Goal: Feedback & Contribution: Submit feedback/report problem

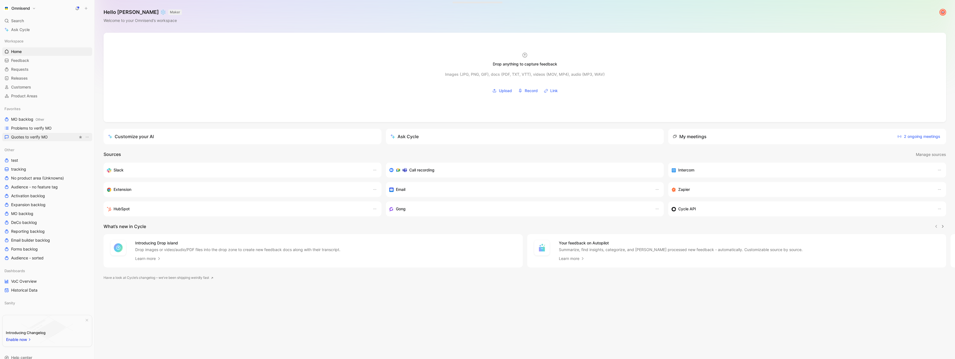
click at [43, 138] on span "Quotes to verify MO" at bounding box center [29, 137] width 37 height 6
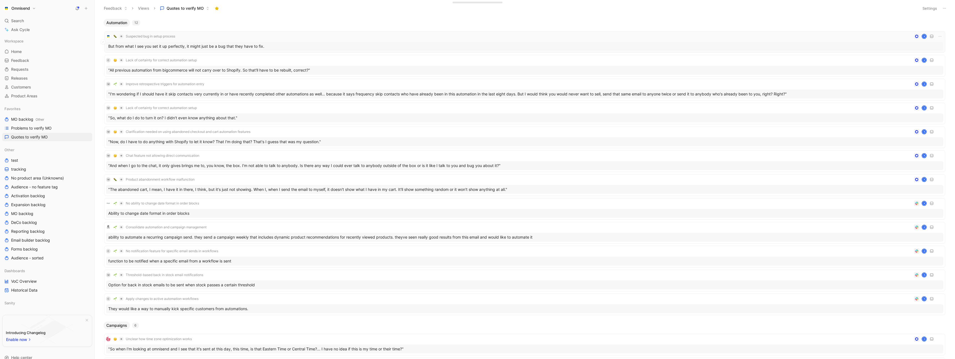
click at [268, 38] on div "Suspected bug in setup process K" at bounding box center [524, 36] width 837 height 7
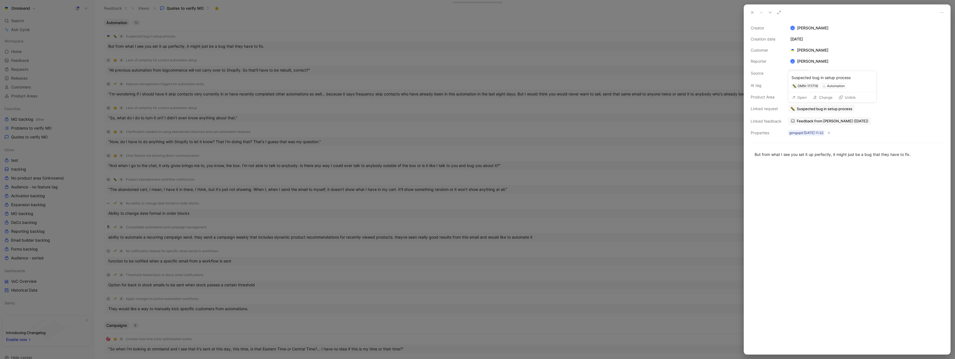
click at [474, 99] on button "Open" at bounding box center [799, 98] width 20 height 8
click at [474, 122] on span "Feedback from Kasparas Toliušis (Aug 18, 2025)" at bounding box center [832, 120] width 72 height 5
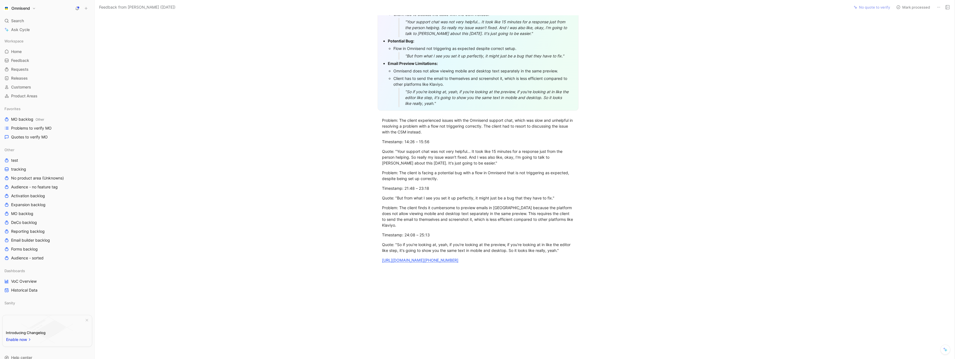
scroll to position [220, 0]
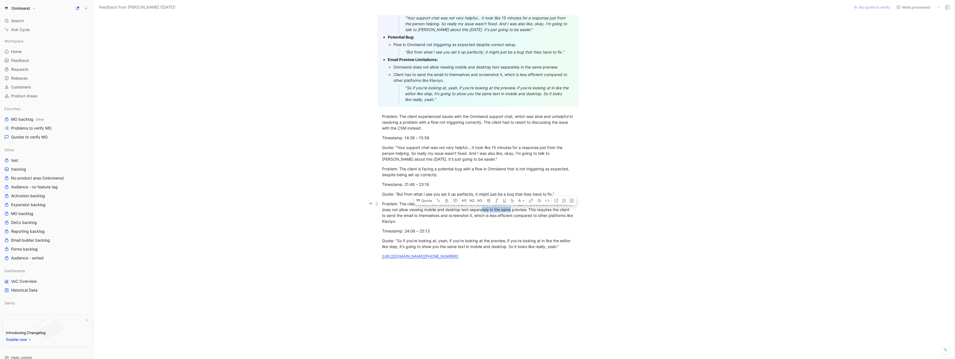
drag, startPoint x: 511, startPoint y: 210, endPoint x: 480, endPoint y: 208, distance: 30.6
click at [474, 208] on div "Problem: The client finds it cumbersome to preview emails in Omnisend because t…" at bounding box center [478, 212] width 192 height 23
click at [426, 220] on div "Problem: The client finds it cumbersome to preview emails in Omnisend because t…" at bounding box center [478, 212] width 192 height 23
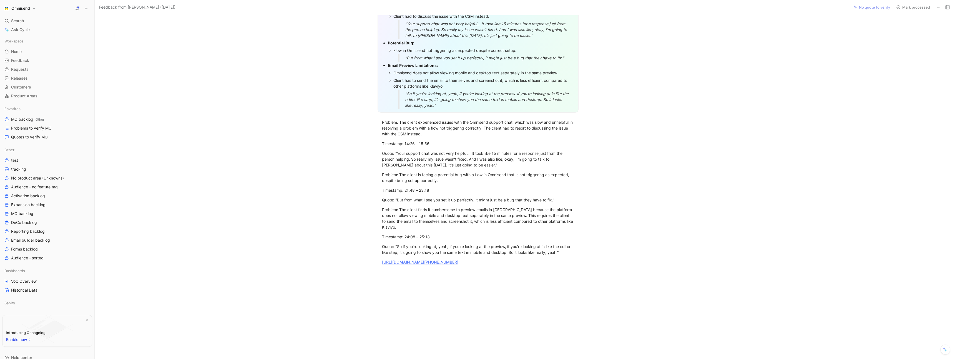
scroll to position [213, 0]
drag, startPoint x: 382, startPoint y: 176, endPoint x: 457, endPoint y: 182, distance: 75.8
click at [457, 182] on div "Problem: The client is facing a potential bug with a flow in Omnisend that is n…" at bounding box center [478, 179] width 192 height 12
click at [444, 184] on div "Problem: The client is facing a potential bug with a flow in Omnisend that is n…" at bounding box center [478, 179] width 192 height 12
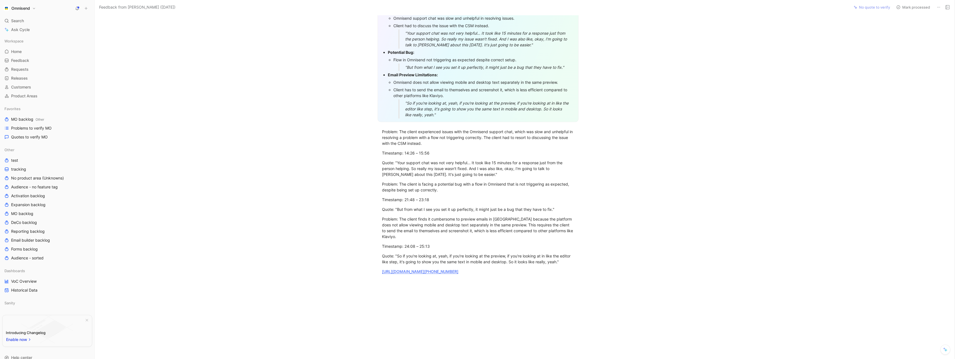
scroll to position [206, 0]
click at [458, 271] on link "https://us-50938.app.gong.io/call?id=252790773300103648" at bounding box center [420, 270] width 76 height 5
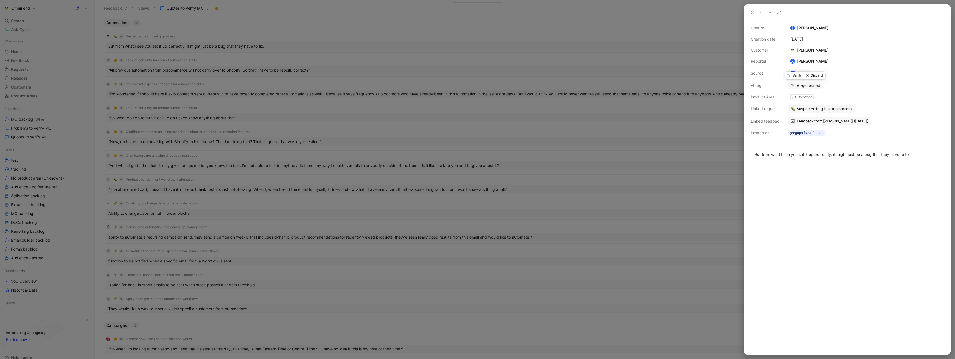
click at [474, 75] on button "Discard" at bounding box center [814, 76] width 21 height 8
click at [377, 22] on div at bounding box center [477, 179] width 955 height 359
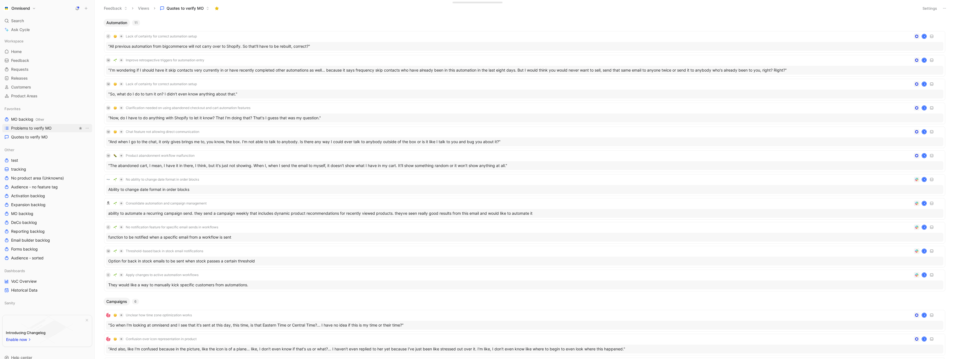
click at [56, 127] on link "Problems to verify MO" at bounding box center [47, 128] width 90 height 8
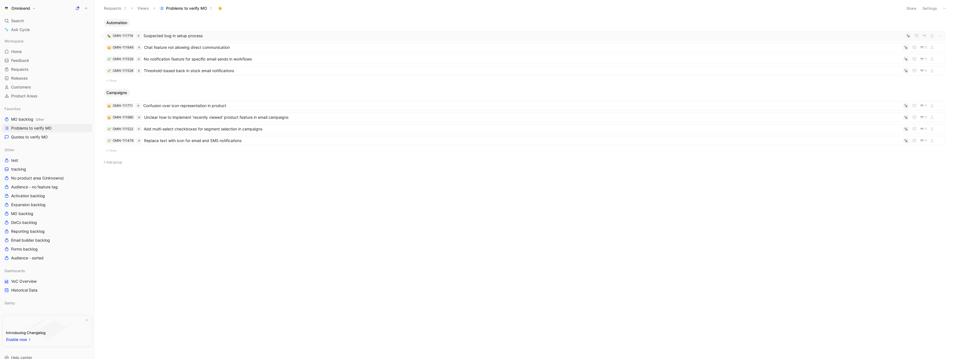
click at [215, 33] on span "Suspected bug in setup process" at bounding box center [522, 35] width 759 height 7
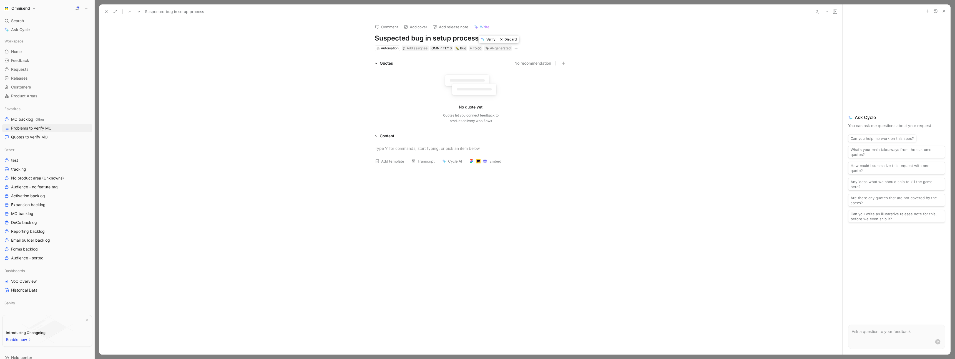
click at [474, 39] on button "Discard" at bounding box center [508, 40] width 21 height 8
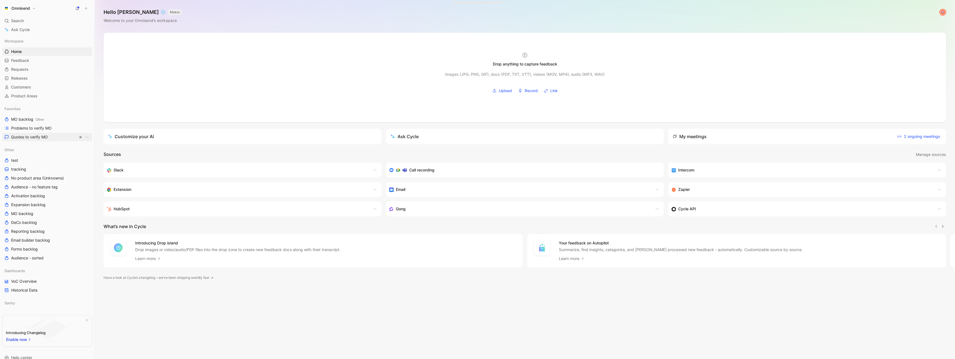
click at [37, 137] on span "Quotes to verify MO" at bounding box center [29, 137] width 37 height 6
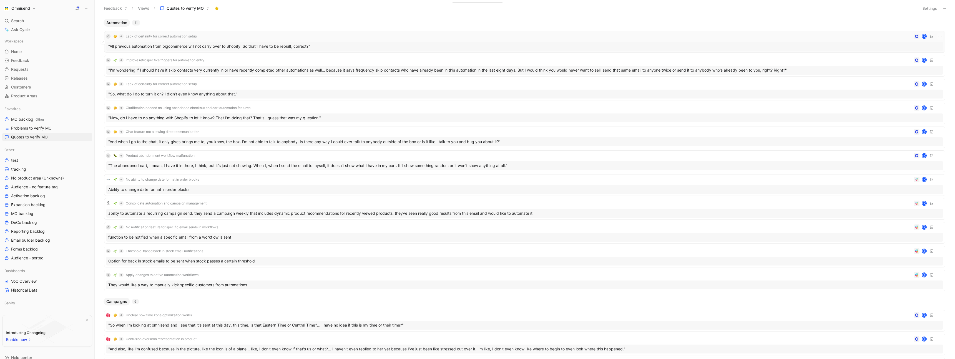
click at [341, 43] on div ""All previous automation from bigcommerce will not carry over to Shopify. So th…" at bounding box center [524, 46] width 837 height 9
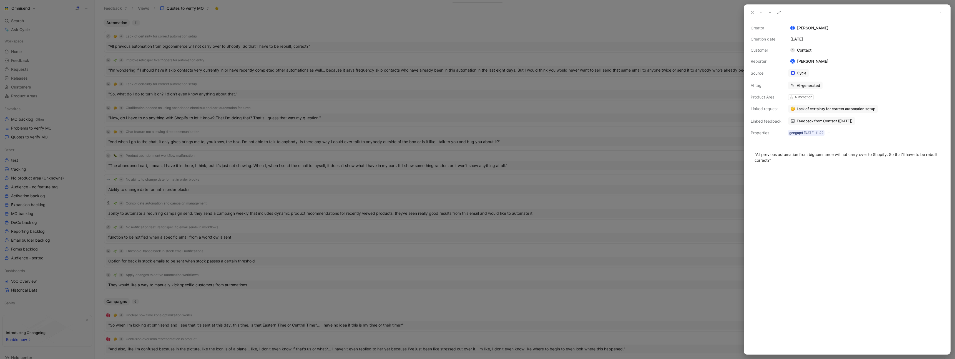
click at [852, 107] on span "Lack of certainty for correct automation setup" at bounding box center [835, 108] width 79 height 5
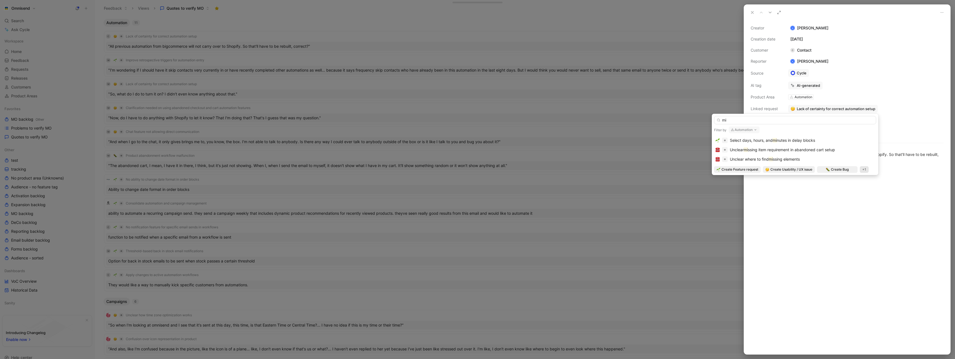
type input "m"
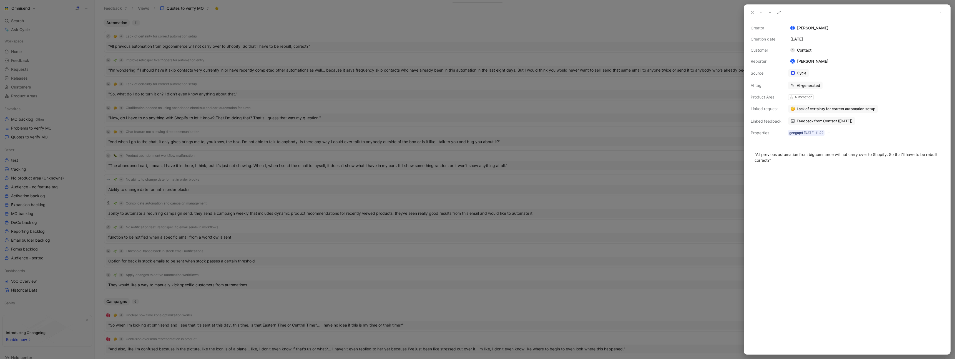
click at [814, 109] on span "Lack of certainty for correct automation setup" at bounding box center [835, 108] width 79 height 5
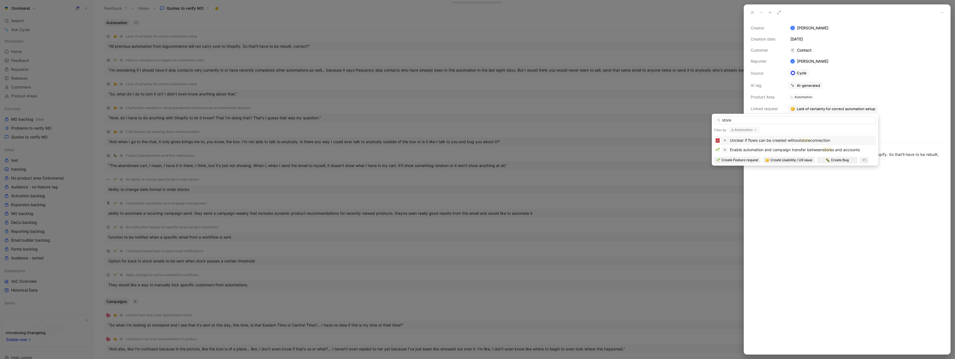
type input "store"
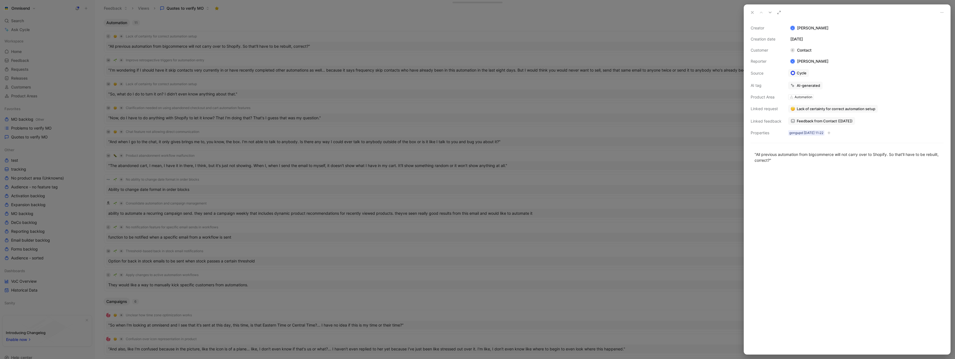
click at [837, 109] on span "Lack of certainty for correct automation setup" at bounding box center [835, 108] width 79 height 5
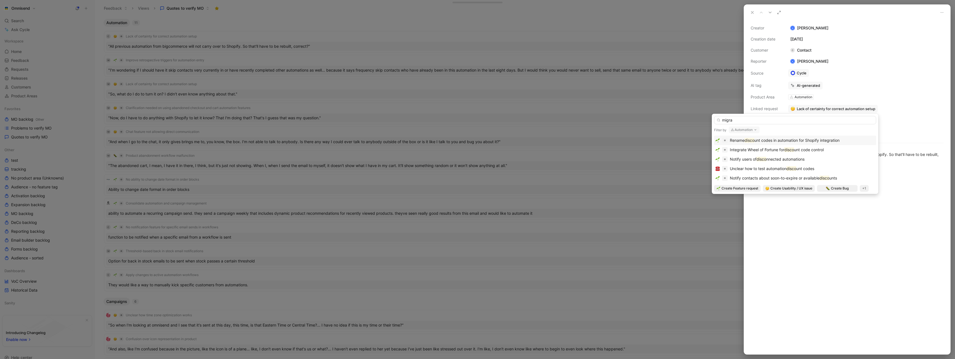
type input "migrat"
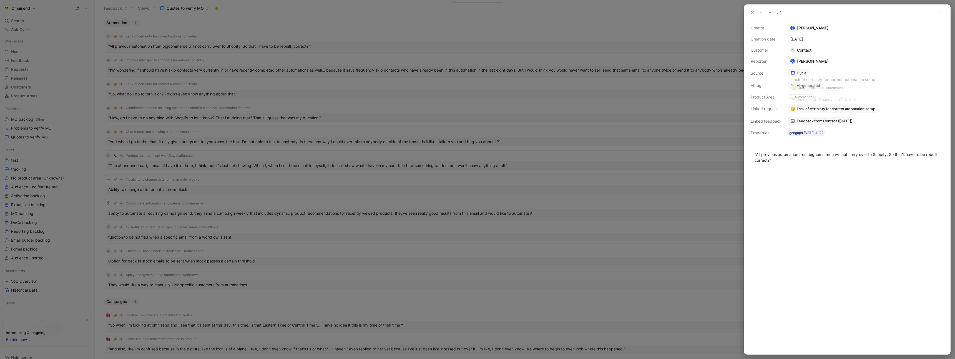
click at [823, 106] on span "Lack of certainty for correct automation setup" at bounding box center [835, 108] width 79 height 5
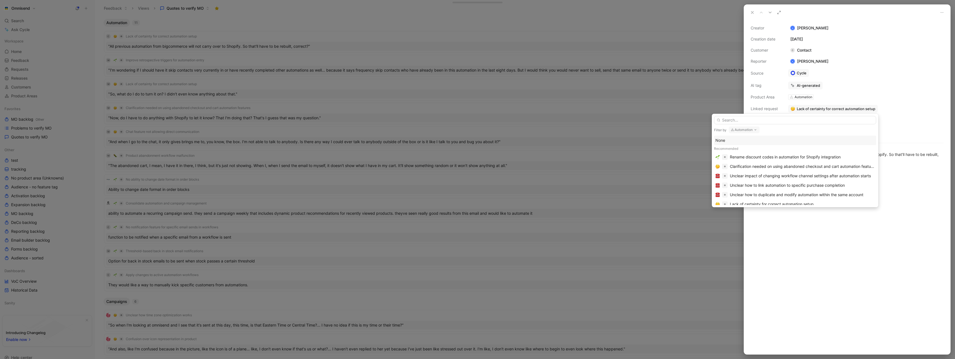
click at [749, 129] on button "Automation" at bounding box center [743, 130] width 31 height 7
type input "ca"
click at [754, 156] on div "Ca mpaigns" at bounding box center [767, 160] width 77 height 8
click at [748, 120] on input "text" at bounding box center [795, 120] width 162 height 8
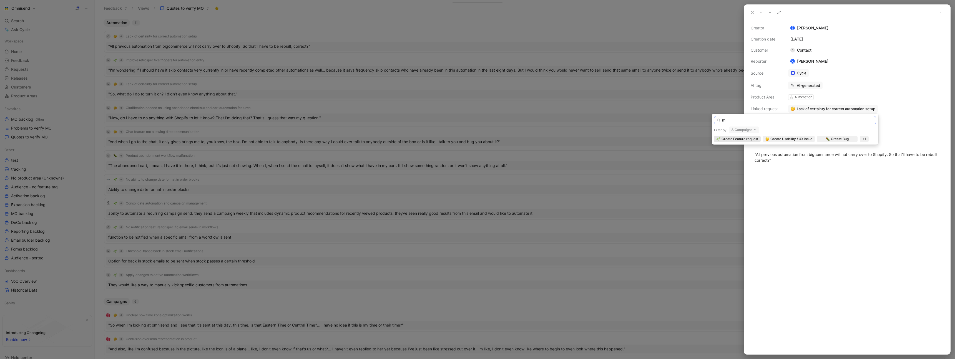
type input "m"
type input "s"
click at [826, 121] on span "Feedback from Contact ([DATE])" at bounding box center [824, 120] width 56 height 5
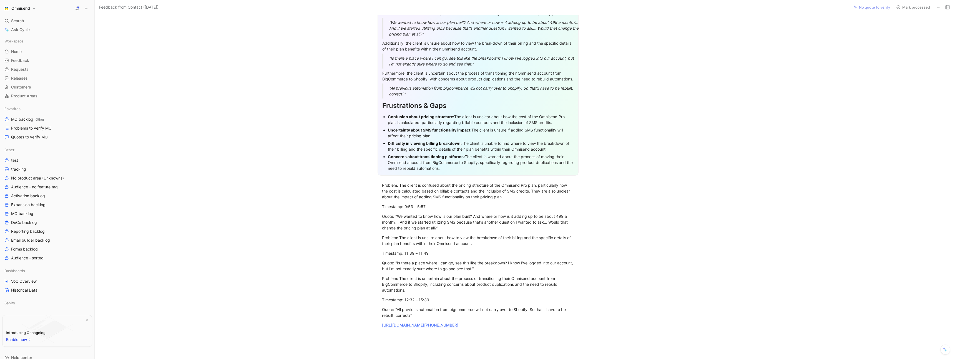
scroll to position [167, 0]
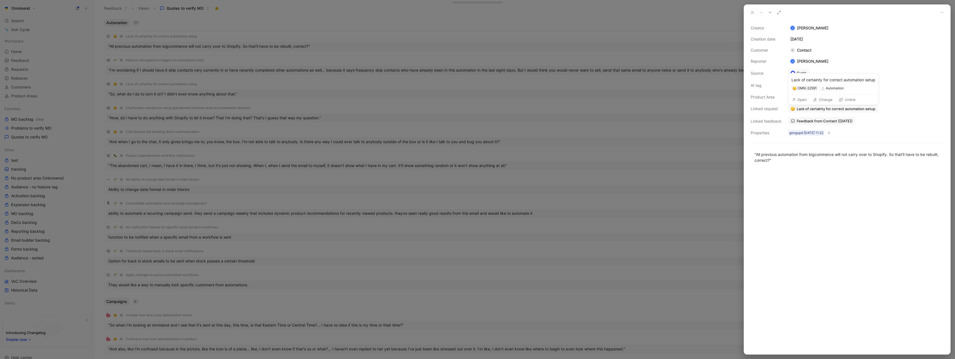
click at [816, 109] on span "Lack of certainty for correct automation setup" at bounding box center [835, 108] width 79 height 5
click at [830, 110] on span "Lack of certainty for correct automation setup" at bounding box center [835, 108] width 79 height 5
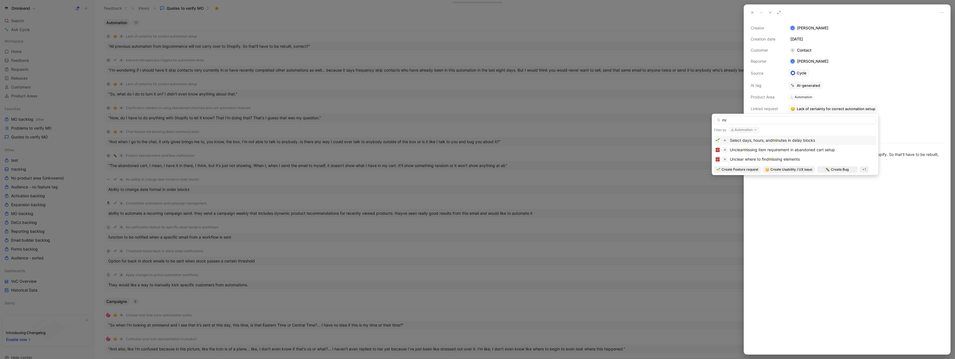
type input "m"
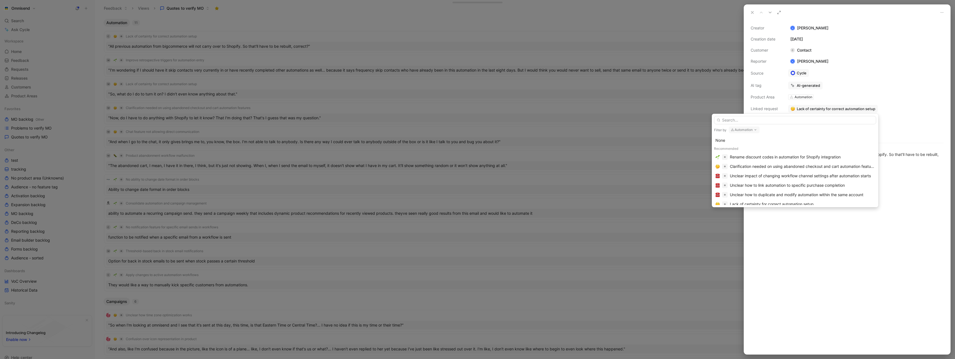
type input "s"
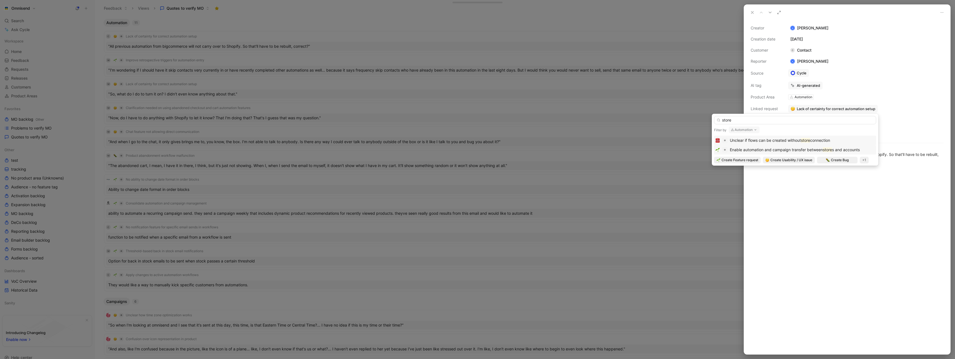
type input "store"
click at [842, 150] on span "s and accounts" at bounding box center [846, 149] width 28 height 5
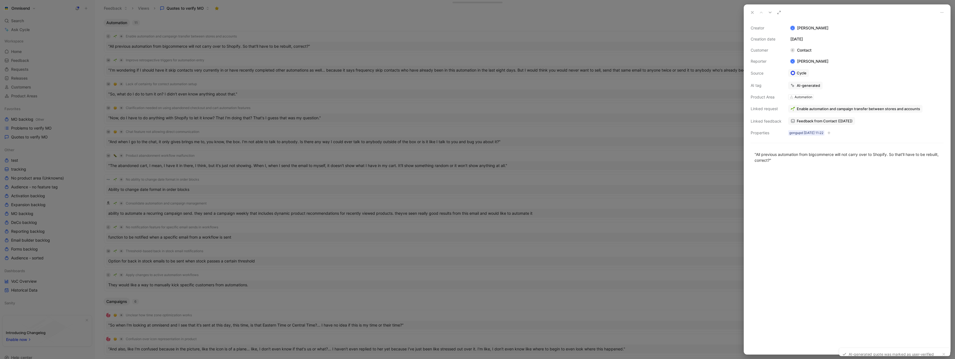
click at [536, 31] on div at bounding box center [477, 179] width 955 height 359
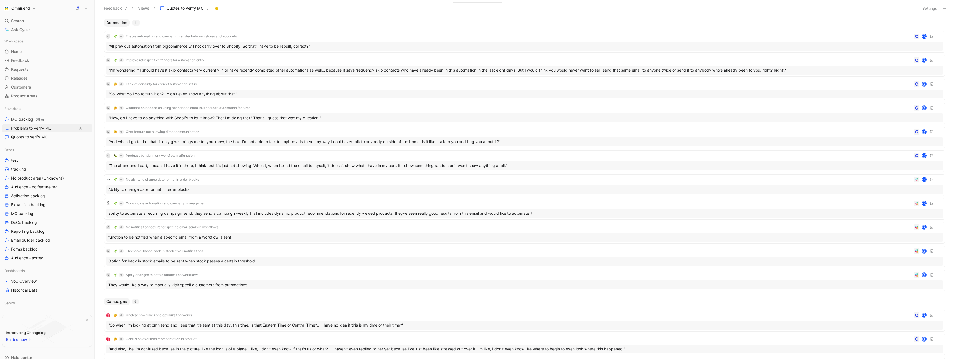
click at [55, 129] on link "Problems to verify MO" at bounding box center [47, 128] width 90 height 8
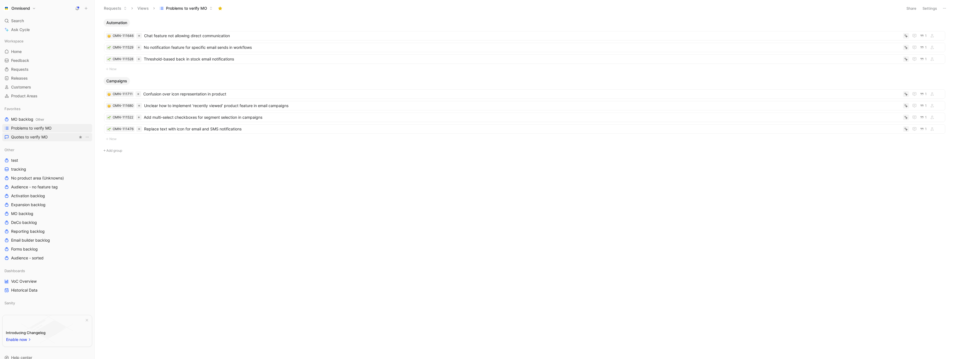
click at [46, 137] on span "Quotes to verify MO" at bounding box center [29, 137] width 37 height 6
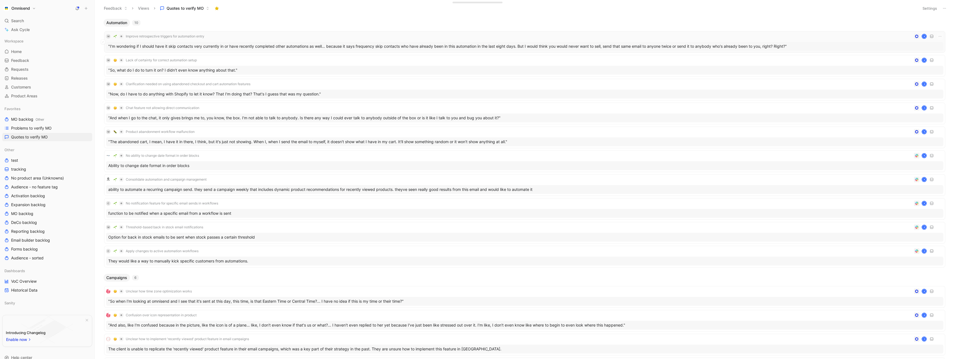
click at [291, 36] on div "M Improve retrospective triggers for automation entry K" at bounding box center [524, 36] width 837 height 7
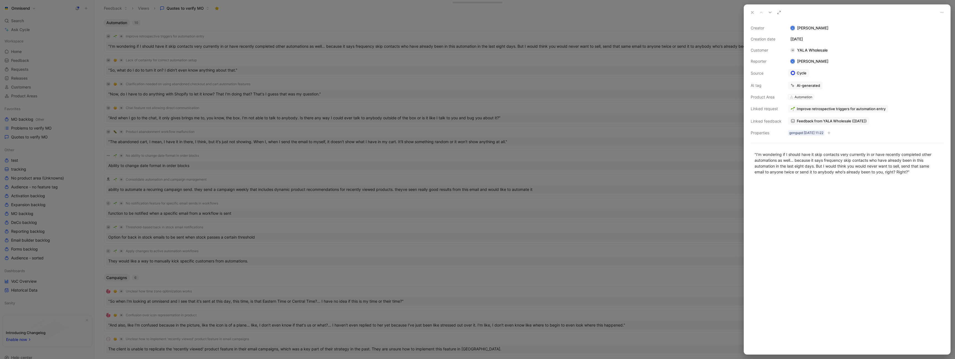
click at [831, 122] on span "Feedback from YALA Wholesale (Aug 18, 2025)" at bounding box center [831, 120] width 70 height 5
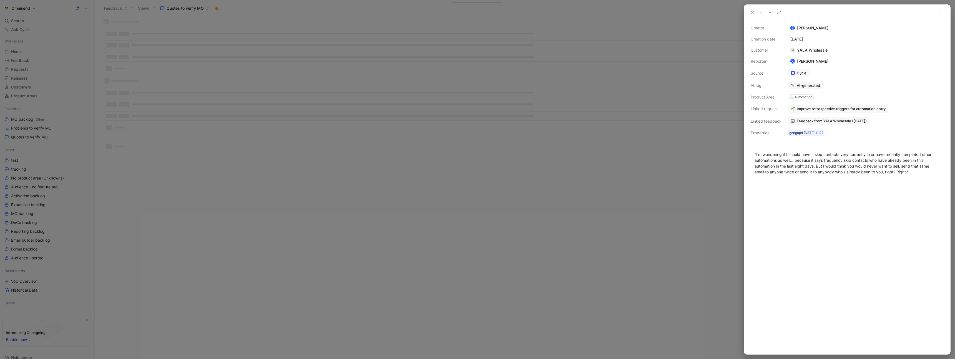
click at [395, 170] on div at bounding box center [477, 179] width 955 height 359
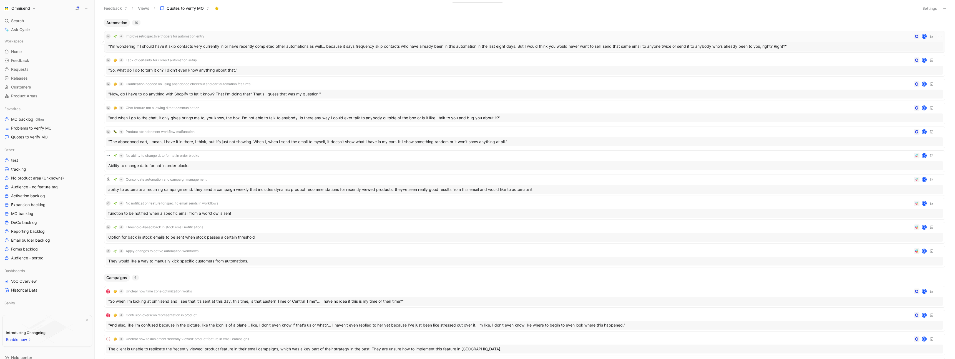
click at [279, 35] on div "M Improve retrospective triggers for automation entry K" at bounding box center [524, 36] width 837 height 7
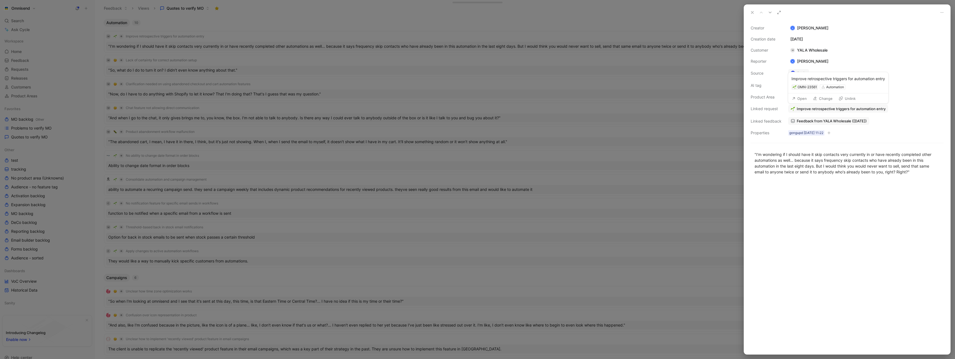
click at [808, 108] on span "Improve retrospective triggers for automation entry" at bounding box center [840, 108] width 89 height 5
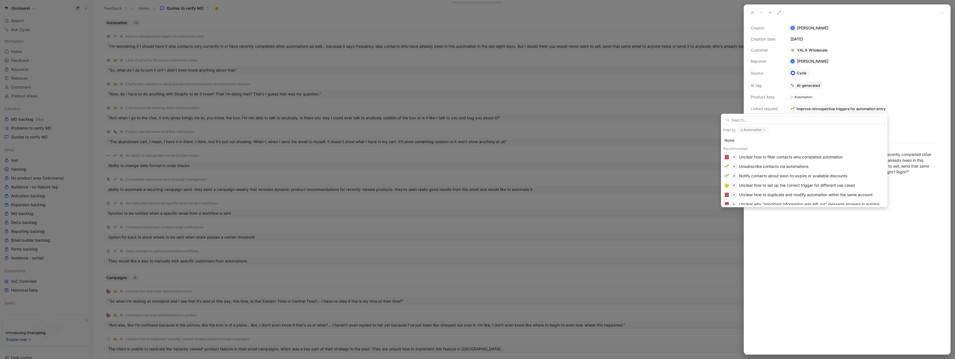
click at [772, 120] on input "text" at bounding box center [804, 120] width 162 height 8
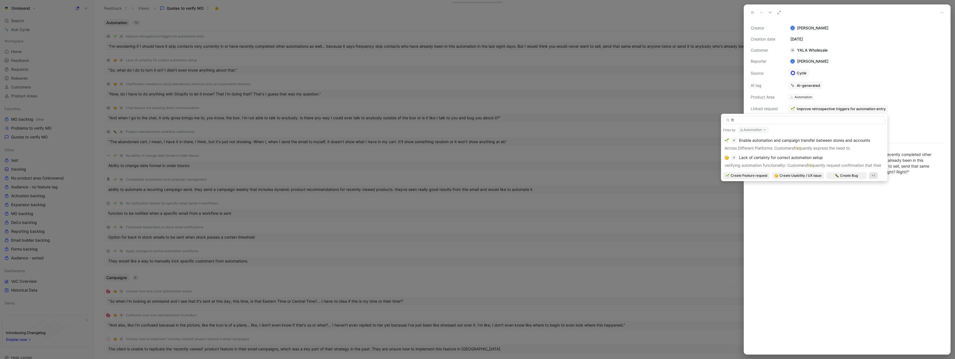
type input "f"
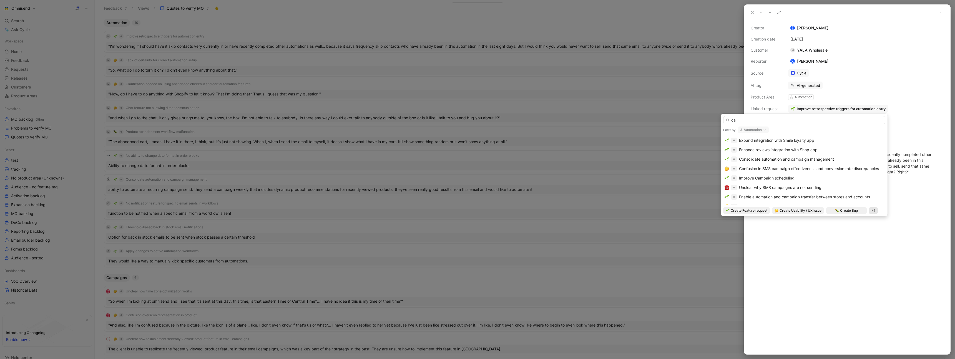
type input "c"
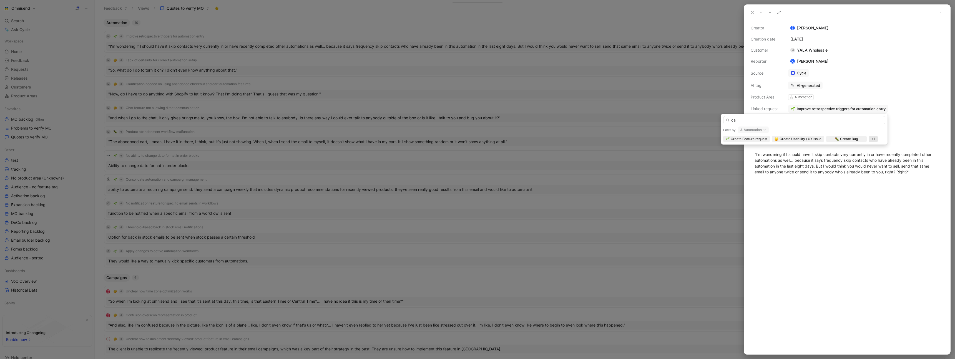
type input "c"
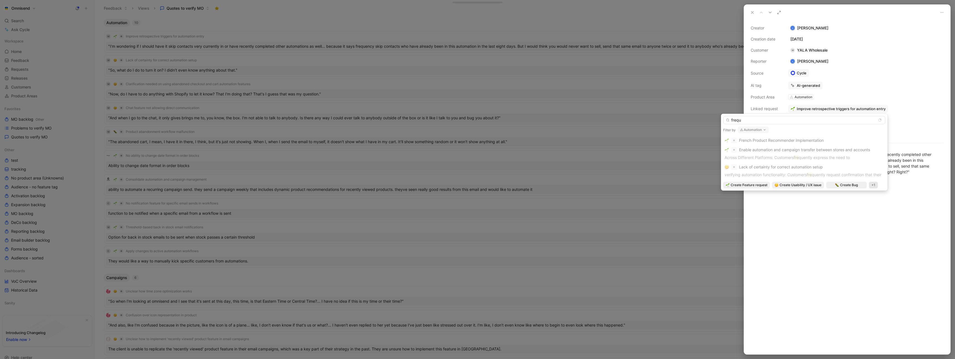
type input "freque"
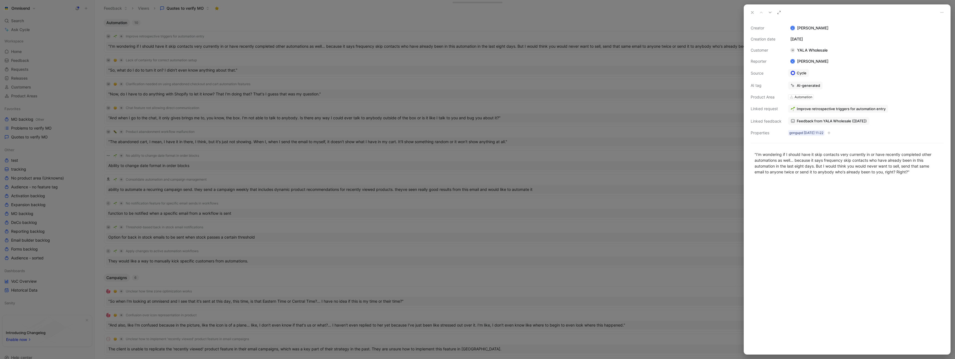
click at [830, 122] on span "Feedback from YALA Wholesale (Aug 18, 2025)" at bounding box center [831, 120] width 70 height 5
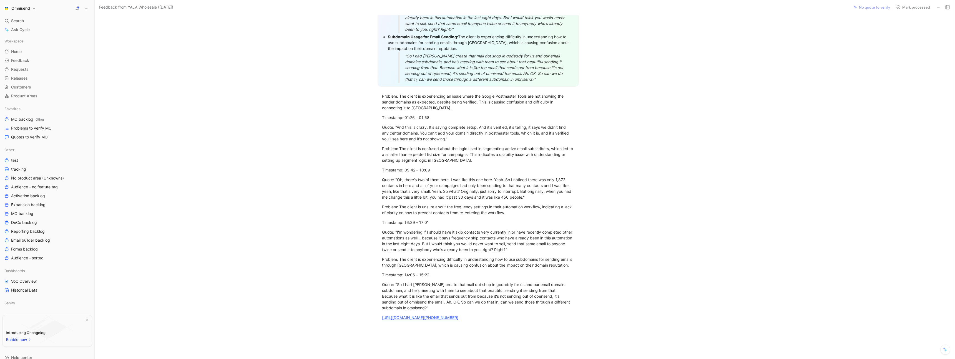
scroll to position [285, 0]
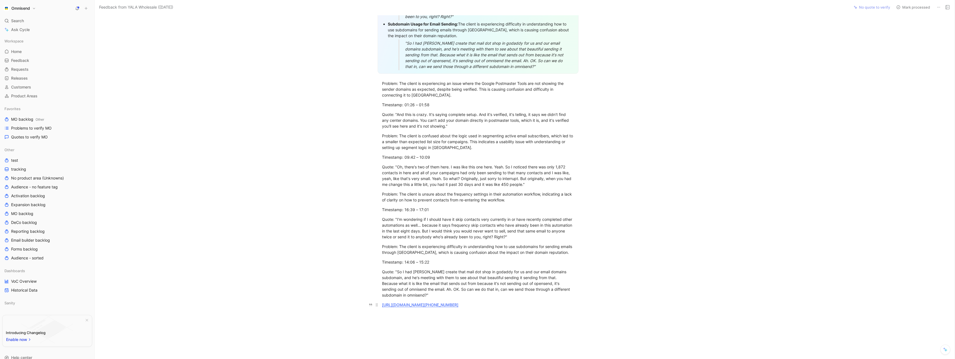
click at [458, 304] on link "https://us-50938.app.gong.io/call?id=7245697882758361052" at bounding box center [420, 304] width 76 height 5
click at [458, 305] on link "https://us-50938.app.gong.io/call?id=7245697882758361052" at bounding box center [420, 304] width 76 height 5
click at [458, 304] on link "https://us-50938.app.gong.io/call?id=7245697882758361052" at bounding box center [420, 304] width 76 height 5
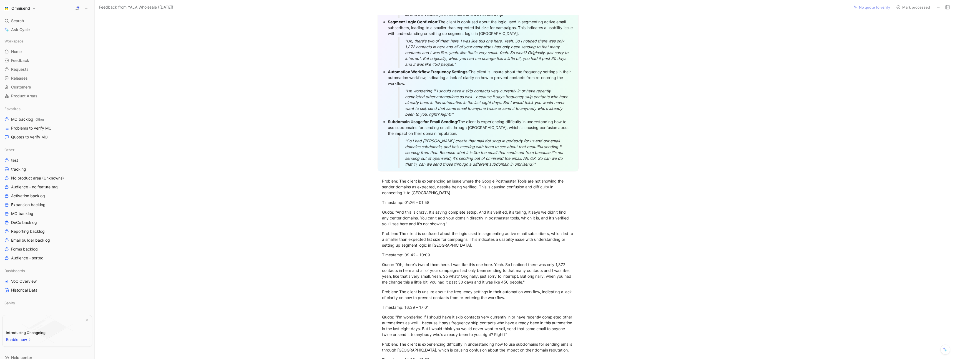
scroll to position [0, 0]
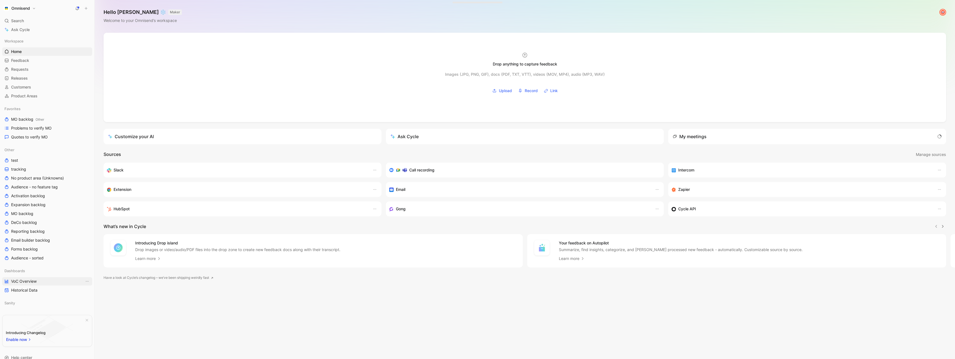
click at [30, 278] on link "VoC Overview" at bounding box center [47, 281] width 90 height 8
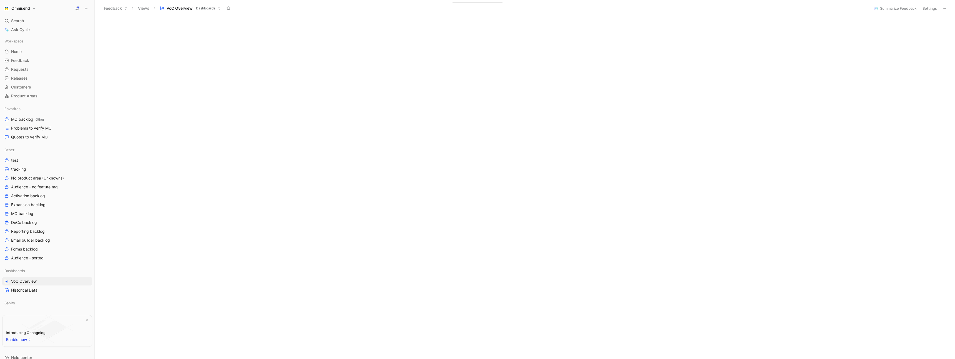
scroll to position [125, 0]
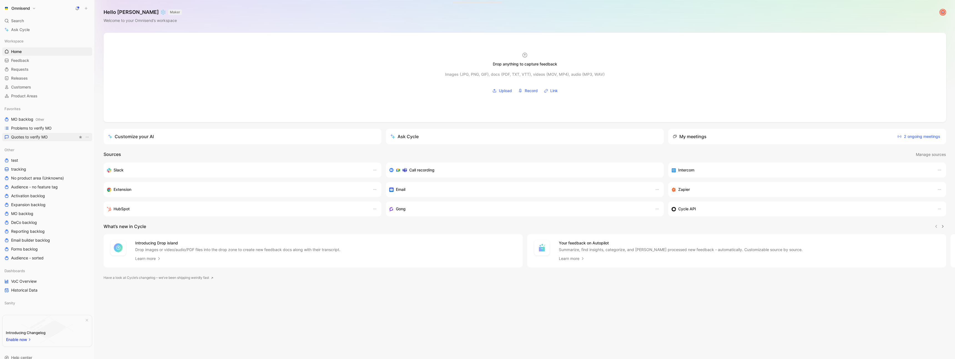
click at [35, 136] on span "Quotes to verify MO" at bounding box center [29, 137] width 37 height 6
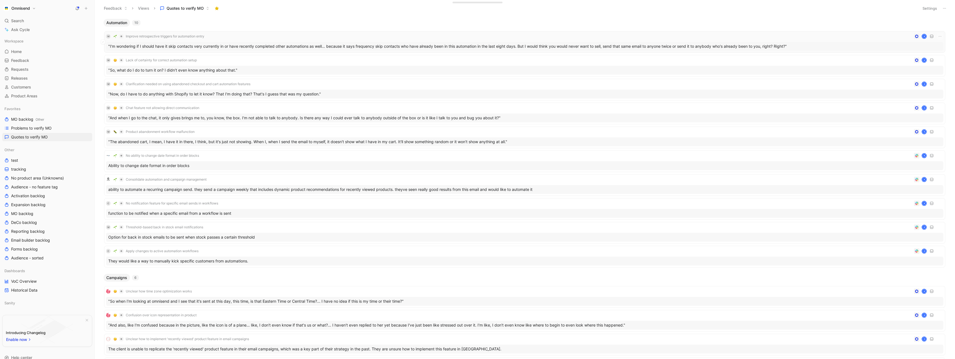
click at [249, 35] on div "M Improve retrospective triggers for automation entry K" at bounding box center [524, 36] width 837 height 7
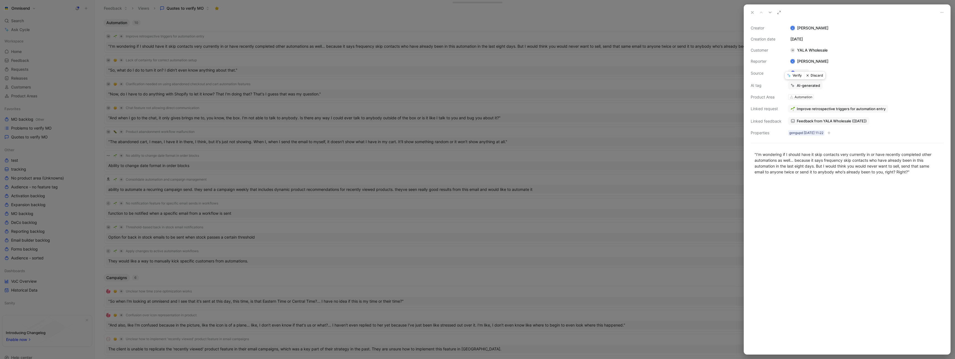
click at [818, 74] on button "Discard" at bounding box center [814, 76] width 21 height 8
click at [659, 98] on div at bounding box center [477, 179] width 955 height 359
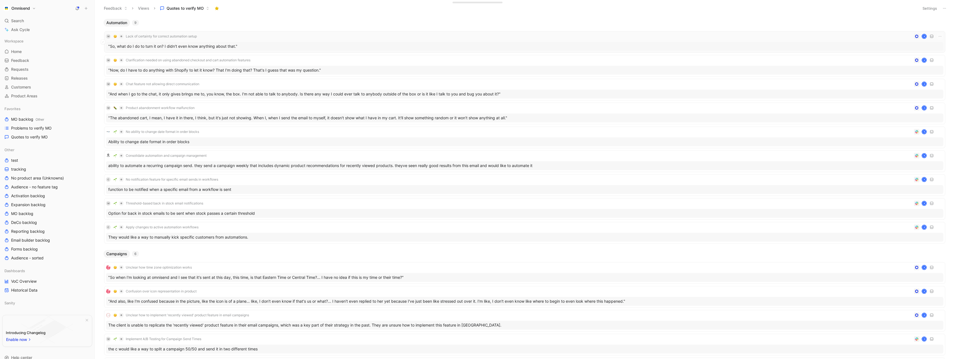
click at [253, 37] on div "M Lack of certainty for correct automation setup K" at bounding box center [524, 36] width 837 height 7
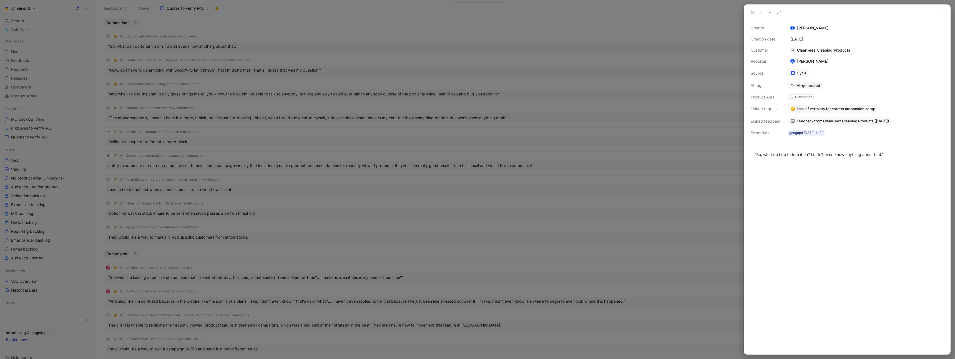
click at [858, 121] on span "Feedback from Clean-eez Cleaning Products (Aug 18, 2025)" at bounding box center [842, 120] width 92 height 5
click at [799, 96] on div "Automation" at bounding box center [803, 97] width 18 height 6
click at [849, 96] on div "Creator K Kasparas Toliušis Creation date August 18, 2025 Customer M Clean-eez …" at bounding box center [846, 81] width 193 height 112
click at [813, 109] on span "Lack of certainty for correct automation setup" at bounding box center [835, 108] width 79 height 5
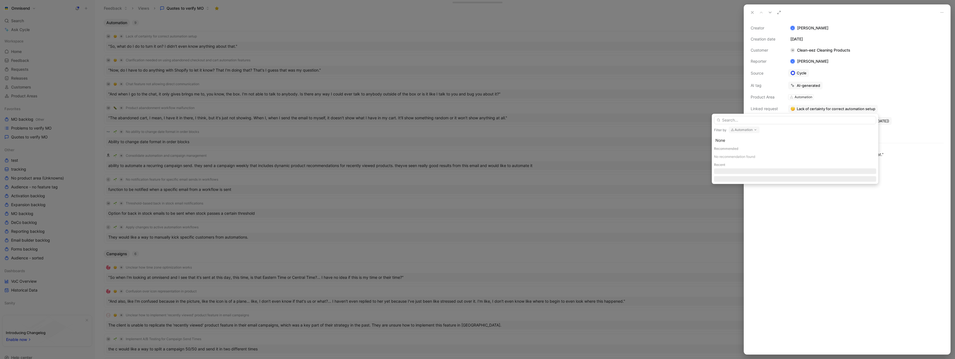
click at [743, 130] on button "Automation" at bounding box center [743, 130] width 31 height 7
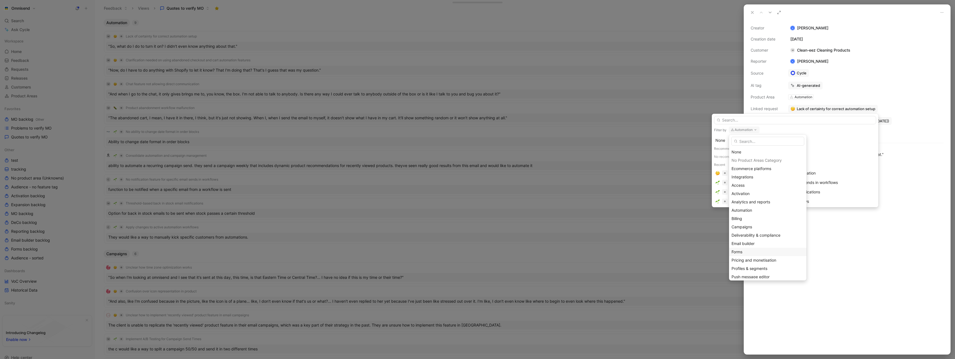
click at [761, 249] on div "Forms" at bounding box center [767, 252] width 72 height 7
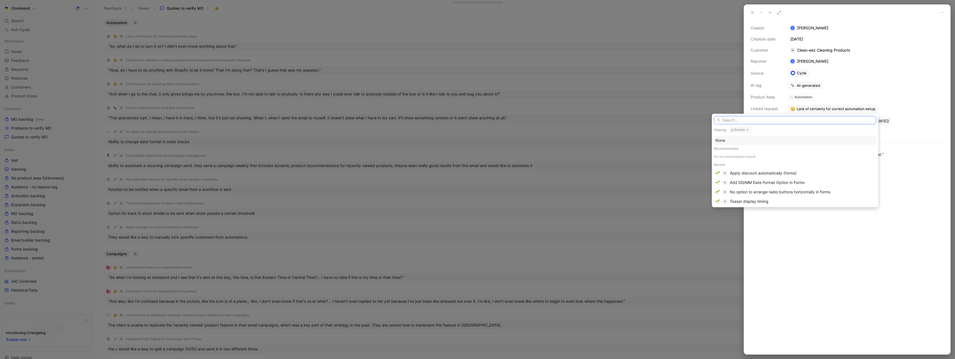
click at [757, 120] on input "text" at bounding box center [795, 120] width 162 height 8
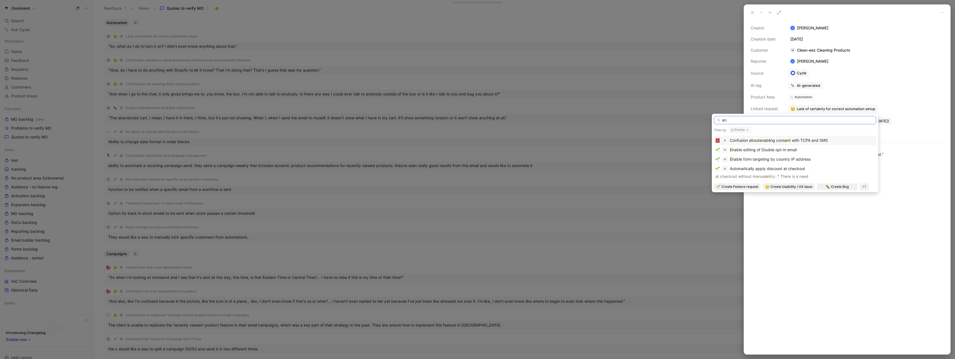
type input "e"
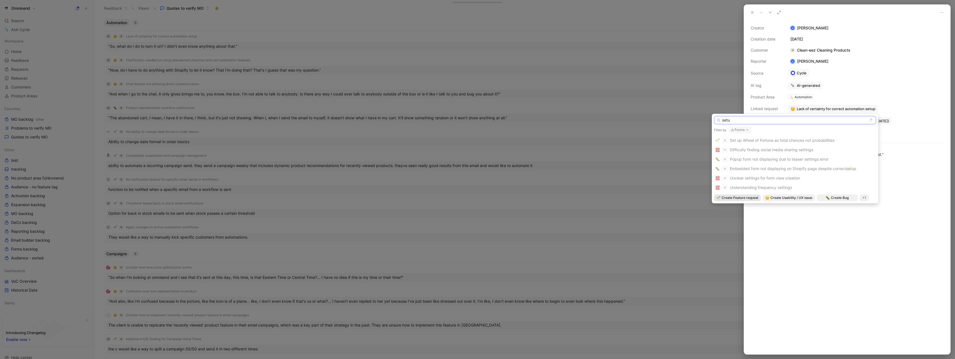
type input "setup"
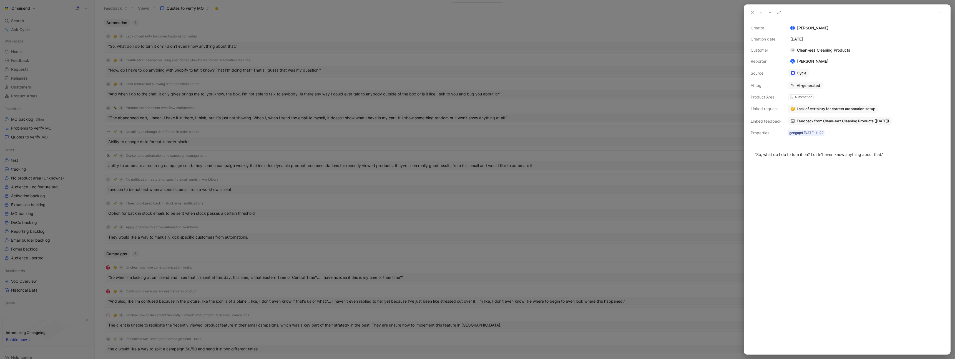
click at [846, 122] on span "Feedback from Clean-eez Cleaning Products (Aug 18, 2025)" at bounding box center [842, 120] width 92 height 5
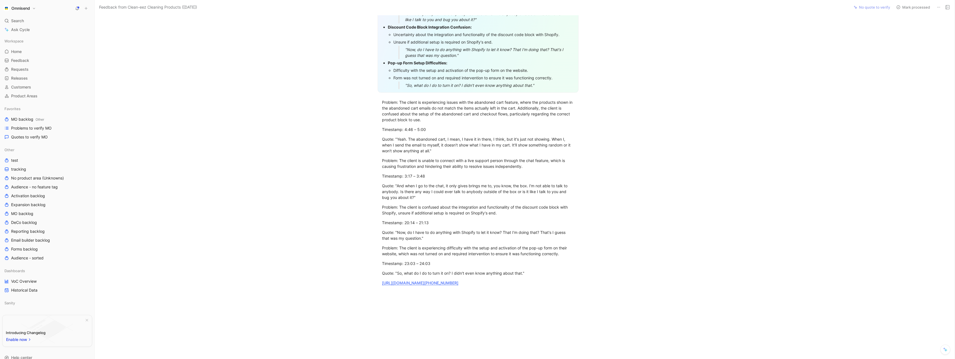
scroll to position [296, 0]
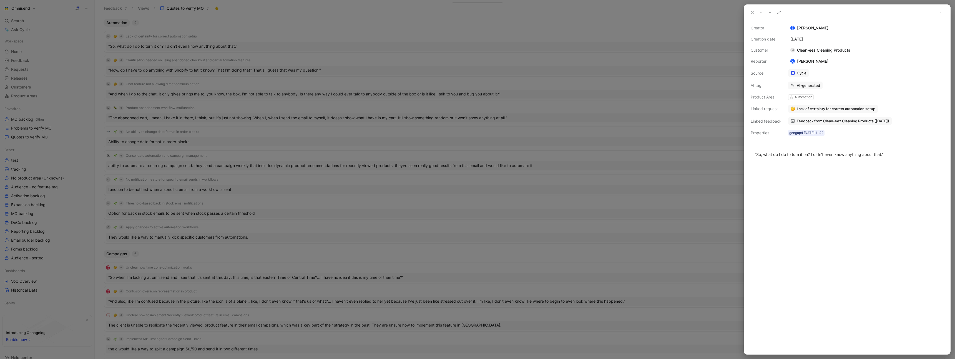
click at [869, 109] on span "Lack of certainty for correct automation setup" at bounding box center [835, 108] width 79 height 5
click at [851, 96] on button "Unlink" at bounding box center [847, 98] width 22 height 8
click at [802, 97] on div "Automation" at bounding box center [803, 97] width 18 height 6
click at [805, 97] on div "Automation" at bounding box center [803, 97] width 18 height 6
click at [821, 96] on div "Creator K Kasparas Toliušis Creation date August 18, 2025 Customer M Clean-eez …" at bounding box center [846, 81] width 193 height 112
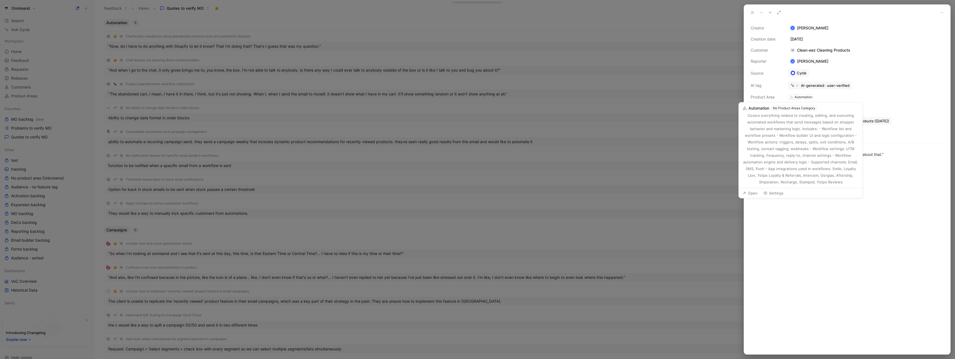
click at [784, 109] on div "No Product Areas Category" at bounding box center [794, 108] width 42 height 6
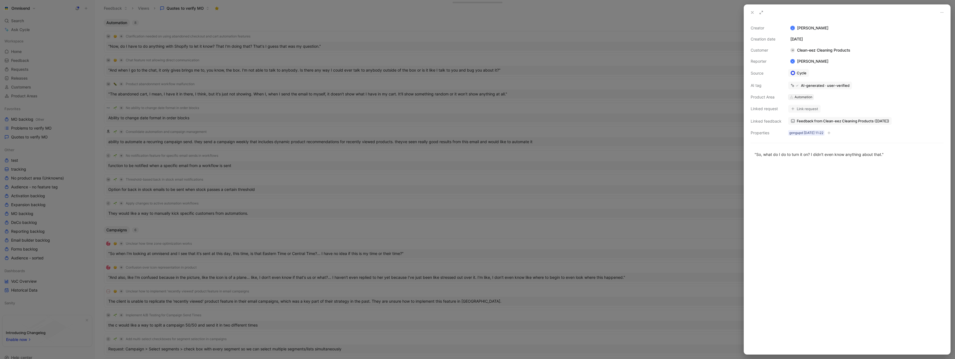
click at [801, 97] on div "Automation" at bounding box center [803, 97] width 18 height 6
click at [802, 97] on div "Automation" at bounding box center [803, 97] width 18 height 6
type input "form"
click at [795, 126] on div "Form s" at bounding box center [807, 126] width 83 height 7
click at [808, 85] on div "AI-generated · user-verified" at bounding box center [825, 85] width 49 height 5
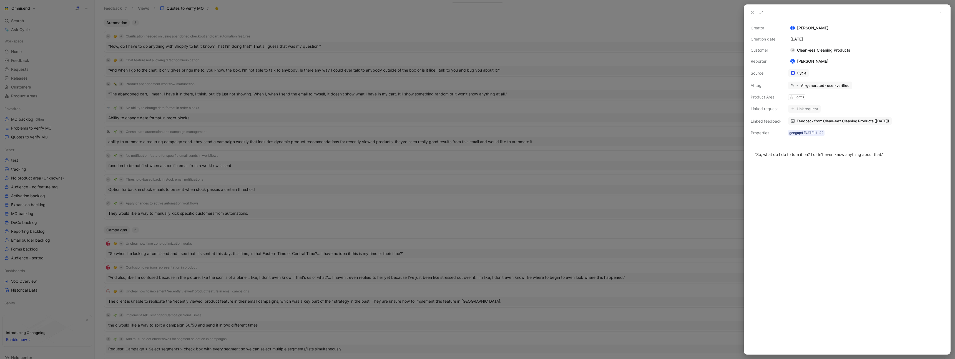
click at [773, 87] on div "AI tag" at bounding box center [765, 85] width 31 height 7
click at [779, 86] on div "AI tag" at bounding box center [765, 85] width 31 height 7
click at [712, 100] on div at bounding box center [477, 179] width 955 height 359
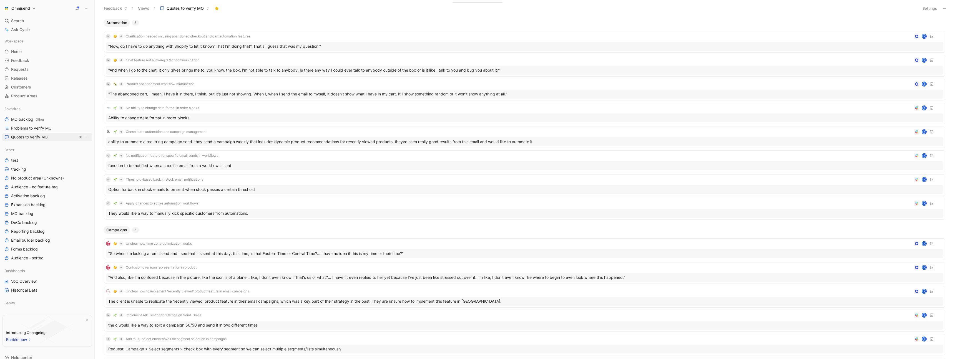
click at [58, 137] on link "Quotes to verify MO" at bounding box center [47, 137] width 90 height 8
click at [52, 248] on link "Forms backlog" at bounding box center [47, 249] width 90 height 8
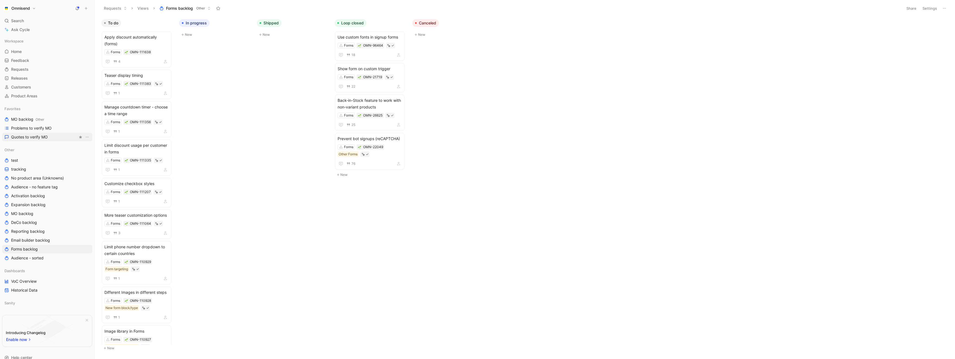
click at [41, 135] on span "Quotes to verify MO" at bounding box center [29, 137] width 37 height 6
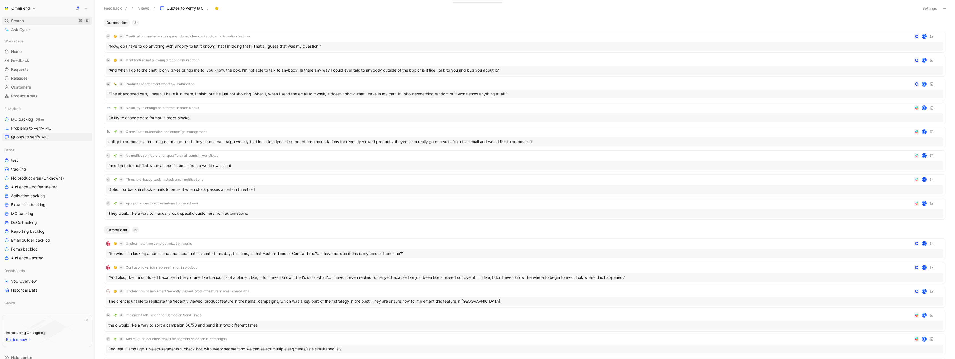
click at [32, 21] on div "Search ⌘ K" at bounding box center [47, 21] width 90 height 8
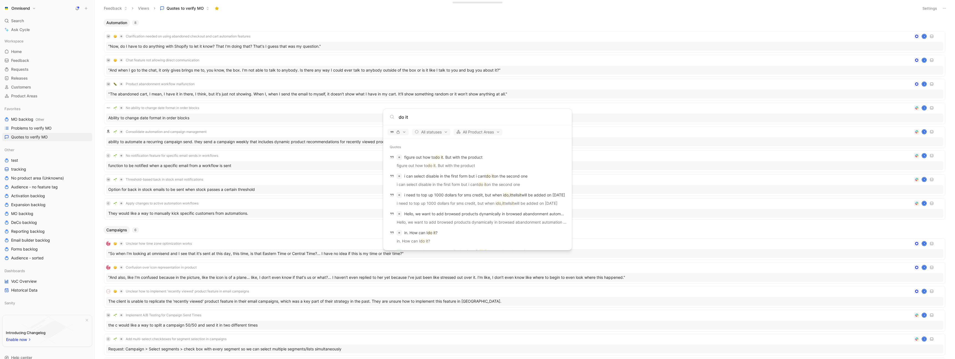
click at [422, 120] on input "do it" at bounding box center [482, 117] width 167 height 7
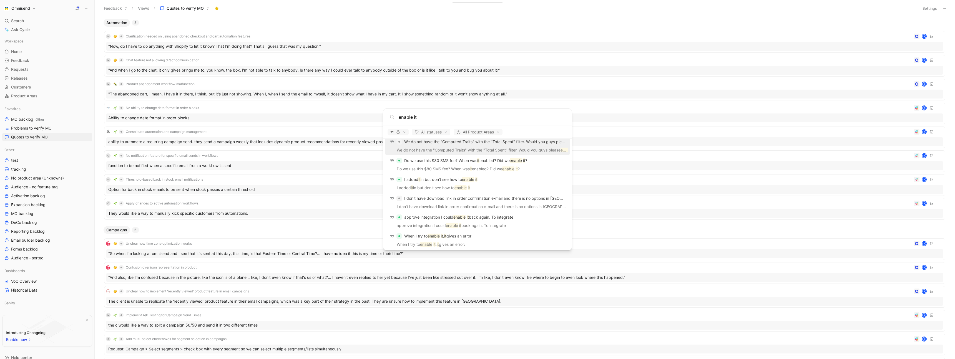
scroll to position [17, 0]
type input "enable it"
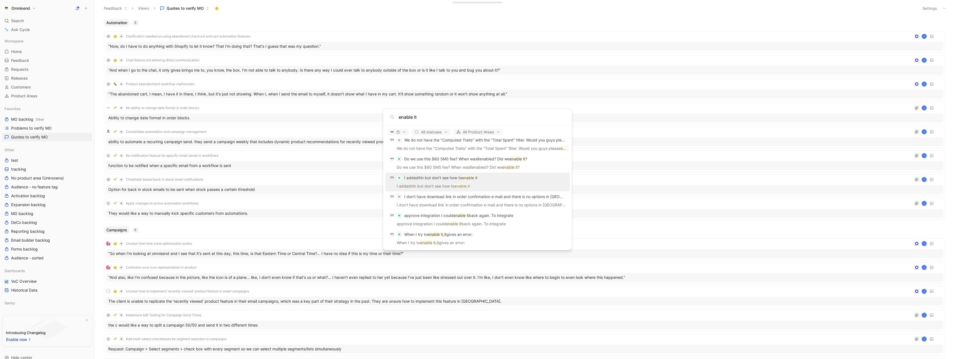
click at [486, 182] on div "I added it in but don't see how to enable it" at bounding box center [477, 178] width 181 height 10
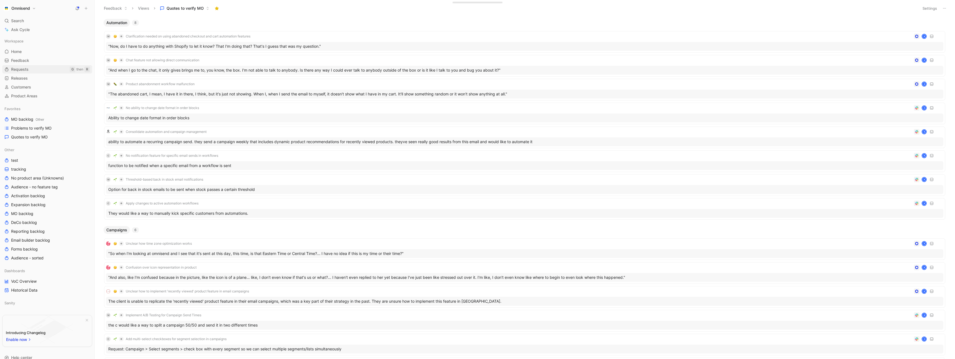
click at [34, 69] on link "Requests G then R" at bounding box center [47, 69] width 90 height 8
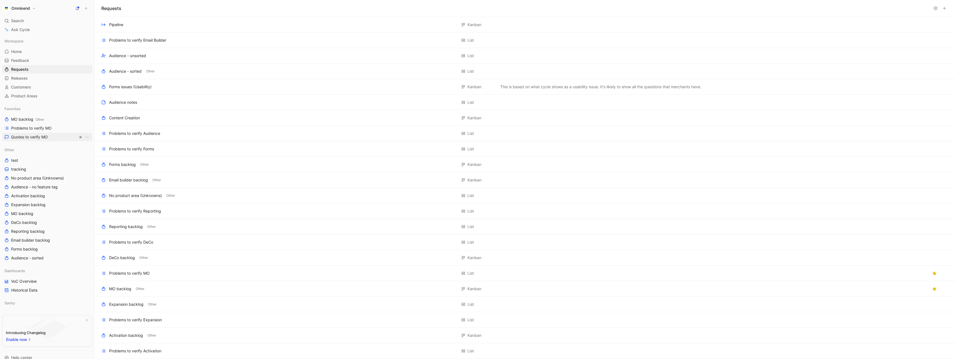
click at [65, 136] on link "Quotes to verify MO" at bounding box center [47, 137] width 90 height 8
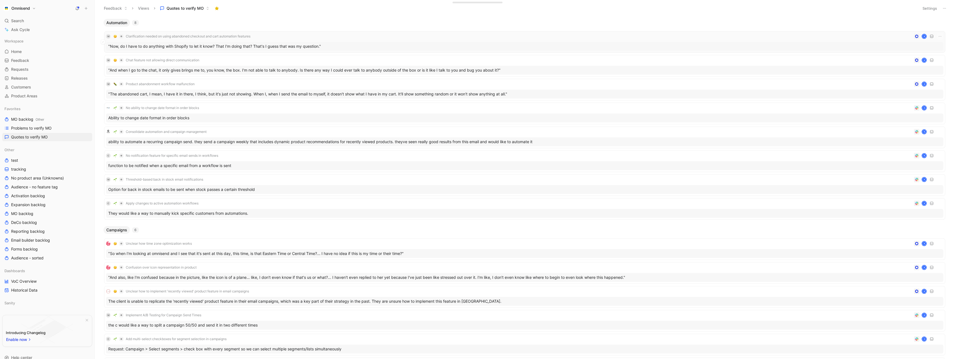
click at [367, 39] on div "M Clarification needed on using abandoned checkout and cart automation features…" at bounding box center [524, 36] width 837 height 7
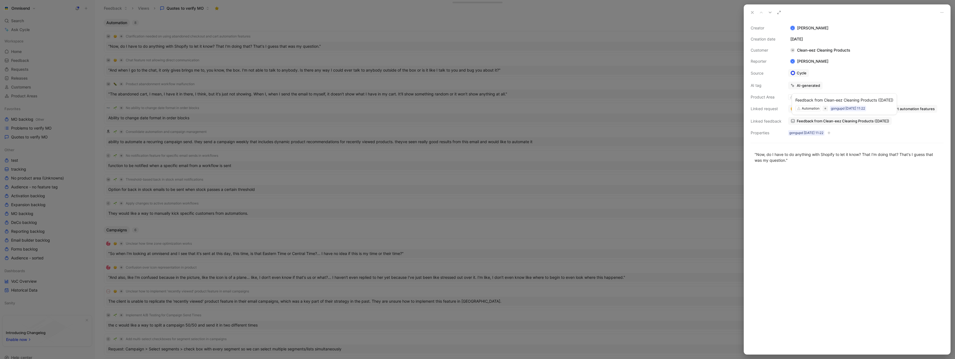
click at [848, 120] on span "Feedback from Clean-eez Cleaning Products (Aug 18, 2025)" at bounding box center [842, 120] width 92 height 5
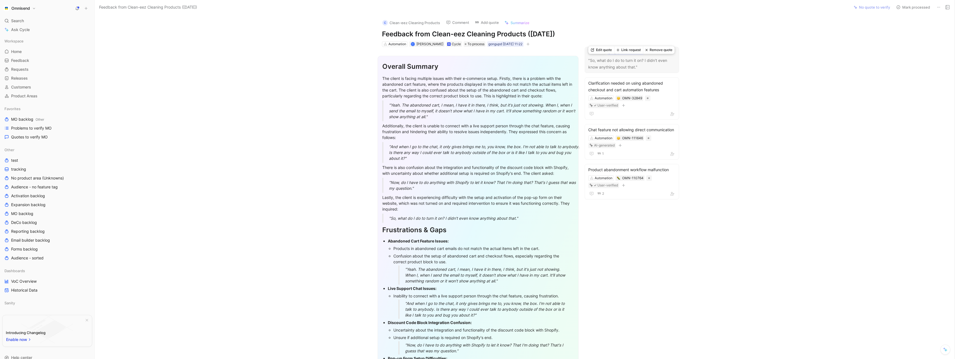
click at [621, 70] on p ""So, what do I do to turn it on? I didn't even know anything about that."" at bounding box center [631, 63] width 87 height 13
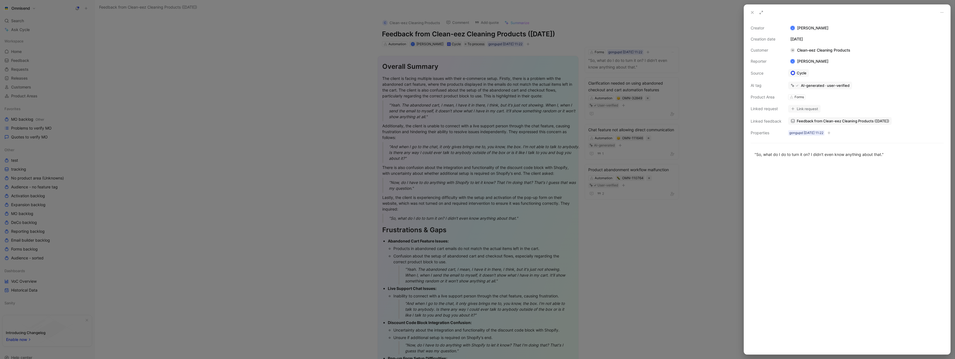
click at [396, 125] on div at bounding box center [477, 179] width 955 height 359
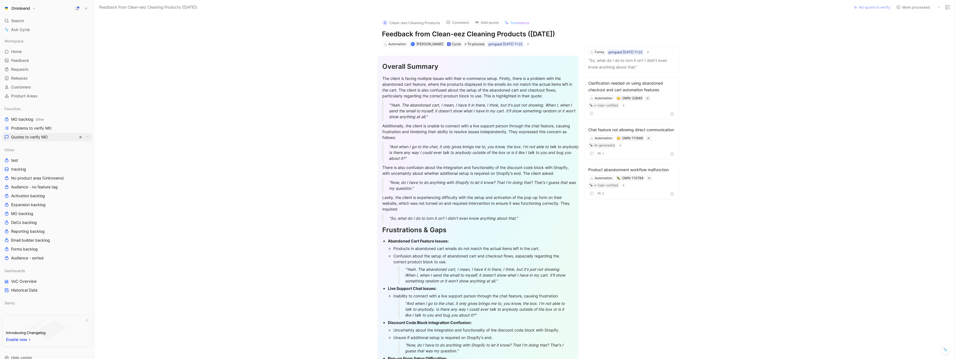
click at [36, 135] on span "Quotes to verify MO" at bounding box center [29, 137] width 37 height 6
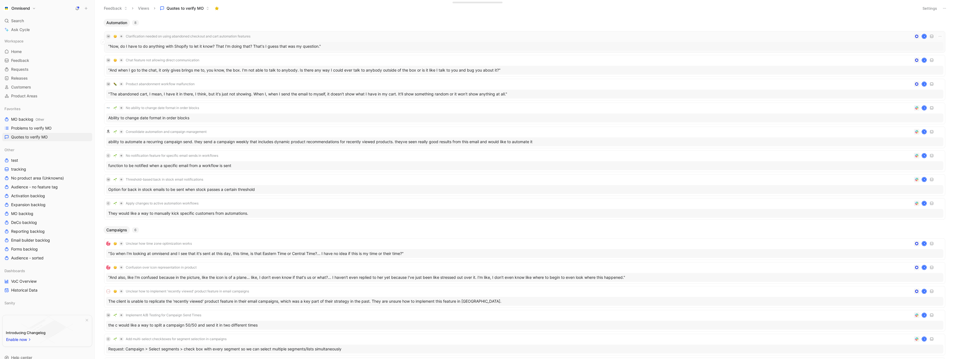
click at [334, 40] on div "M Clarification needed on using abandoned checkout and cart automation features…" at bounding box center [524, 42] width 837 height 18
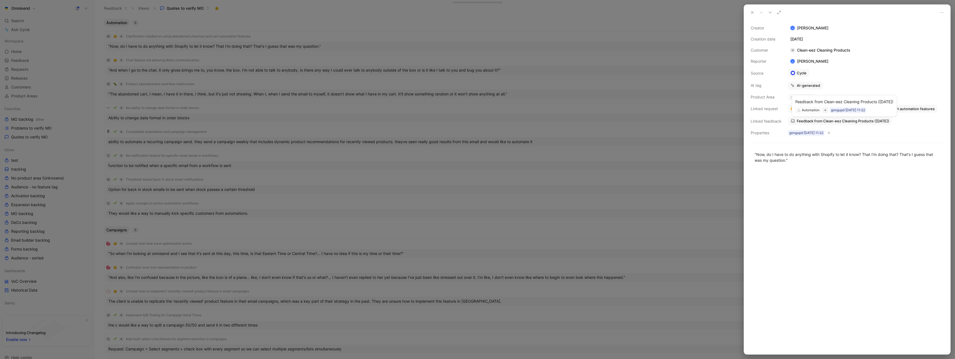
click at [867, 122] on span "Feedback from Clean-eez Cleaning Products (Aug 18, 2025)" at bounding box center [842, 120] width 92 height 5
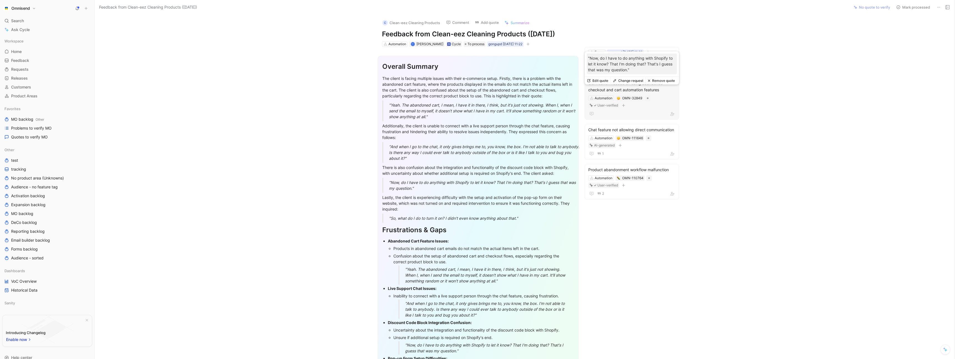
click at [664, 102] on div "Clarification needed on using abandoned checkout and cart automation features A…" at bounding box center [631, 98] width 94 height 42
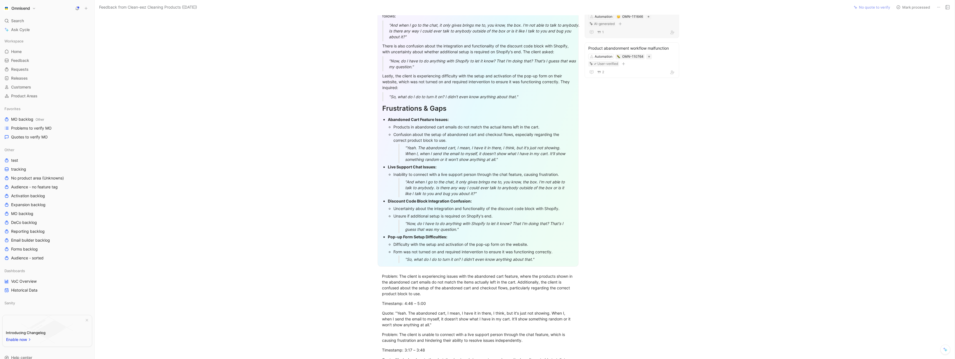
scroll to position [125, 0]
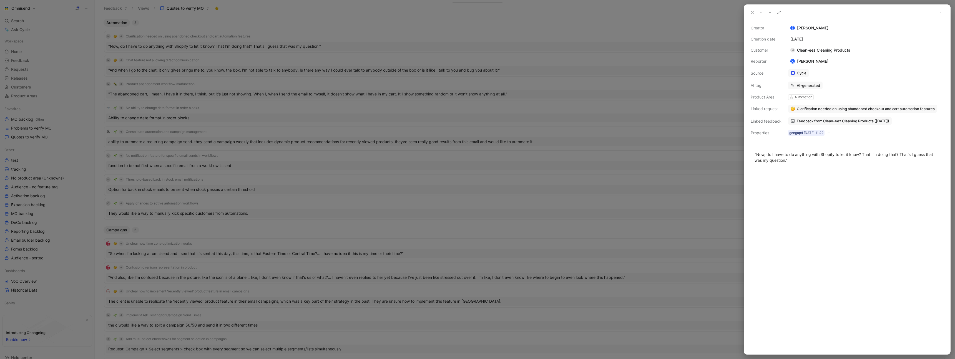
click at [398, 41] on div at bounding box center [477, 179] width 955 height 359
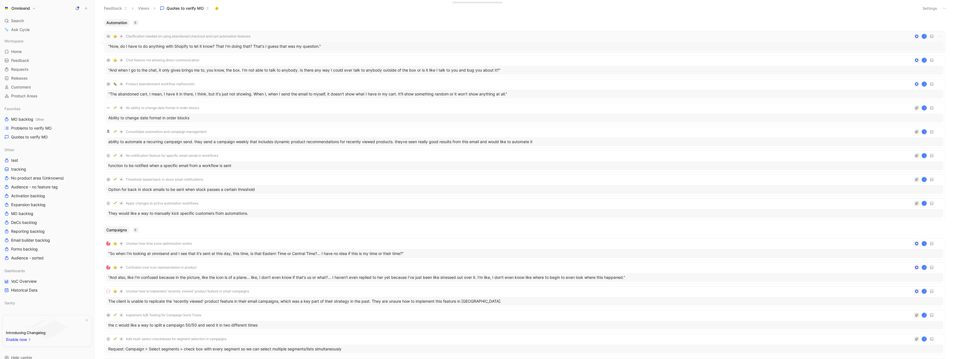
click at [361, 37] on div "M Clarification needed on using abandoned checkout and cart automation features…" at bounding box center [524, 36] width 837 height 7
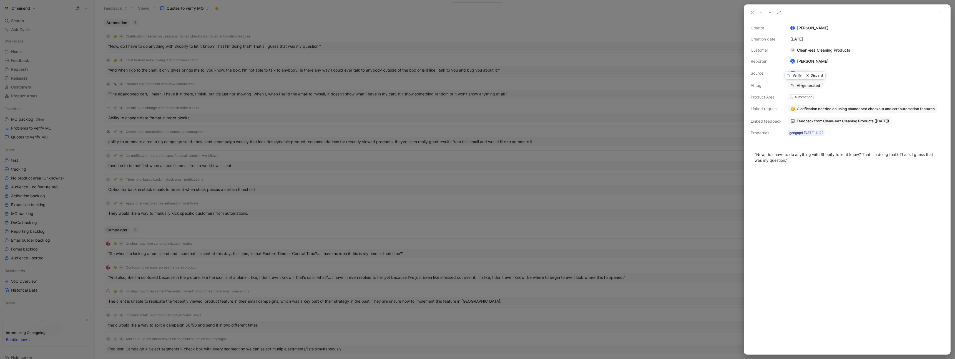
click at [796, 75] on button "Verify" at bounding box center [794, 76] width 19 height 8
click at [426, 24] on div at bounding box center [477, 179] width 955 height 359
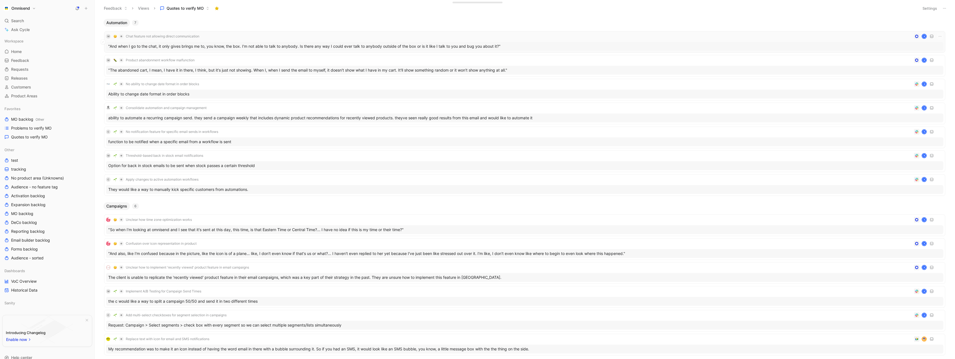
click at [266, 36] on div "M Chat feature not allowing direct communication K" at bounding box center [524, 36] width 837 height 7
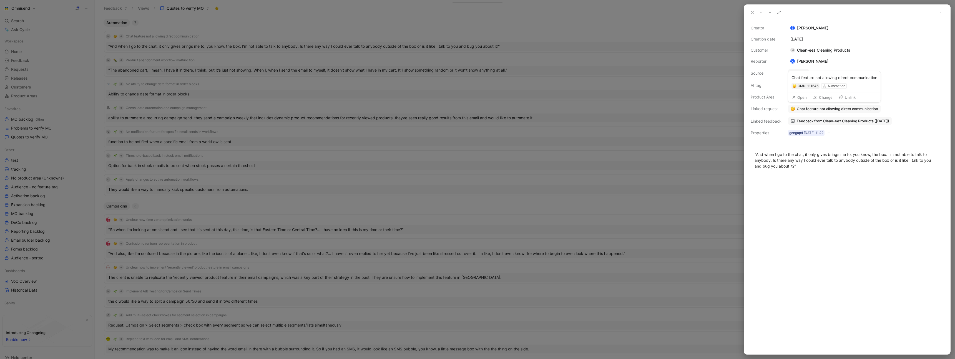
click at [804, 98] on button "Open" at bounding box center [799, 98] width 20 height 8
click at [839, 121] on span "Feedback from Clean-eez Cleaning Products (Aug 18, 2025)" at bounding box center [842, 120] width 92 height 5
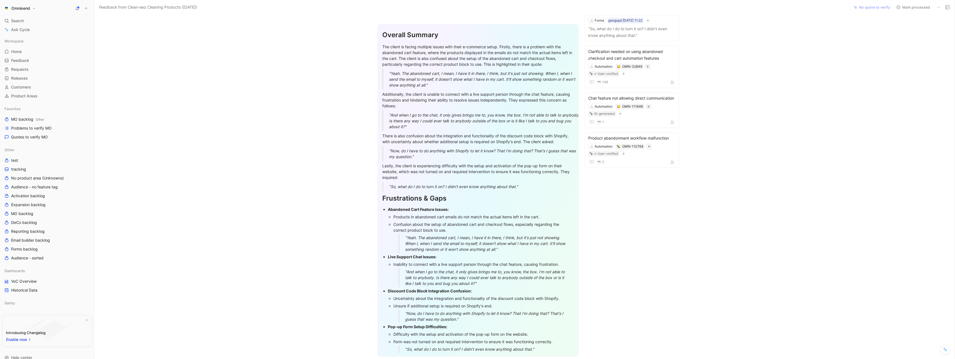
scroll to position [29, 0]
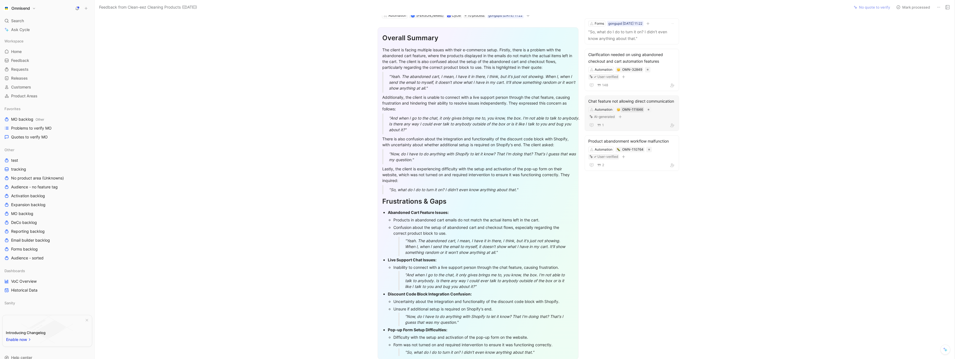
click at [643, 112] on div "OMN-111646" at bounding box center [632, 110] width 23 height 6
click at [657, 120] on div "Automation OMN-111646 AI-generated" at bounding box center [631, 113] width 88 height 14
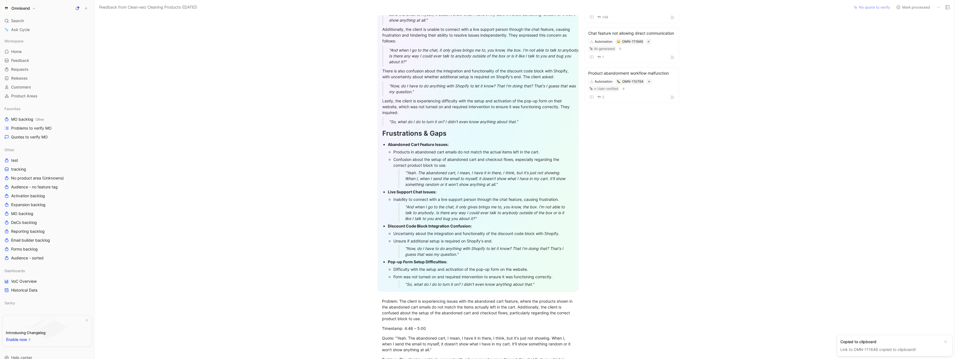
scroll to position [181, 0]
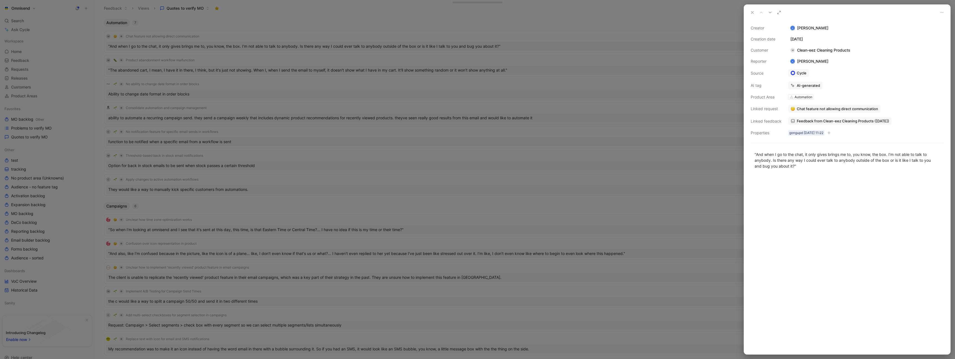
click at [823, 97] on div "Creator K Kasparas Toliušis Creation date August 18, 2025 Customer M Clean-eez …" at bounding box center [846, 81] width 193 height 112
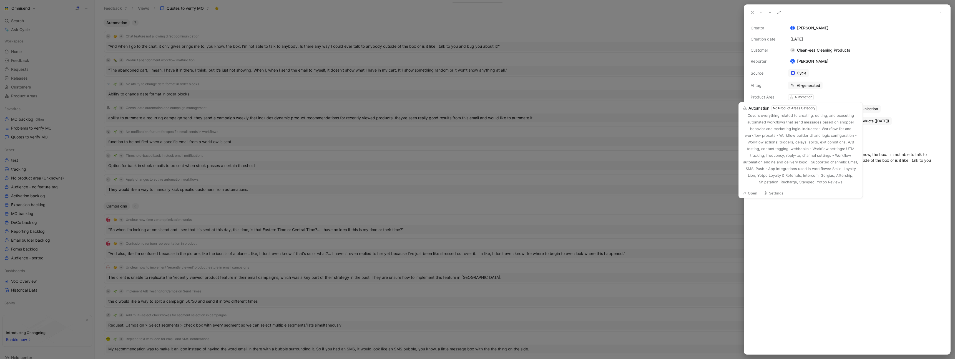
click at [763, 96] on div "Product Area" at bounding box center [765, 97] width 31 height 7
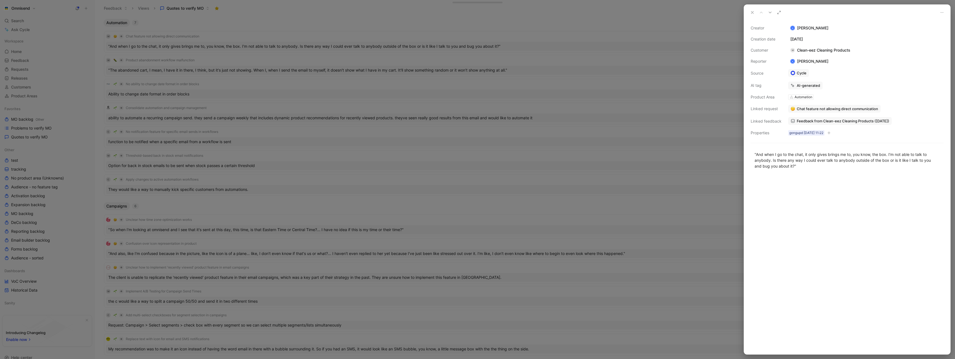
click at [832, 203] on div at bounding box center [847, 264] width 206 height 179
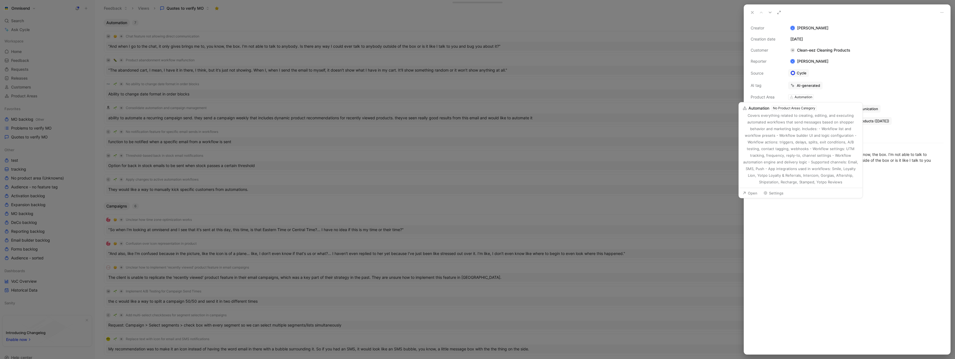
click at [798, 97] on div "Automation" at bounding box center [803, 97] width 18 height 6
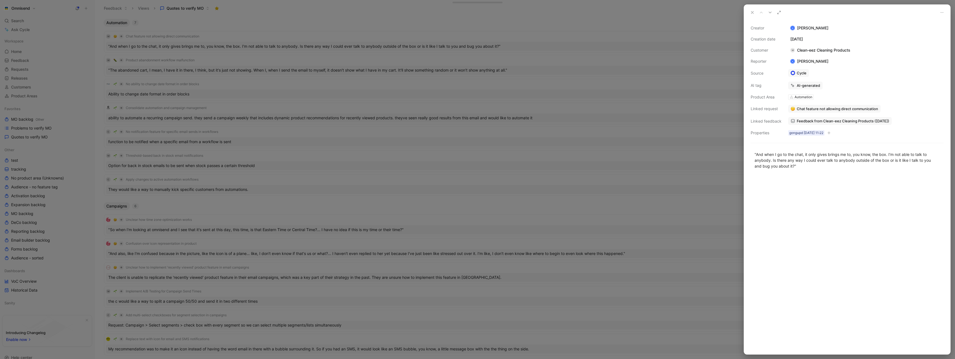
click at [798, 97] on div "Automation" at bounding box center [803, 97] width 18 height 6
click at [789, 97] on icon at bounding box center [791, 97] width 4 height 4
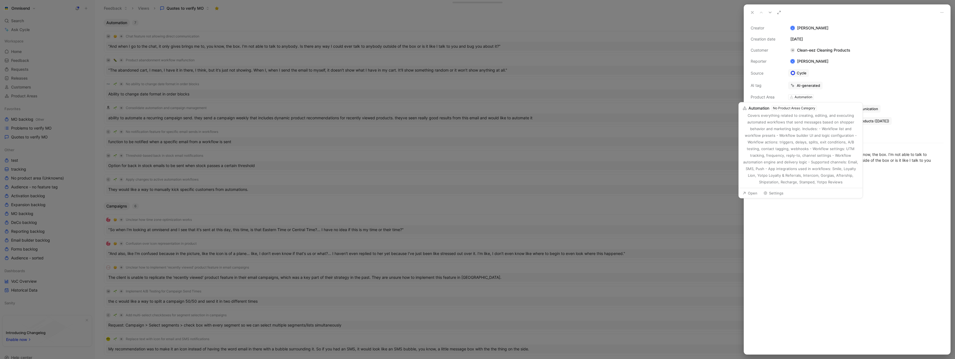
click at [574, 99] on div at bounding box center [477, 179] width 955 height 359
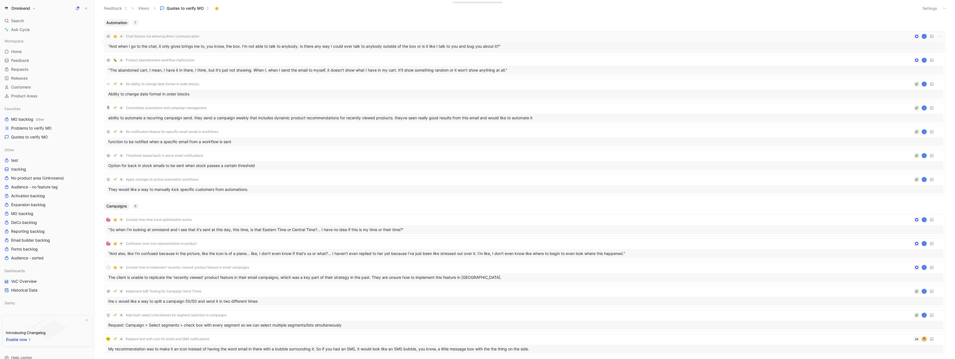
click at [530, 39] on div "M Chat feature not allowing direct communication K" at bounding box center [524, 36] width 837 height 7
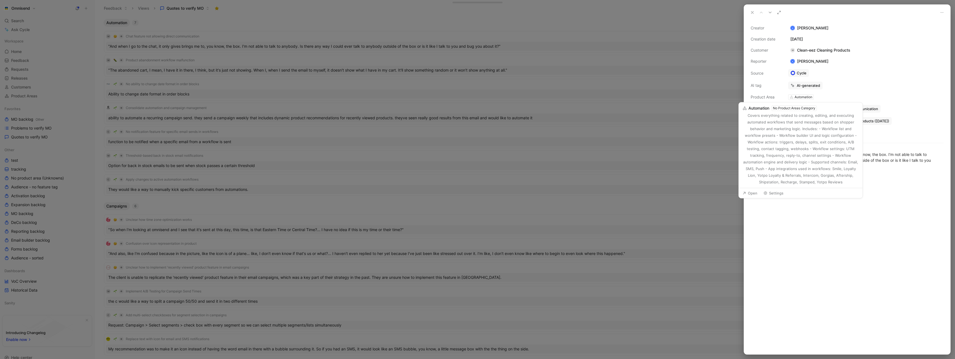
click at [761, 91] on div "Creator K Kasparas Toliušis Creation date August 18, 2025 Customer M Clean-eez …" at bounding box center [846, 81] width 193 height 112
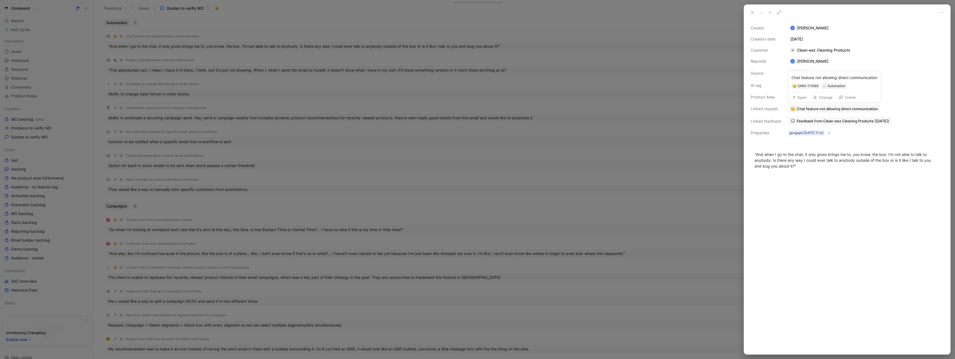
click at [836, 85] on div "Automation" at bounding box center [836, 86] width 18 height 6
click at [835, 85] on div "Automation" at bounding box center [836, 86] width 18 height 6
click at [802, 97] on div "Automation" at bounding box center [803, 97] width 18 height 6
click at [818, 110] on span "Chat feature not allowing direct communication" at bounding box center [836, 108] width 81 height 5
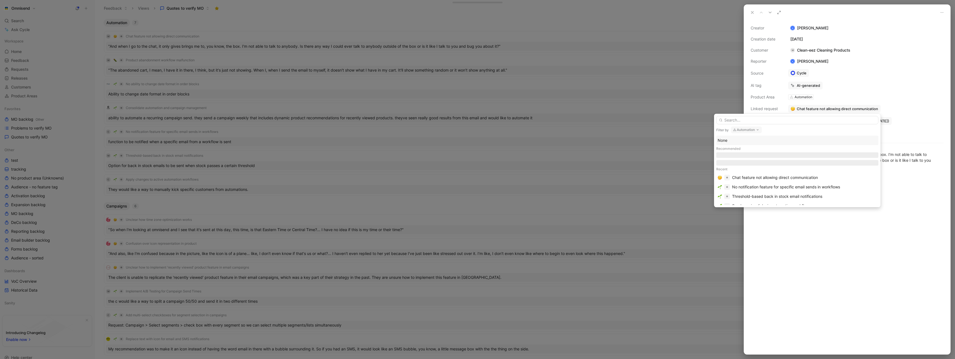
click at [755, 128] on button "Automation" at bounding box center [746, 130] width 31 height 7
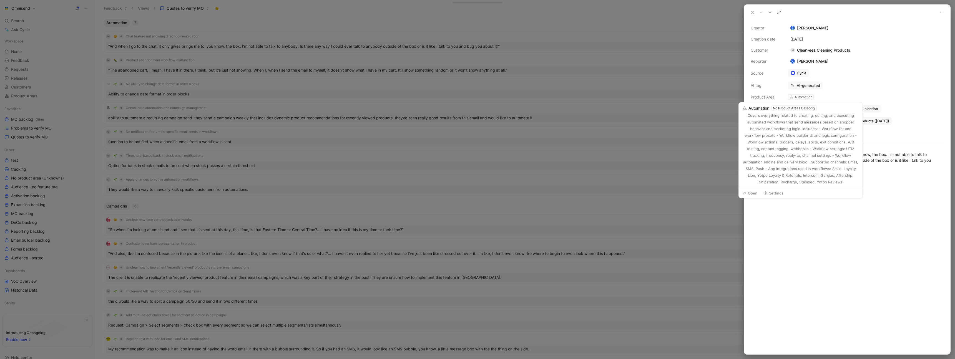
click at [770, 97] on div "Product Area" at bounding box center [765, 97] width 31 height 7
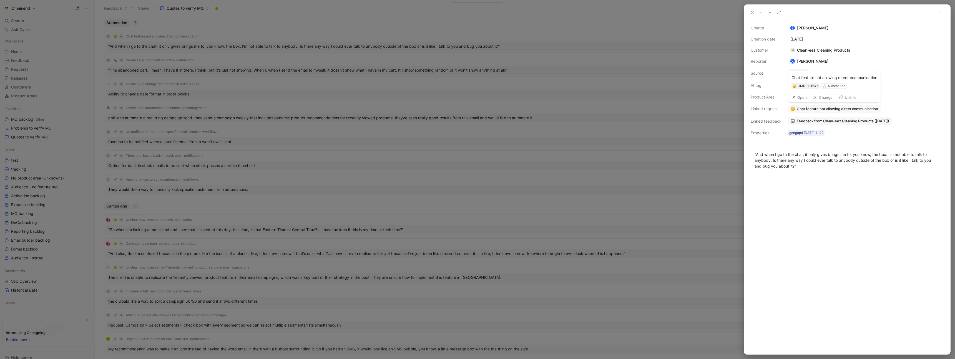
click at [852, 97] on button "Unlink" at bounding box center [847, 98] width 22 height 8
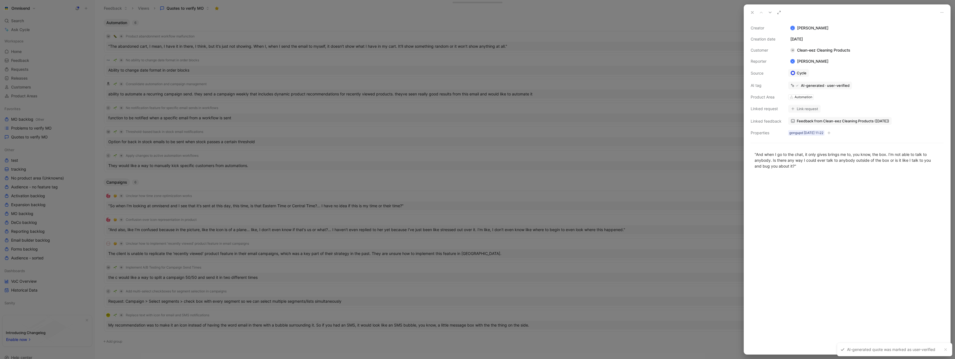
click at [830, 85] on div "AI-generated · user-verified" at bounding box center [825, 85] width 49 height 5
click at [800, 97] on div "Automation" at bounding box center [803, 97] width 18 height 6
click at [841, 97] on div "Creator K Kasparas Toliušis Creation date August 18, 2025 Customer M Clean-eez …" at bounding box center [846, 81] width 193 height 112
click at [795, 101] on div "Creator K Kasparas Toliušis Creation date August 18, 2025 Customer M Clean-eez …" at bounding box center [846, 81] width 193 height 112
click at [800, 97] on div "Automation" at bounding box center [803, 97] width 18 height 6
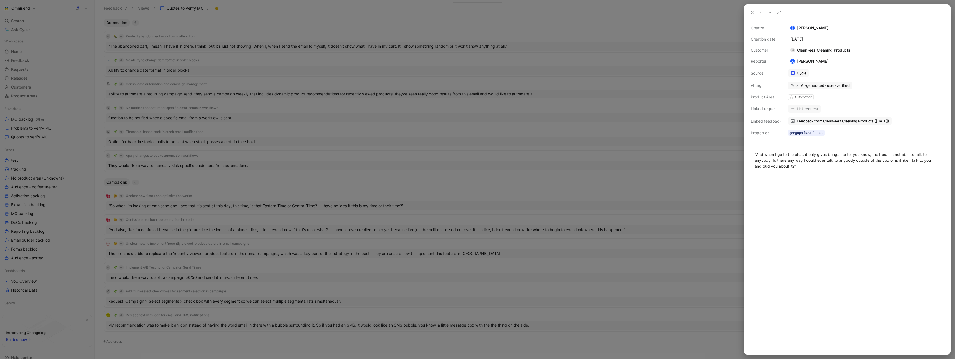
click at [852, 100] on div "Creator K Kasparas Toliušis Creation date August 18, 2025 Customer M Clean-eez …" at bounding box center [846, 81] width 193 height 112
drag, startPoint x: 846, startPoint y: 110, endPoint x: 849, endPoint y: 109, distance: 4.1
click at [847, 109] on div "Link request" at bounding box center [865, 109] width 155 height 8
click at [829, 121] on span "Feedback from Clean-eez Cleaning Products (Aug 18, 2025)" at bounding box center [842, 120] width 92 height 5
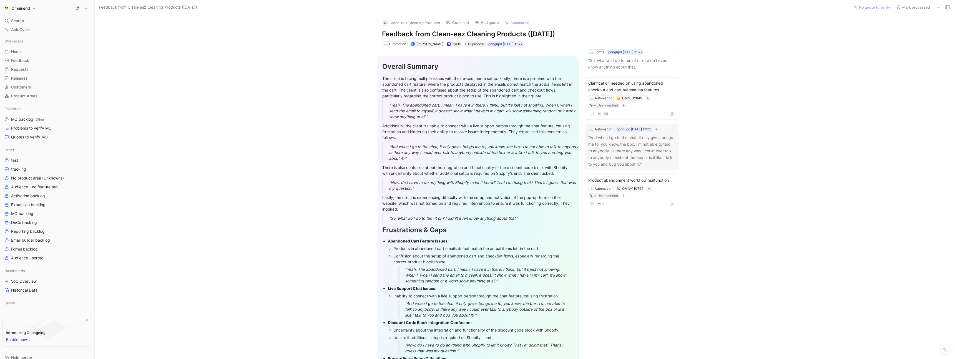
click at [629, 162] on p ""And when I go to the chat, it only gives brings me to, you know, the box. I'm …" at bounding box center [631, 150] width 87 height 33
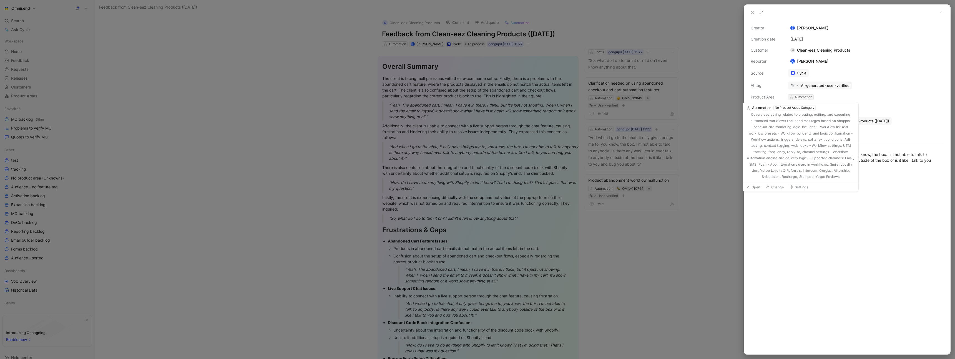
click at [803, 97] on div "Automation" at bounding box center [803, 97] width 18 height 6
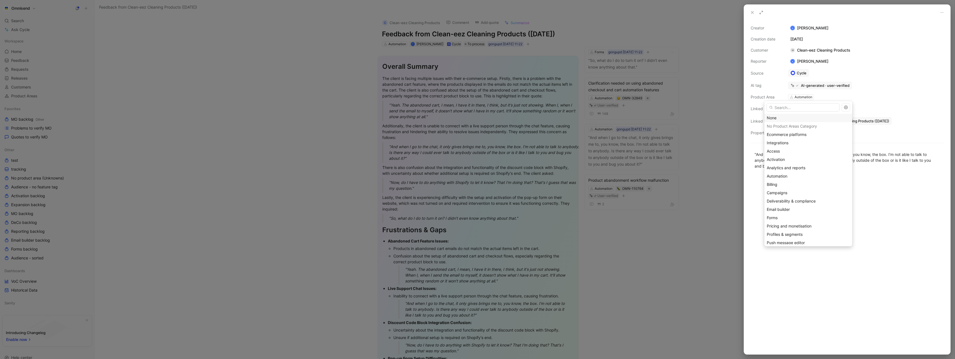
click at [773, 117] on div "None" at bounding box center [807, 118] width 83 height 7
click at [204, 82] on div at bounding box center [477, 179] width 955 height 359
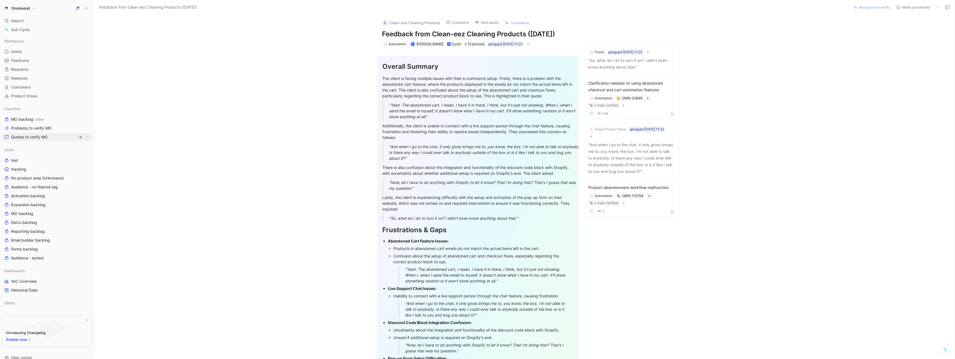
click at [29, 136] on span "Quotes to verify MO" at bounding box center [29, 137] width 37 height 6
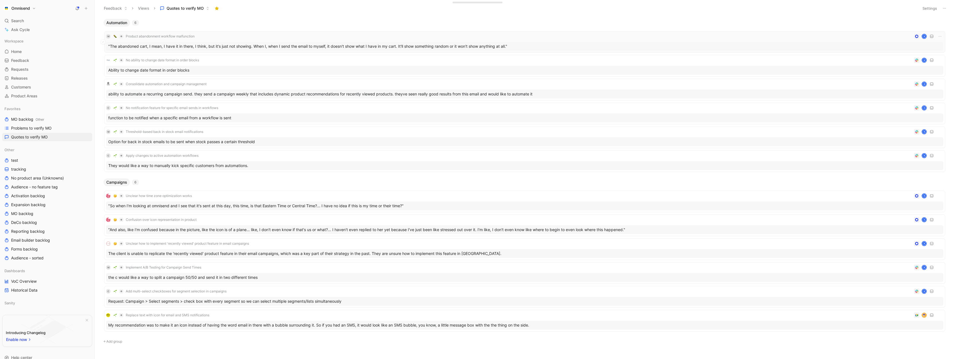
click at [264, 37] on div "M Product abandonment workflow malfunction K" at bounding box center [524, 36] width 837 height 7
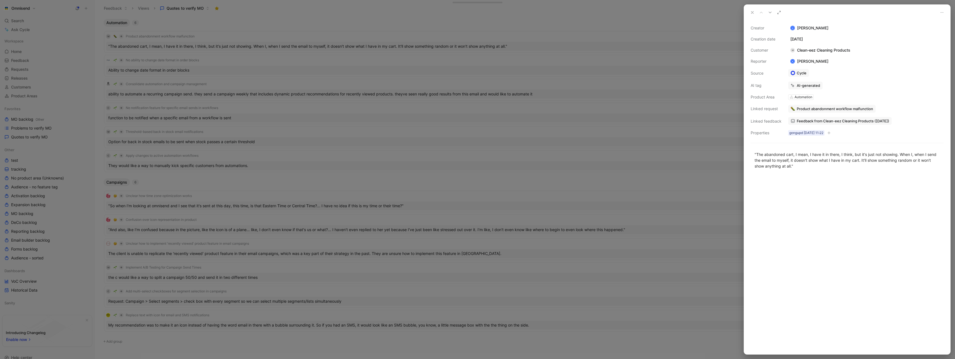
click at [854, 122] on span "Feedback from Clean-eez Cleaning Products (Aug 18, 2025)" at bounding box center [842, 120] width 92 height 5
click at [832, 109] on span "Product abandonment workflow malfunction" at bounding box center [834, 108] width 76 height 5
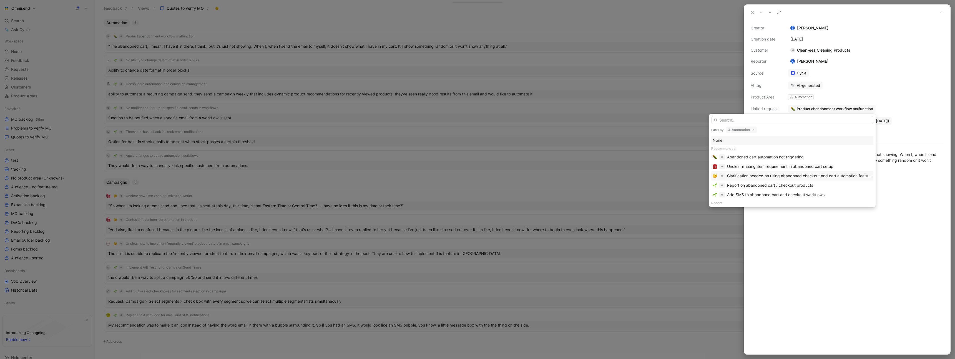
click at [823, 175] on div "Clarification needed on using abandoned checkout and cart automation features" at bounding box center [799, 176] width 145 height 7
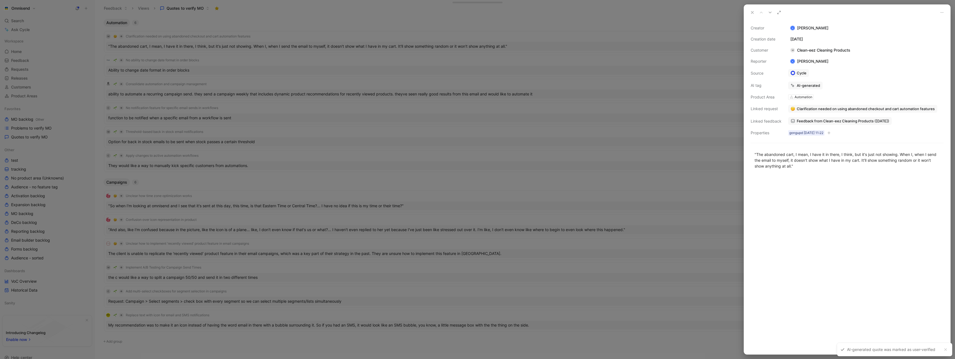
click at [714, 146] on div at bounding box center [477, 179] width 955 height 359
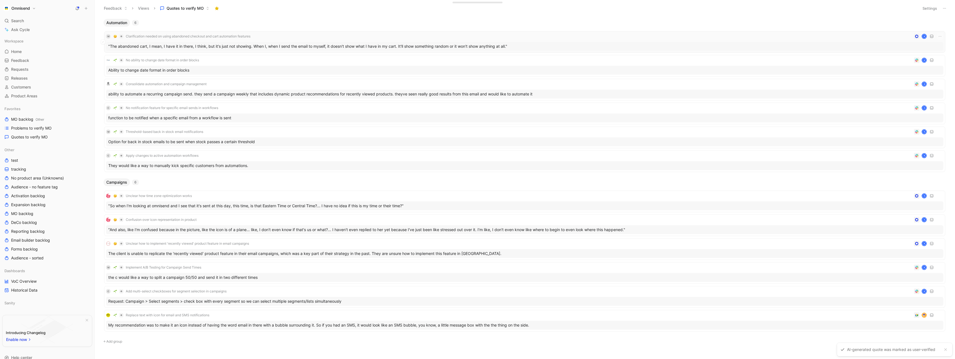
click at [377, 38] on div "M Clarification needed on using abandoned checkout and cart automation features…" at bounding box center [524, 36] width 837 height 7
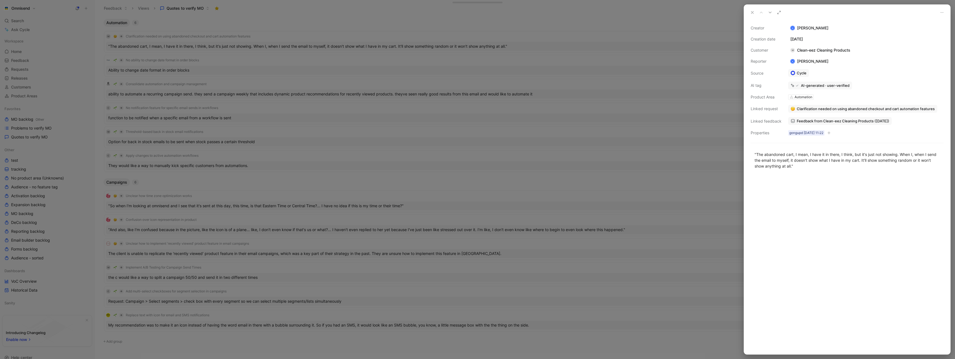
click at [670, 66] on div at bounding box center [477, 179] width 955 height 359
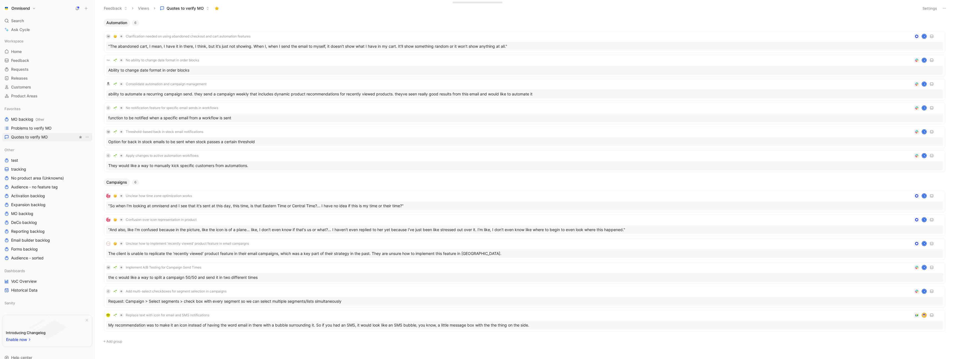
click at [41, 138] on span "Quotes to verify MO" at bounding box center [29, 137] width 37 height 6
click at [39, 141] on link "Quotes to verify MO" at bounding box center [47, 137] width 90 height 8
click at [46, 127] on span "Problems to verify MO" at bounding box center [31, 128] width 41 height 6
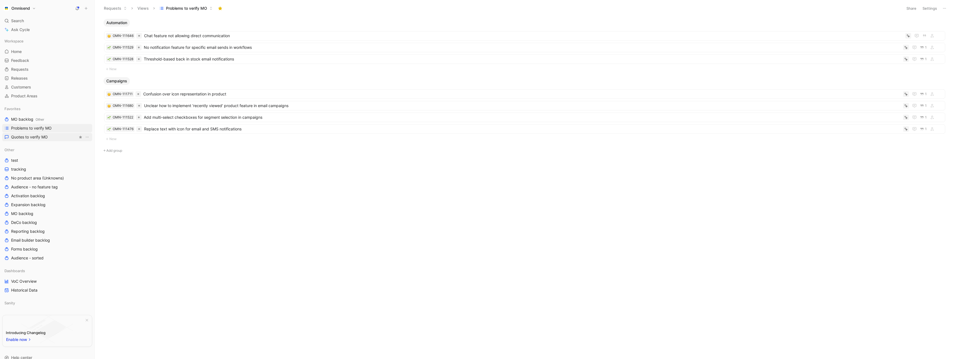
click at [47, 137] on span "Quotes to verify MO" at bounding box center [29, 137] width 37 height 6
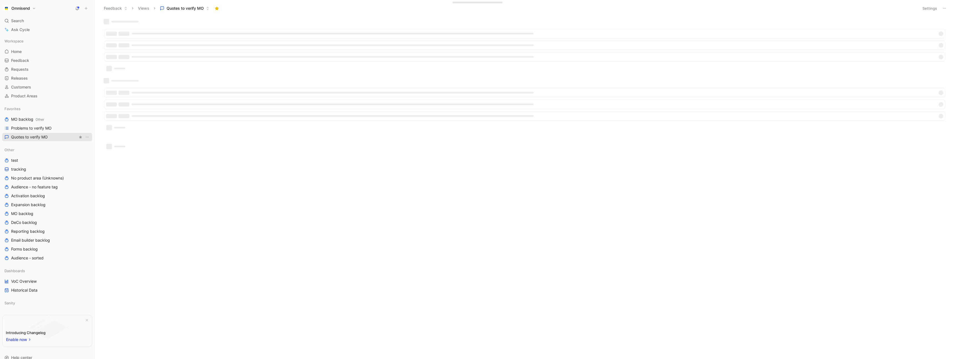
click at [34, 136] on span "Quotes to verify MO" at bounding box center [29, 137] width 37 height 6
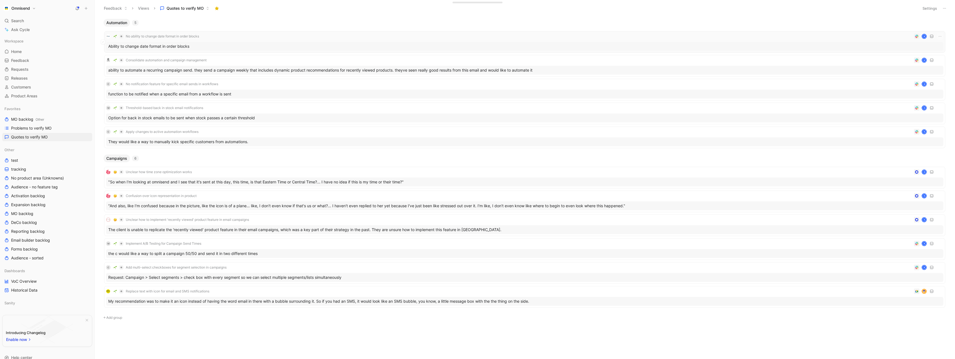
click at [265, 40] on div "No ability to change date format in order blocks K Ability to change date forma…" at bounding box center [524, 42] width 837 height 18
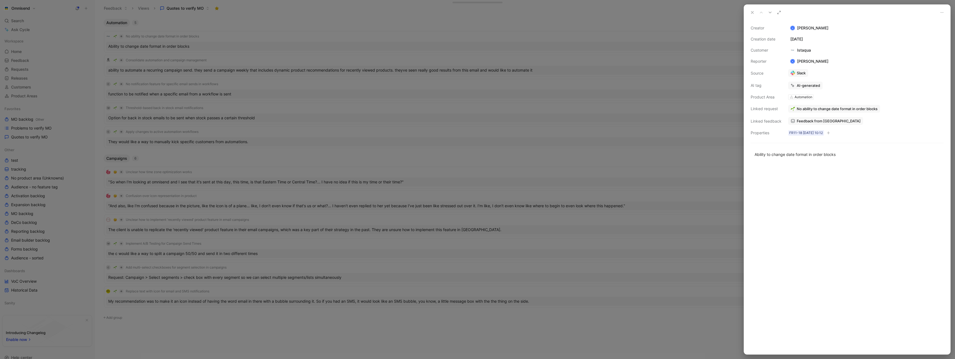
click at [267, 56] on div at bounding box center [477, 179] width 955 height 359
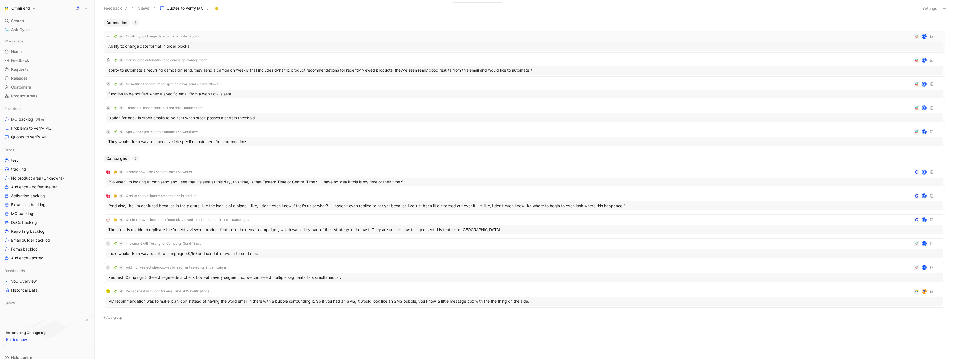
click at [228, 36] on div "No ability to change date format in order blocks K" at bounding box center [524, 36] width 837 height 7
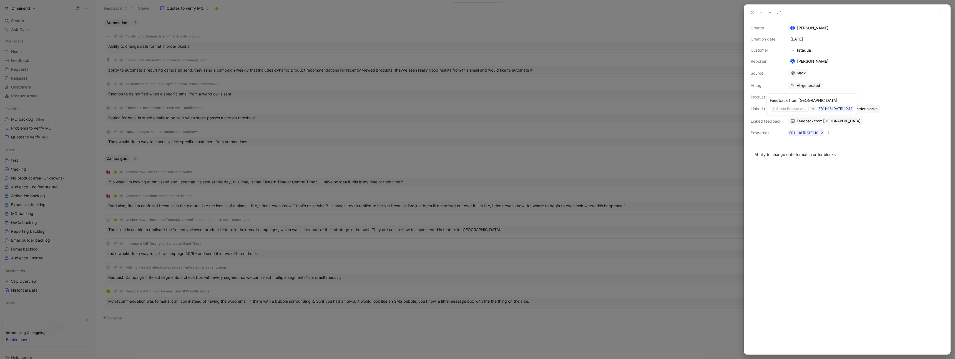
click at [819, 120] on span "Feedback from Istaqua" at bounding box center [828, 120] width 64 height 5
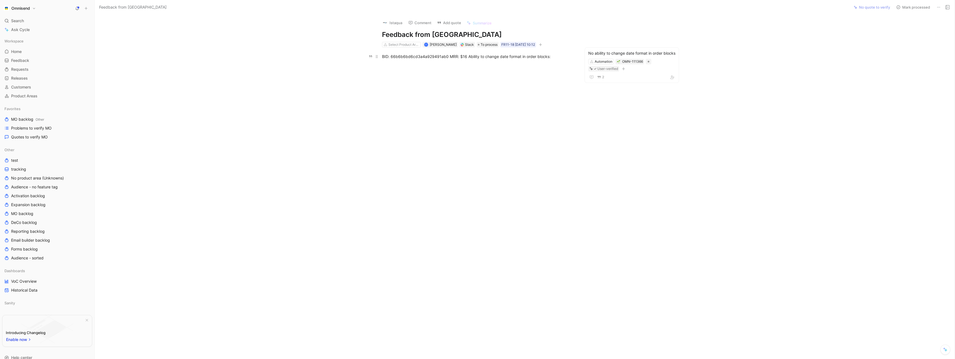
click at [535, 56] on div "BID: 66b6b6bd6cd3a4a929491ab0 MRR: $16 Ability to change date format in order b…" at bounding box center [478, 57] width 192 height 6
click at [507, 54] on div "BID: 66b6b6bd6cd3a4a929491ab0 MRR: $16 Ability to change date format in order b…" at bounding box center [478, 57] width 192 height 6
click at [537, 56] on div "BID: 66b6b6bd6cd3a4a929491ab0 MRR: $16 Ability to change date format in order b…" at bounding box center [478, 57] width 192 height 6
click at [547, 57] on div "BID: 66b6b6bd6cd3a4a929491ab0 MRR: $16 Ability to change date format in order b…" at bounding box center [478, 57] width 192 height 6
click at [438, 56] on div "BID: 66b6b6bd6cd3a4a929491ab0 MRR: $16 Ability to change date format in order b…" at bounding box center [478, 57] width 192 height 6
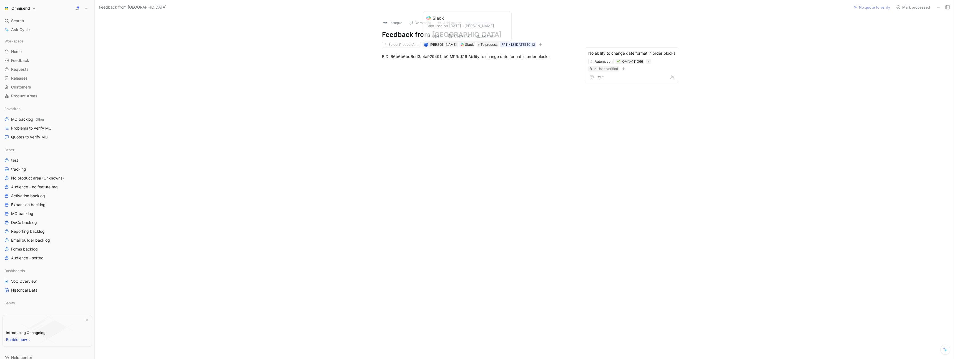
click at [468, 45] on div "Slack" at bounding box center [469, 45] width 9 height 6
click at [508, 54] on div "BID: 66b6b6bd6cd3a4a929491ab0 MRR: $16 Ability to change date format in order b…" at bounding box center [478, 57] width 192 height 6
click at [607, 56] on div "No ability to change date format in order blocks" at bounding box center [631, 53] width 87 height 7
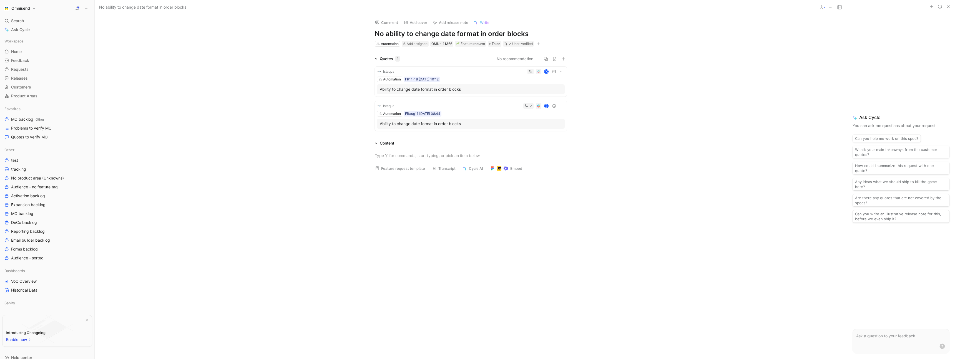
click at [561, 105] on icon at bounding box center [561, 106] width 4 height 4
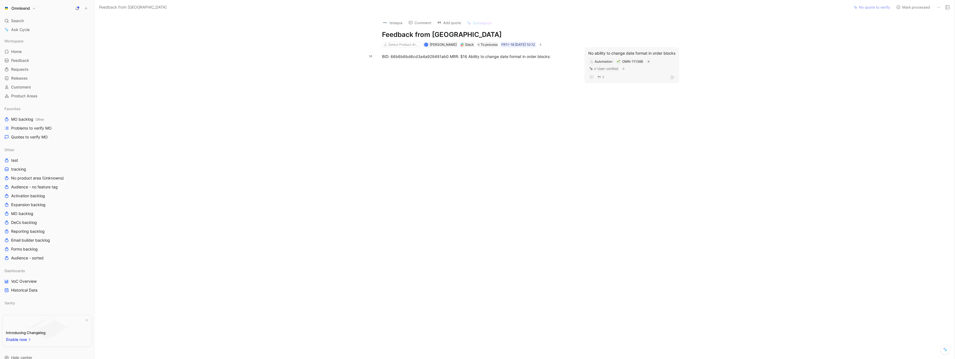
click at [632, 52] on div "No ability to change date format in order blocks" at bounding box center [631, 53] width 87 height 7
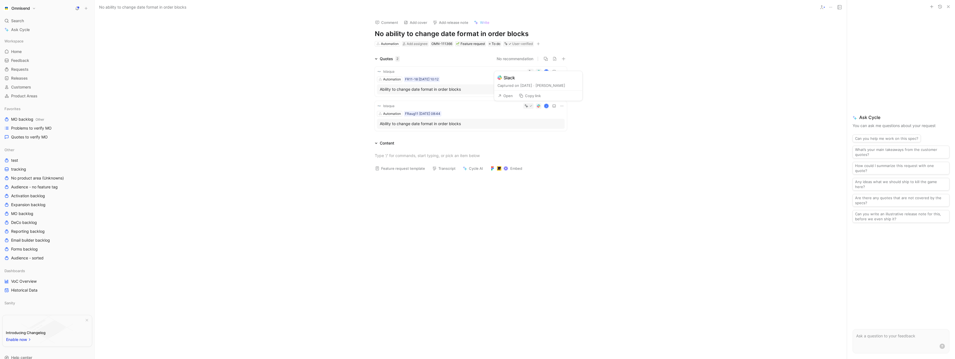
click at [510, 98] on button "Open" at bounding box center [505, 96] width 20 height 8
click at [480, 80] on div "Automation FR11-18 [DATE] 10:12" at bounding box center [471, 80] width 188 height 6
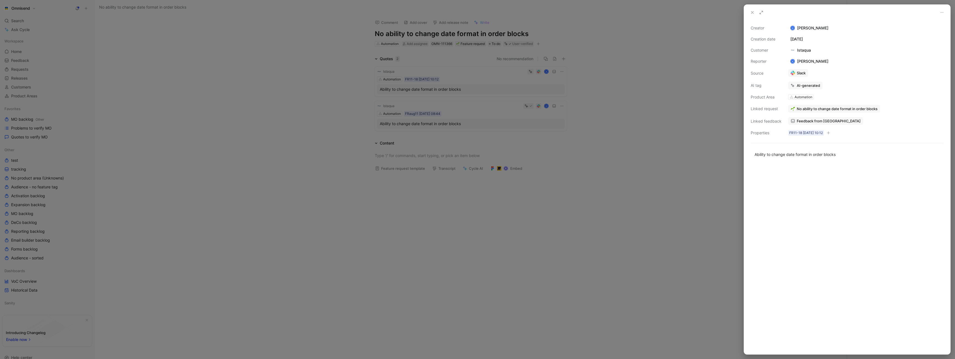
click at [819, 119] on span "Feedback from Istaqua" at bounding box center [828, 120] width 64 height 5
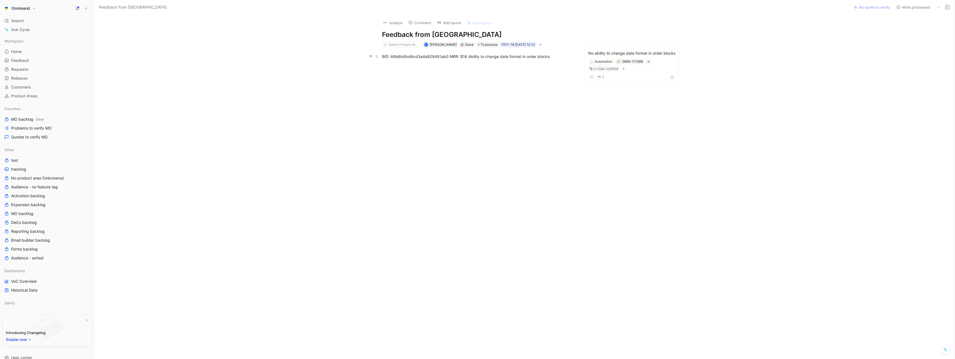
click at [430, 57] on div "BID: 66b6b6bd6cd3a4a929491ab0 MRR: $16 Ability to change date format in order b…" at bounding box center [478, 57] width 192 height 6
copy div "66b6b6bd6cd3a4a929491ab0"
click at [624, 54] on div "No ability to change date format in order blocks" at bounding box center [631, 53] width 87 height 7
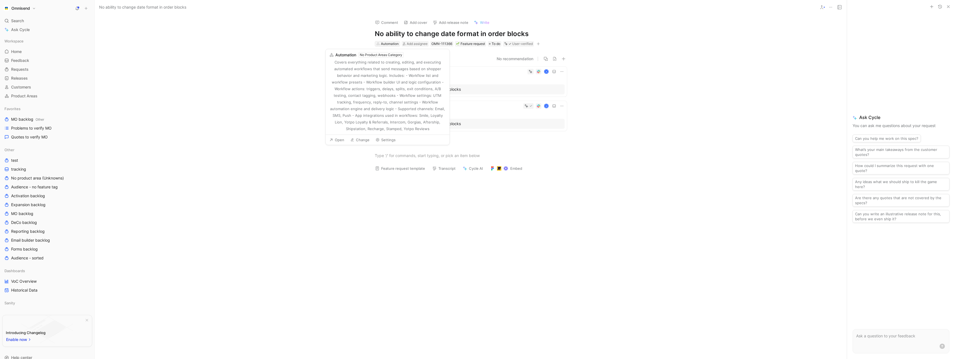
click at [387, 45] on div "Automation" at bounding box center [390, 44] width 18 height 6
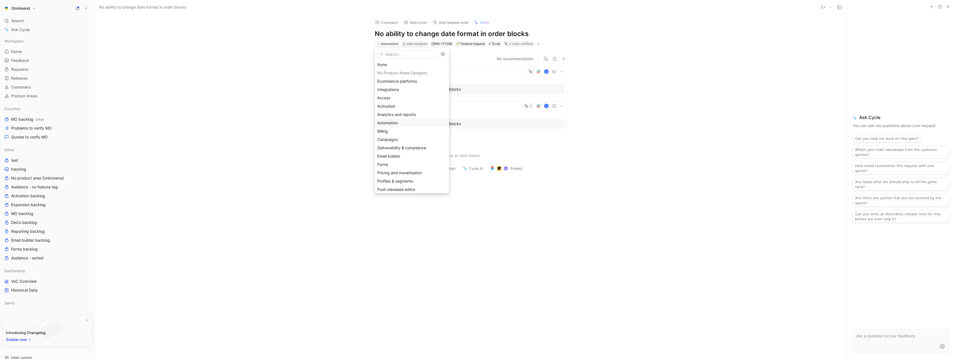
scroll to position [11, 0]
click at [397, 145] on span "Email builder" at bounding box center [388, 145] width 23 height 5
click at [318, 66] on div "Quotes 2 No recommendation Istaqua K Automation FR11-18 18-08-2025 10:12 Abilit…" at bounding box center [471, 95] width 752 height 78
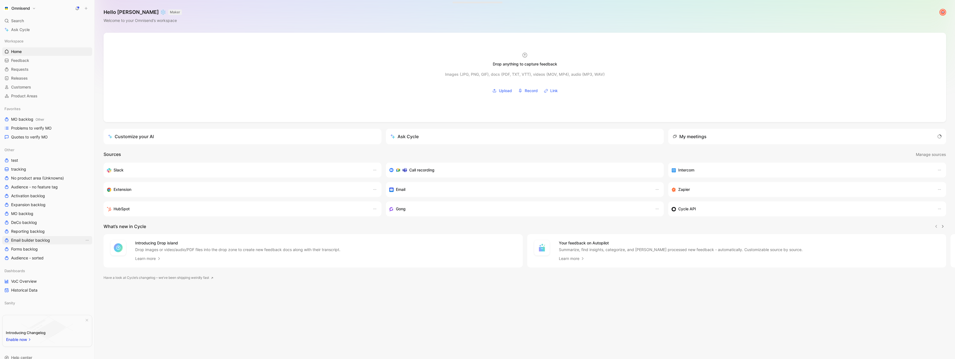
scroll to position [0, 0]
click at [38, 138] on span "Quotes to verify MO" at bounding box center [29, 137] width 37 height 6
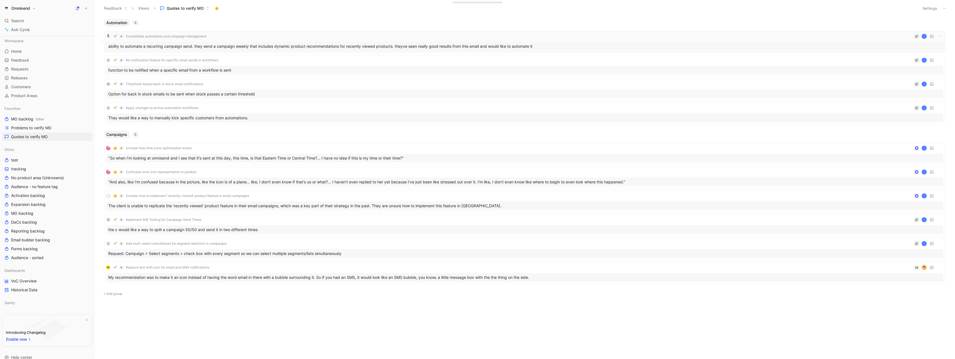
click at [266, 38] on div "Consolidate automation and campaign management K" at bounding box center [524, 36] width 837 height 7
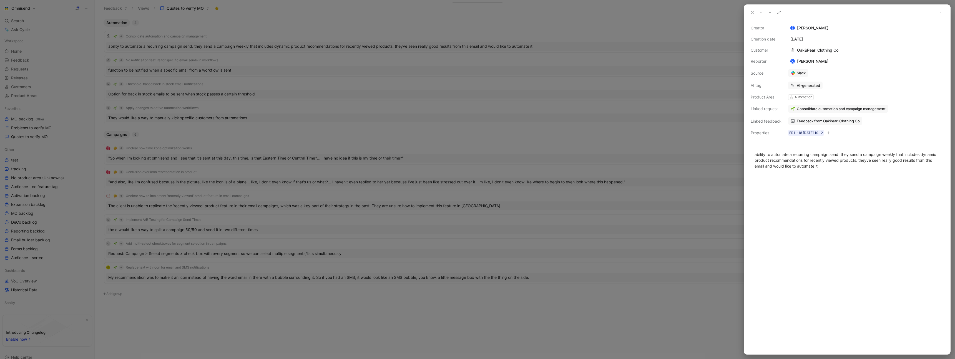
click at [806, 98] on div "Automation" at bounding box center [803, 97] width 18 height 6
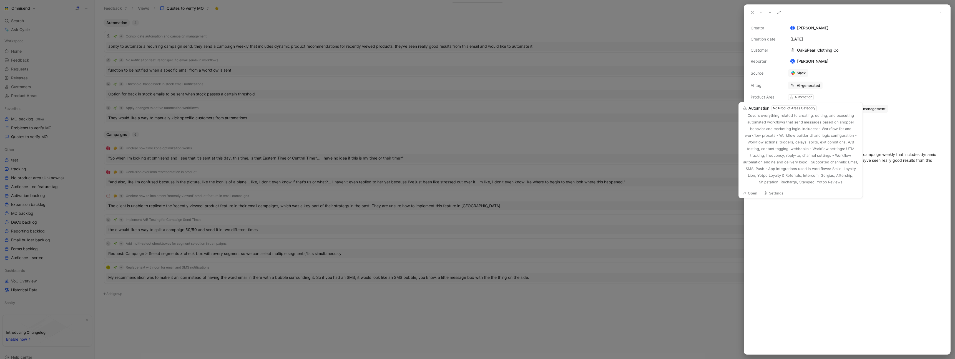
click at [796, 97] on div "Automation" at bounding box center [803, 97] width 18 height 6
click at [793, 97] on icon at bounding box center [791, 97] width 4 height 4
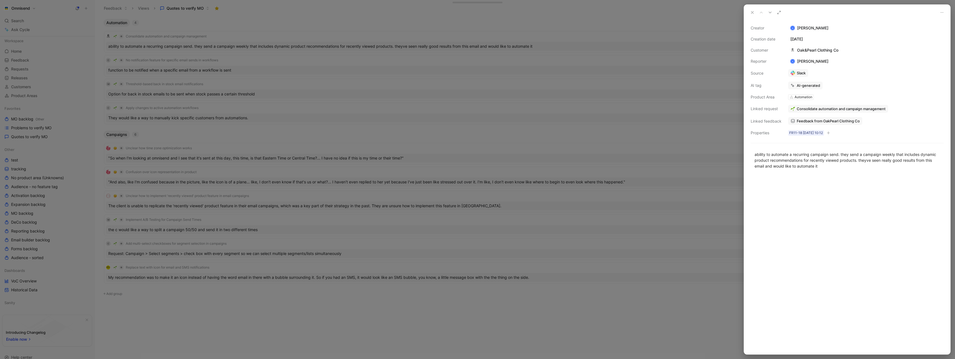
click at [793, 97] on icon at bounding box center [791, 97] width 4 height 4
click at [809, 98] on div "Automation" at bounding box center [803, 97] width 18 height 6
click at [828, 99] on div "Creator K Kasparas Toliušis Creation date August 18, 2025 Customer Oak&Pearl Cl…" at bounding box center [846, 81] width 193 height 112
click at [826, 108] on span "Consolidate automation and campaign management" at bounding box center [840, 108] width 89 height 5
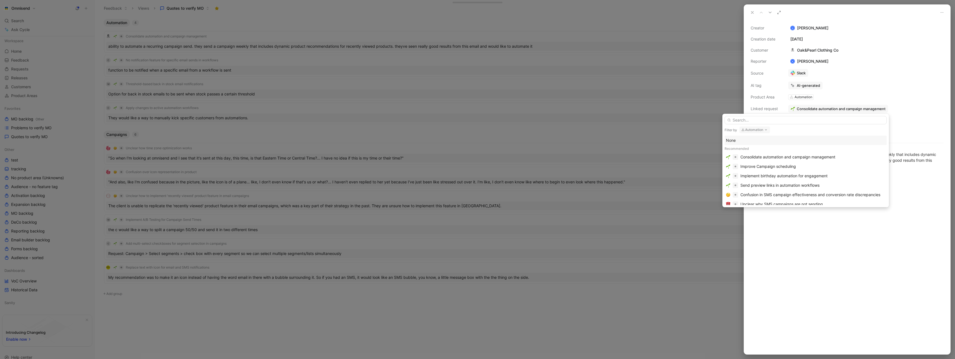
click at [761, 131] on button "Automation" at bounding box center [754, 130] width 31 height 7
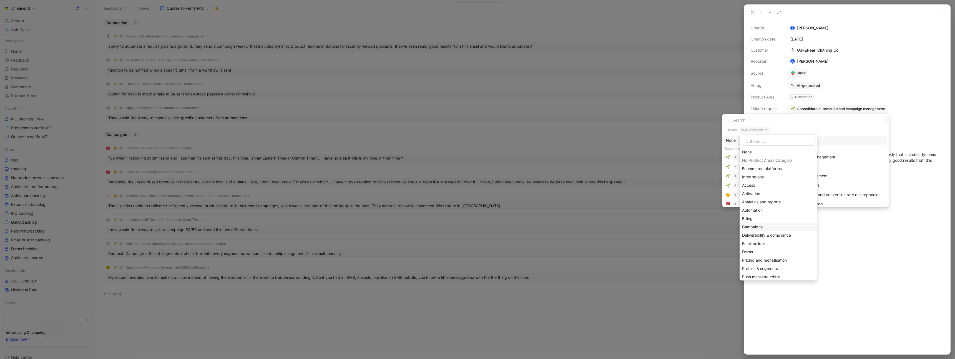
click at [766, 224] on div "Campaigns" at bounding box center [778, 227] width 72 height 7
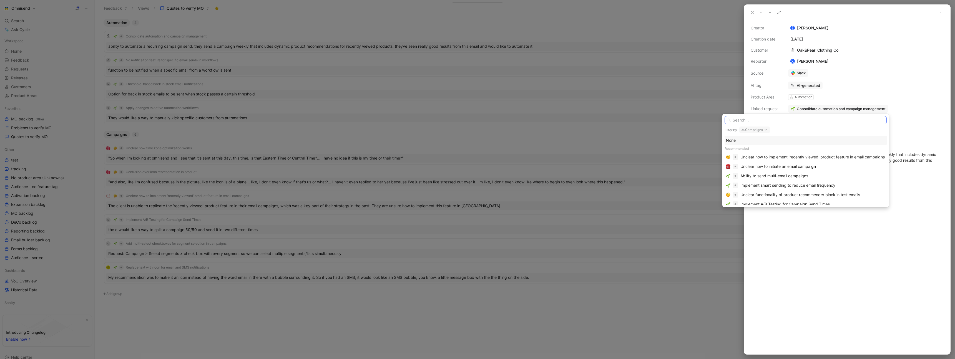
click at [761, 122] on input "text" at bounding box center [805, 120] width 162 height 8
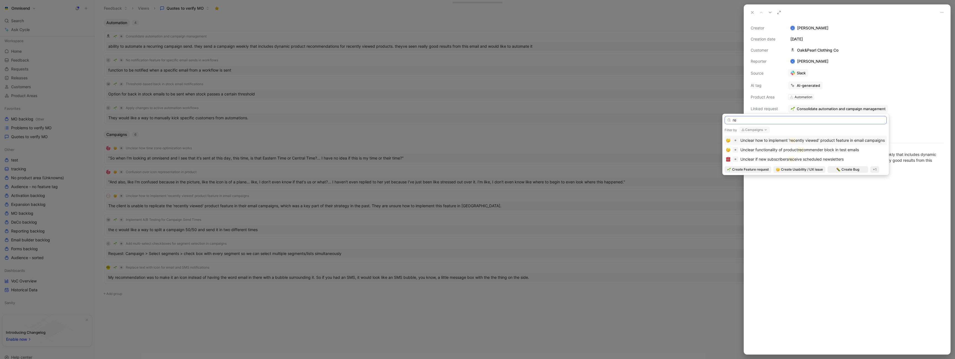
type input "r"
type input "s"
type input "multi"
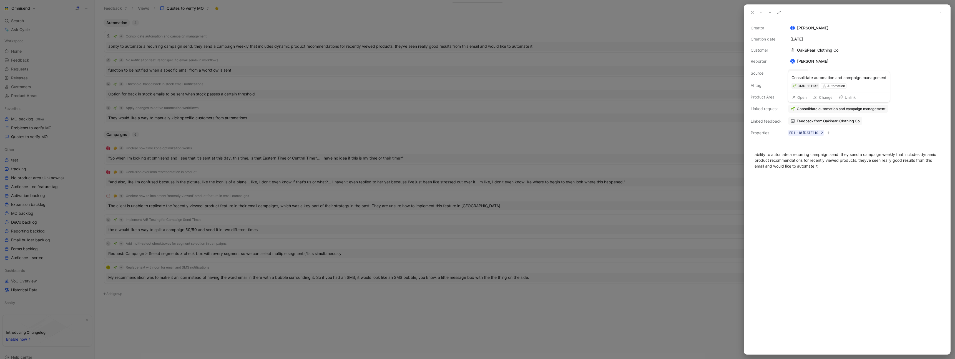
click at [808, 109] on span "Consolidate automation and campaign management" at bounding box center [840, 108] width 89 height 5
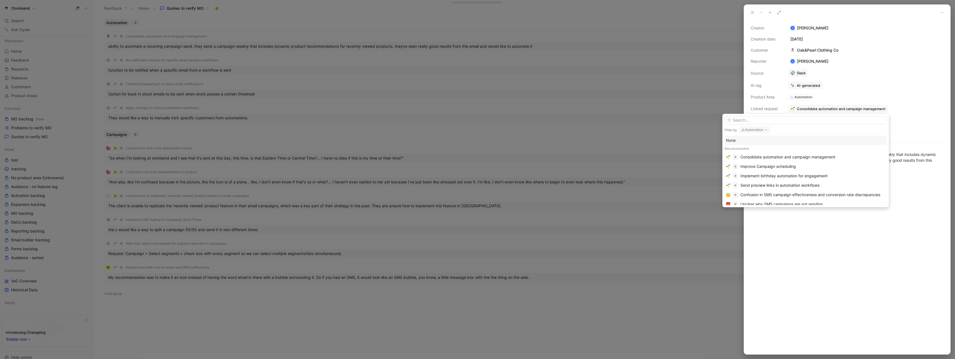
click at [758, 130] on button "Automation" at bounding box center [754, 130] width 31 height 7
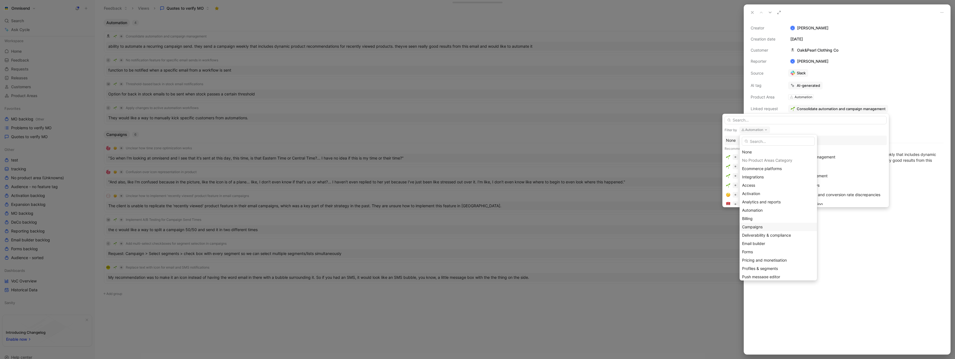
click at [765, 228] on div "Campaigns" at bounding box center [778, 227] width 72 height 7
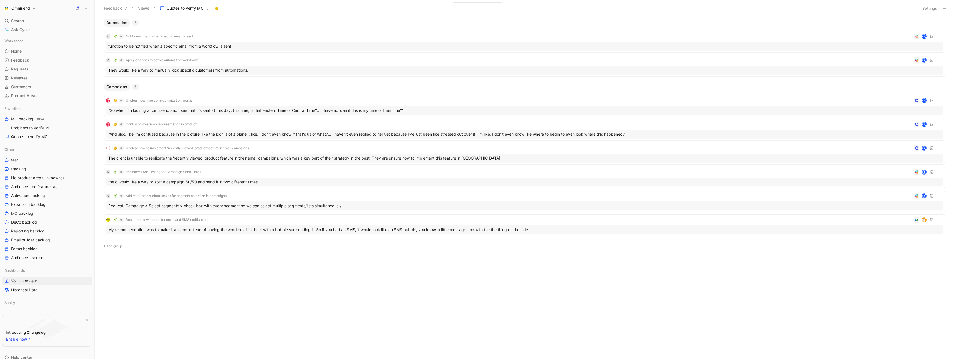
click at [27, 278] on span "VoC Overview" at bounding box center [24, 281] width 26 height 6
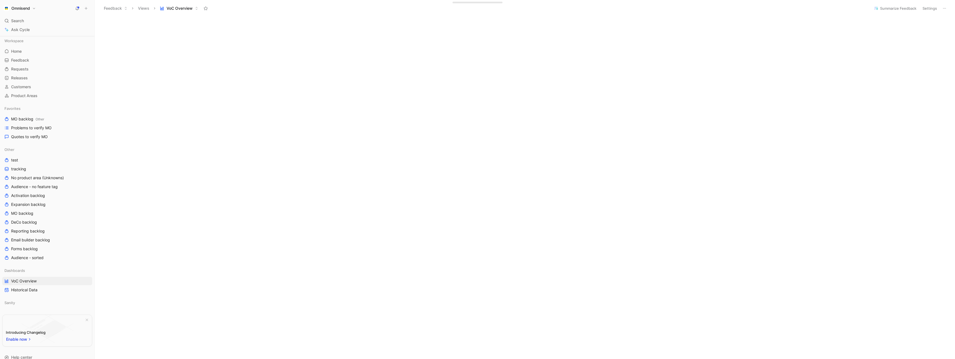
scroll to position [117, 0]
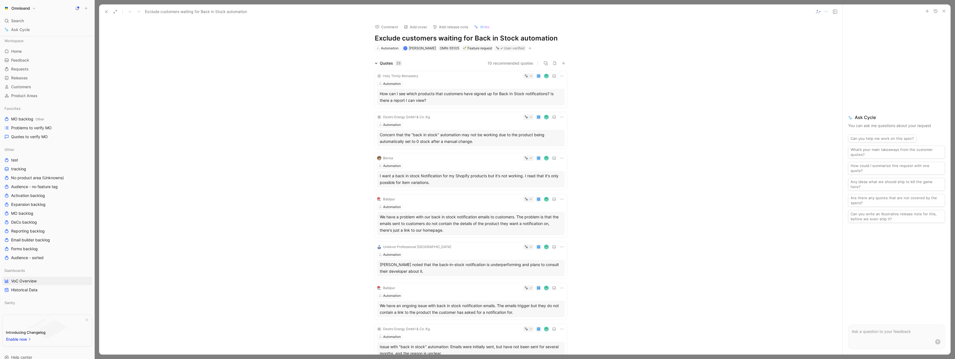
click at [420, 39] on h1 "Exclude customers waiting for Back in Stock automation" at bounding box center [471, 38] width 192 height 9
drag, startPoint x: 461, startPoint y: 38, endPoint x: 375, endPoint y: 35, distance: 85.8
click at [375, 35] on h1 "Exclude customers waiting for Back in Stock automation" at bounding box center [471, 38] width 192 height 9
click at [321, 124] on div "Quotes 23 10 recommended quotes C Holy Trinity Monastery Automation How can I s…" at bounding box center [470, 278] width 743 height 437
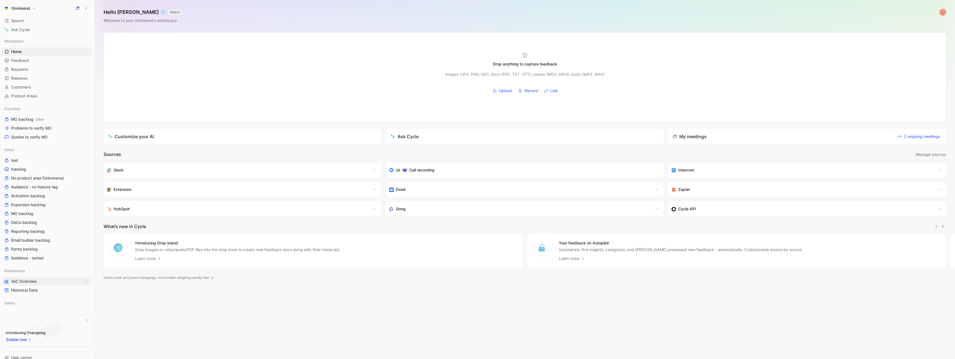
click at [34, 280] on span "VoC Overview" at bounding box center [24, 282] width 26 height 6
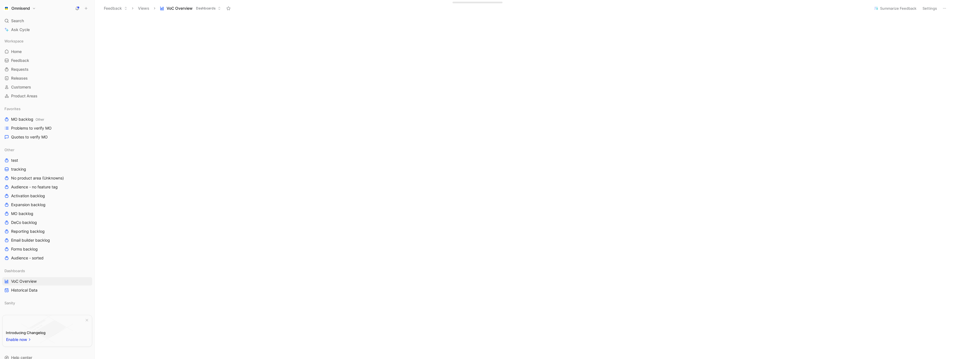
scroll to position [139, 0]
click at [26, 137] on span "Quotes to verify MO" at bounding box center [29, 137] width 37 height 6
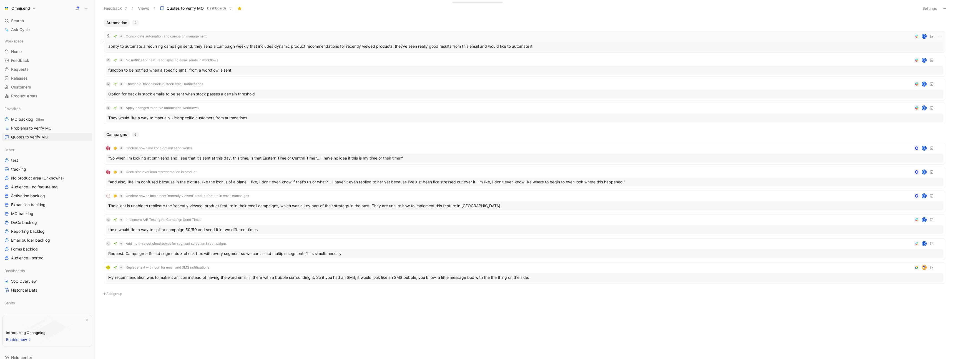
click at [263, 37] on div "Consolidate automation and campaign management K" at bounding box center [524, 36] width 837 height 7
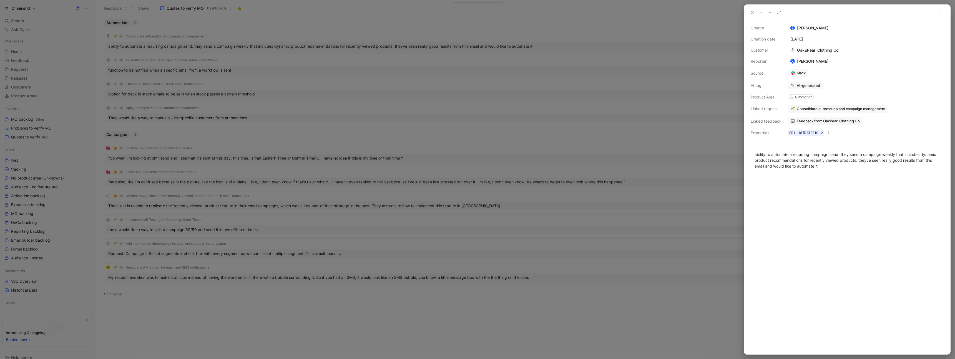
click at [863, 108] on span "Consolidate automation and campaign management" at bounding box center [840, 108] width 89 height 5
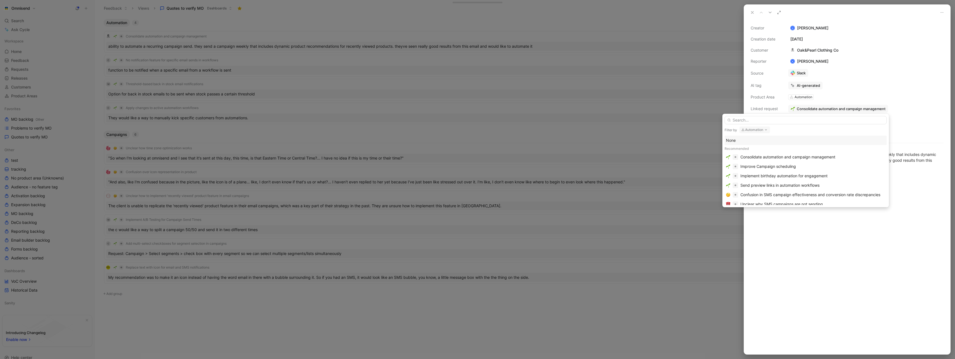
click at [760, 130] on button "Automation" at bounding box center [754, 130] width 31 height 7
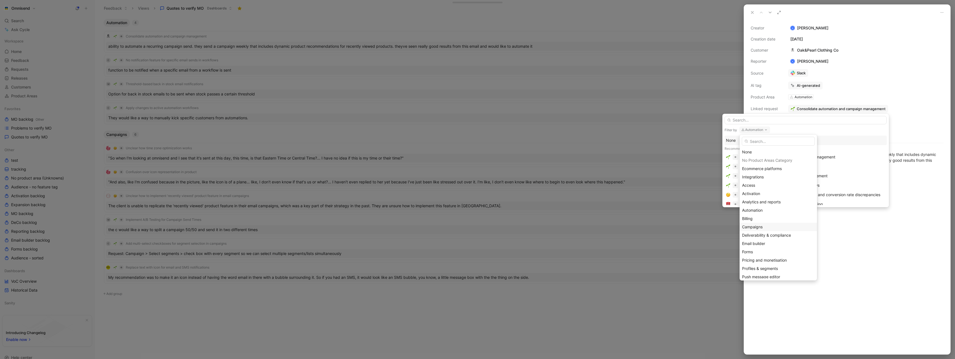
click at [759, 227] on span "Campaigns" at bounding box center [752, 227] width 21 height 5
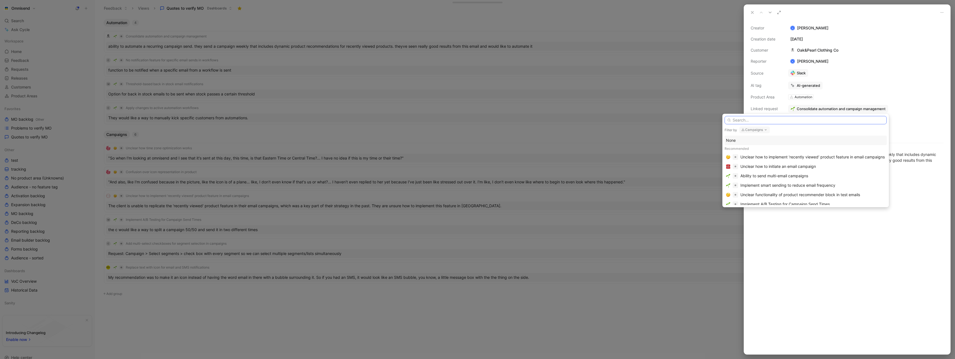
click at [763, 120] on input "text" at bounding box center [805, 120] width 162 height 8
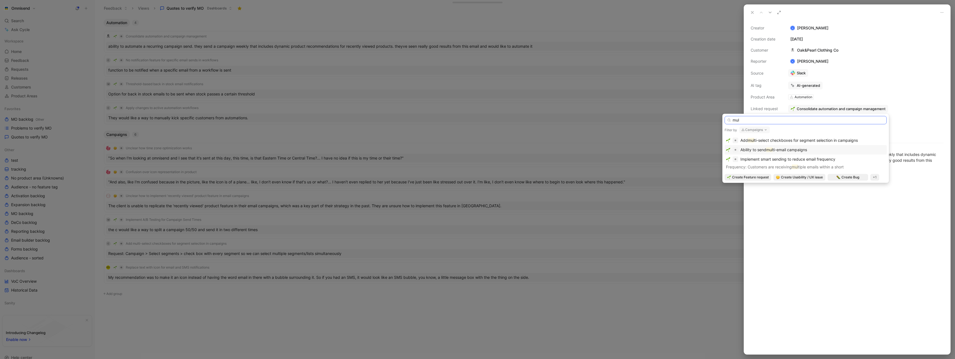
type input "mul"
click at [796, 150] on span "ti-email campaigns" at bounding box center [789, 149] width 34 height 5
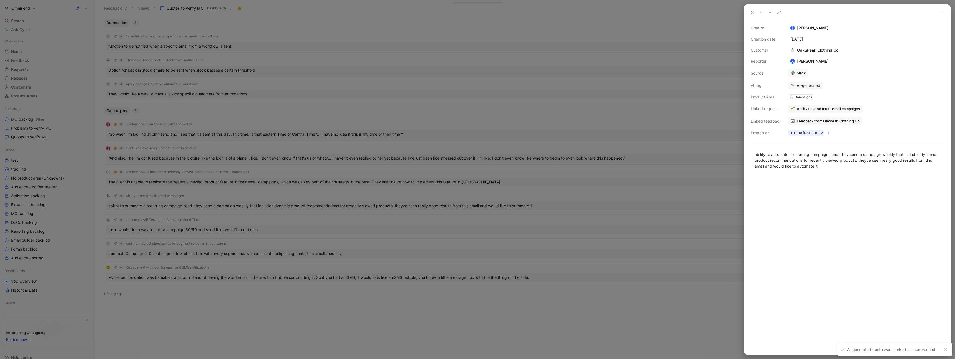
click at [670, 57] on div at bounding box center [477, 179] width 955 height 359
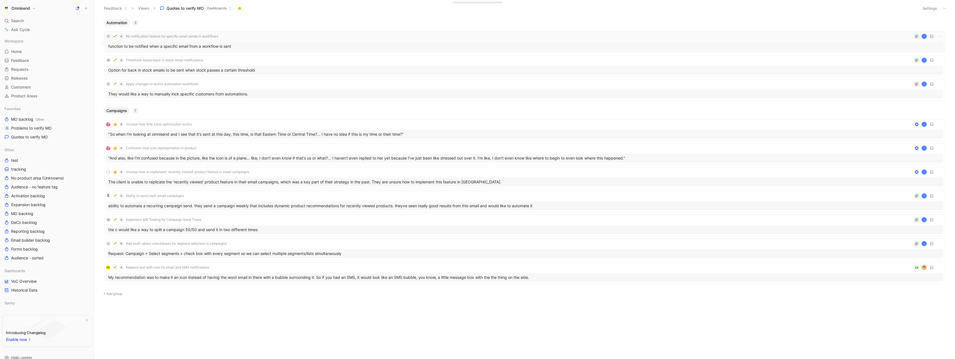
click at [295, 38] on div "C No notification feature for specific email sends in workflows K" at bounding box center [524, 36] width 837 height 7
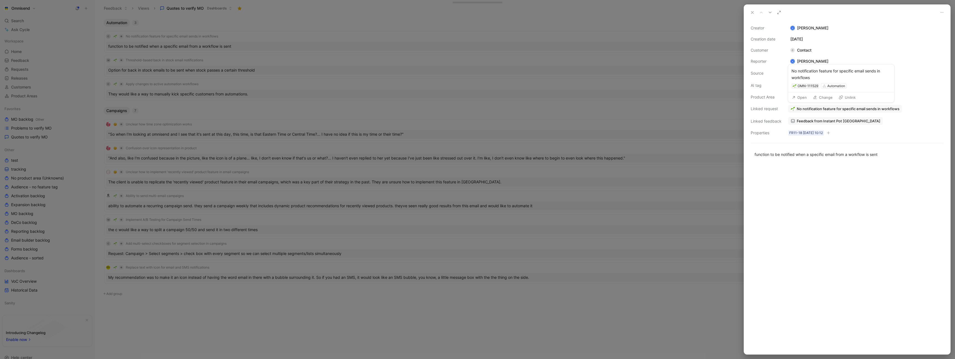
click at [802, 99] on button "Open" at bounding box center [799, 98] width 20 height 8
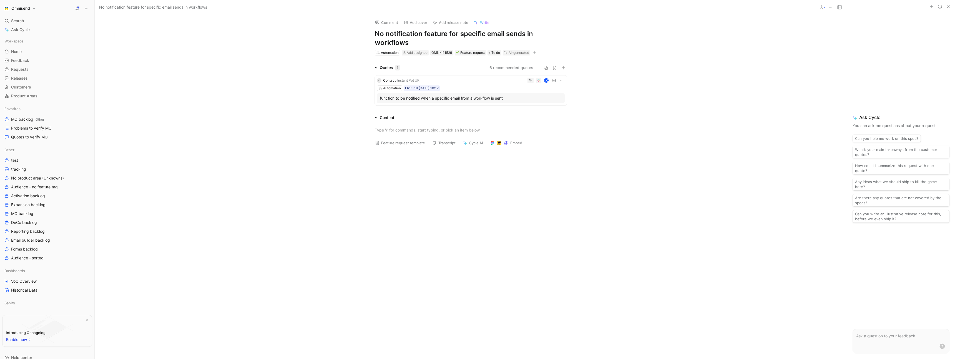
click at [476, 86] on div "Automation FR11-18 18-08-2025 10:12" at bounding box center [471, 88] width 188 height 6
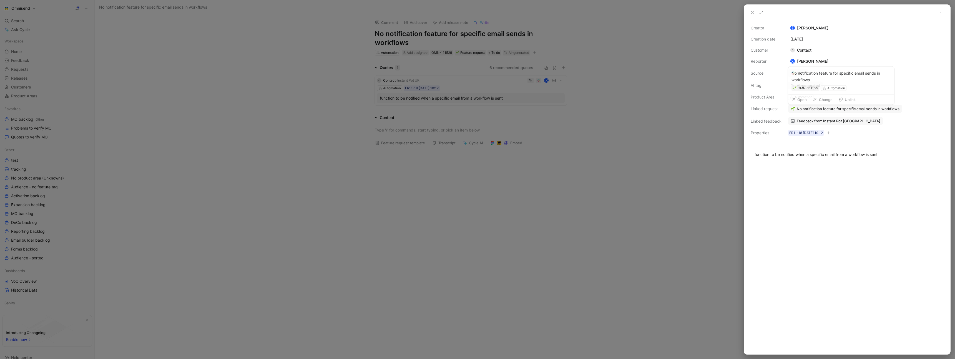
click at [829, 110] on span "No notification feature for specific email sends in workflows" at bounding box center [847, 108] width 103 height 5
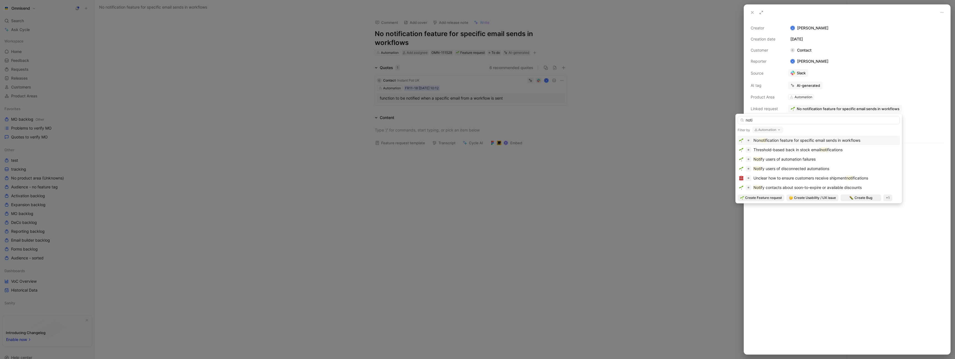
type input "noti"
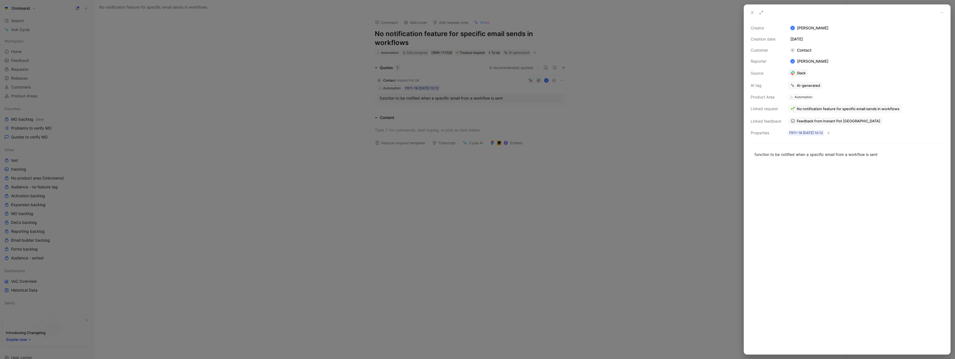
click at [675, 102] on div at bounding box center [477, 179] width 955 height 359
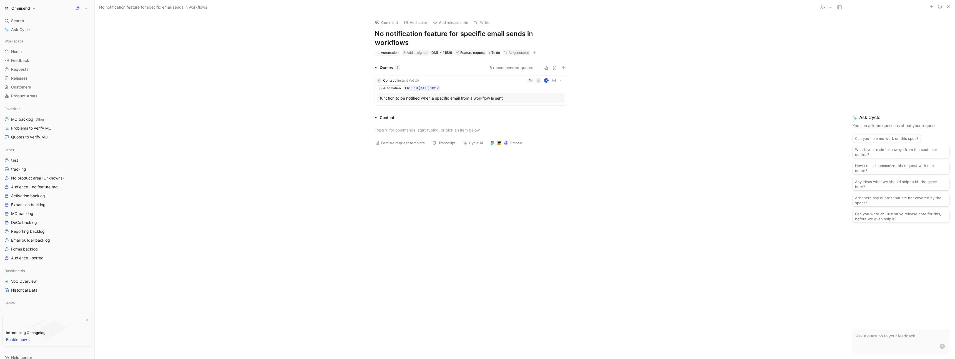
click at [492, 84] on div "C Contact · Instant Pot UK K Automation FR11-18 18-08-2025 10:12 function to be…" at bounding box center [471, 90] width 192 height 30
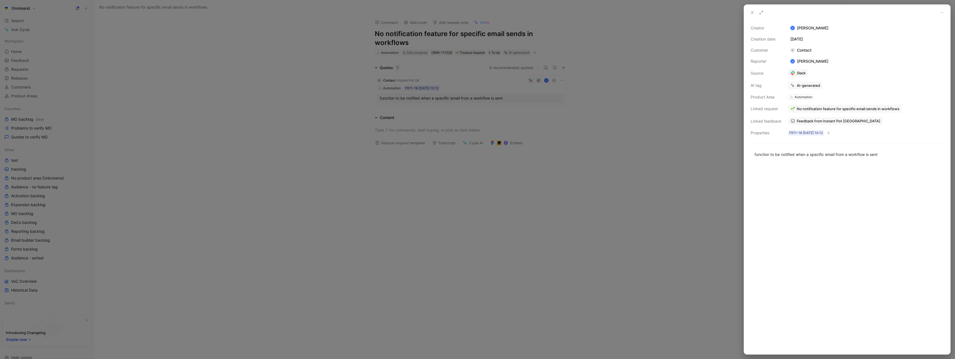
click at [820, 122] on span "Feedback from Instant Pot UK" at bounding box center [838, 120] width 84 height 5
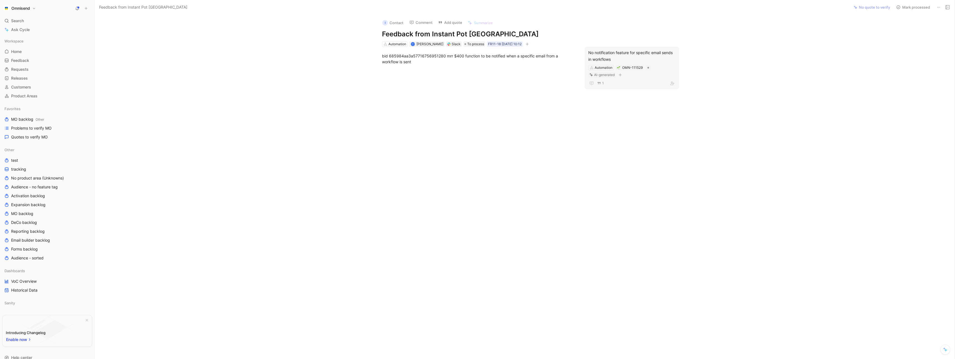
click at [634, 57] on div "No notification feature for specific email sends in workflows" at bounding box center [631, 55] width 87 height 13
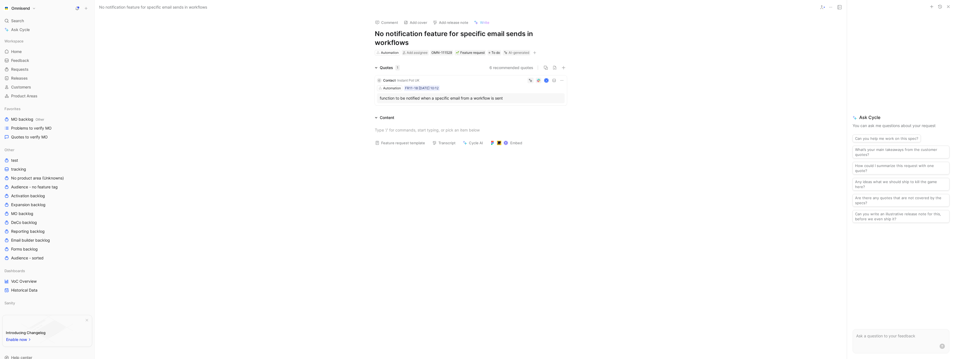
click at [375, 33] on h1 "No notification feature for specific email sends in workflows" at bounding box center [471, 38] width 192 height 18
click at [376, 33] on h1 "No notification feature for specific email sends in workflows" at bounding box center [471, 38] width 192 height 18
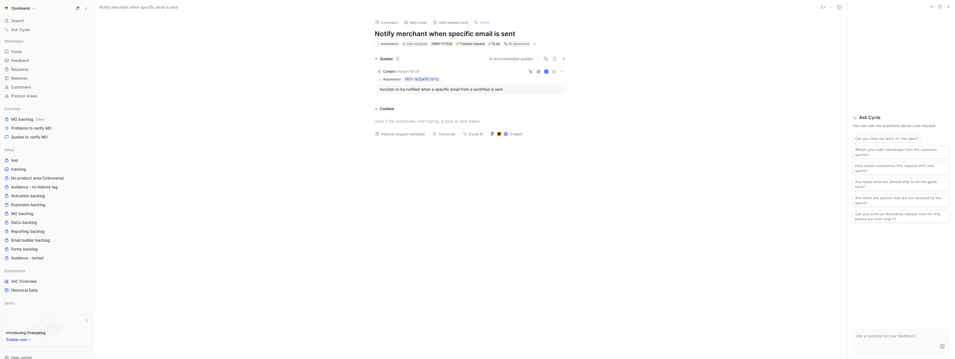
click at [587, 143] on div at bounding box center [471, 196] width 752 height 108
click at [504, 35] on button "Verify" at bounding box center [507, 35] width 19 height 8
click at [320, 59] on div "Quotes 1 6 recommended quotes C Contact · Instant Pot UK K Automation FR11-18 1…" at bounding box center [471, 77] width 752 height 43
click at [39, 137] on span "Quotes to verify MO" at bounding box center [29, 137] width 37 height 6
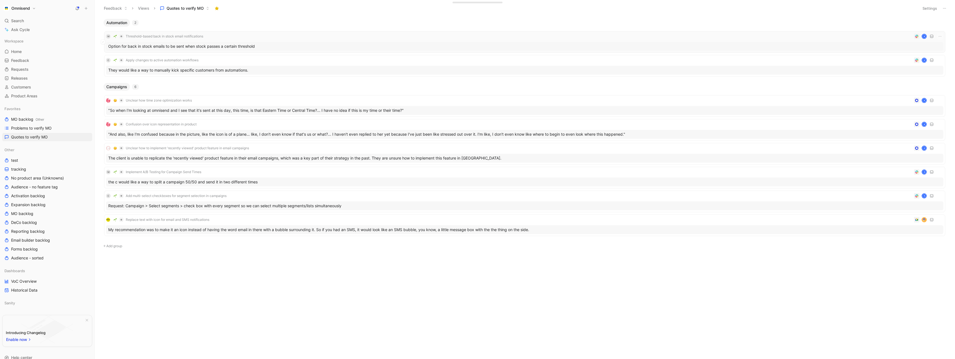
click at [290, 37] on div "M Threshold-based back in stock email notifications K" at bounding box center [524, 36] width 837 height 7
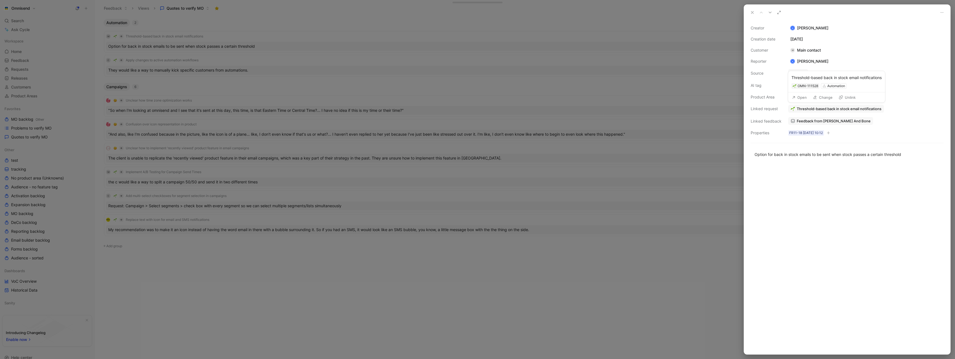
click at [805, 99] on button "Open" at bounding box center [799, 98] width 20 height 8
click at [850, 109] on span "Threshold-based back in stock email notifications" at bounding box center [838, 108] width 85 height 5
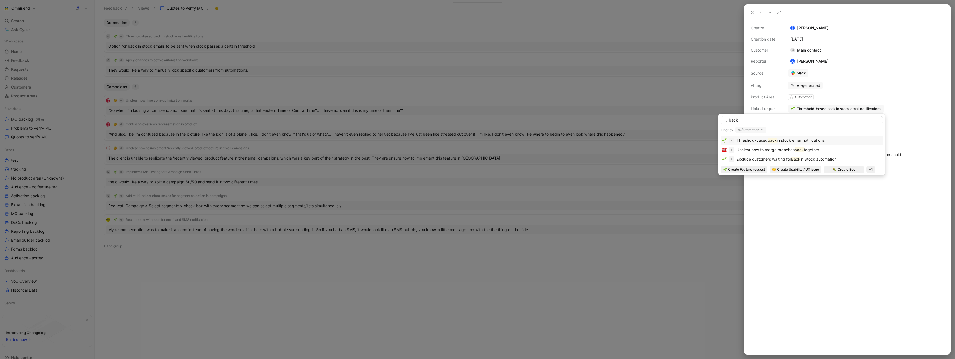
click at [808, 118] on input "back" at bounding box center [801, 120] width 162 height 8
type input "b"
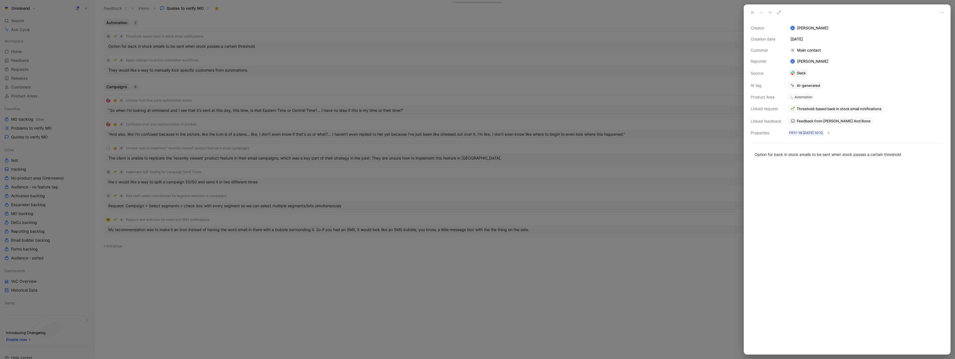
click at [401, 75] on div at bounding box center [477, 179] width 955 height 359
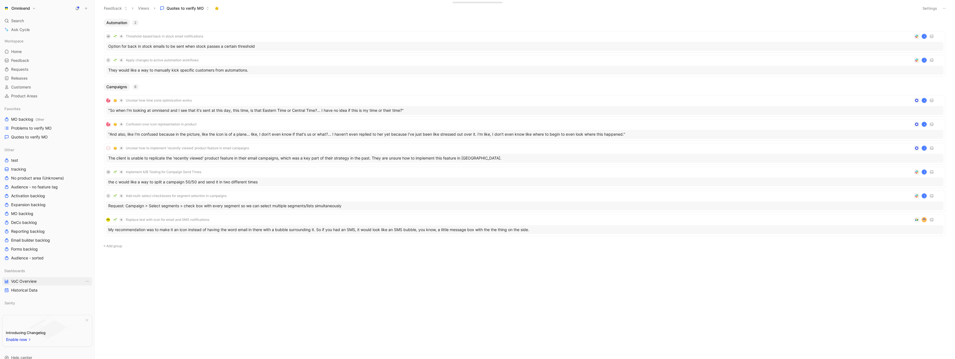
click at [39, 282] on link "VoC Overview" at bounding box center [47, 281] width 90 height 8
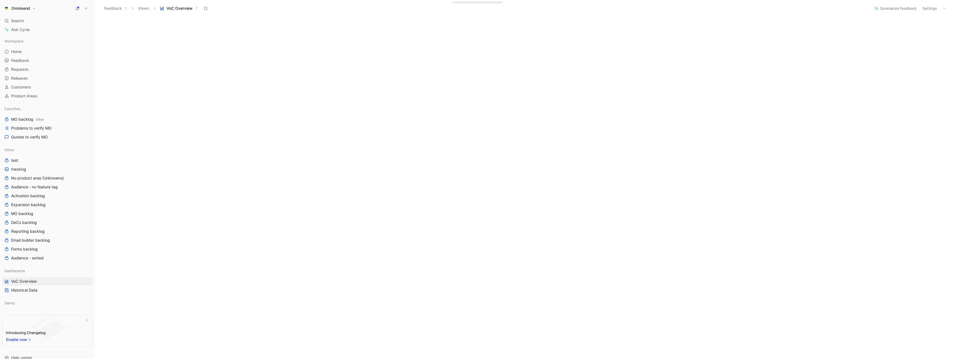
scroll to position [171, 0]
click at [47, 137] on span "Quotes to verify MO" at bounding box center [29, 137] width 37 height 6
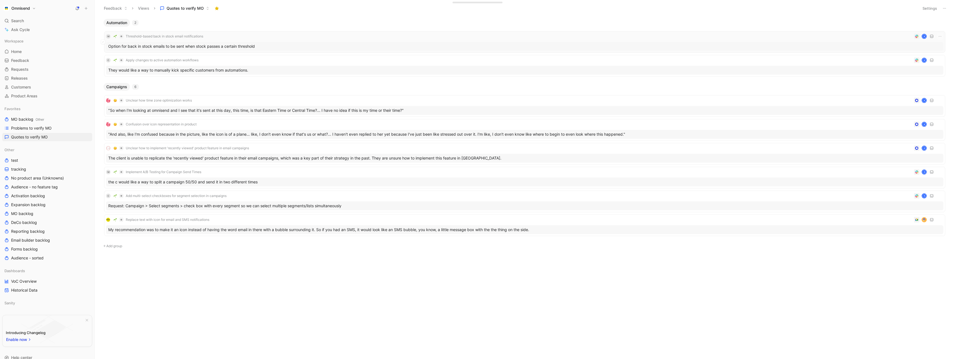
click at [295, 39] on div "M Threshold-based back in stock email notifications K" at bounding box center [524, 36] width 837 height 7
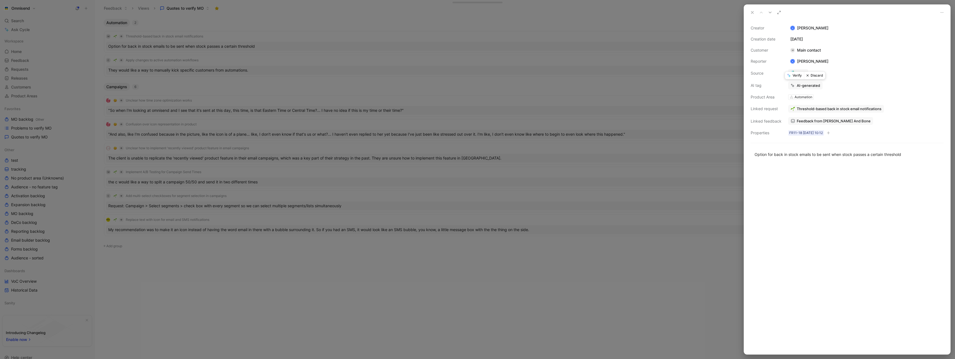
click at [797, 76] on button "Verify" at bounding box center [794, 76] width 19 height 8
click at [275, 36] on div at bounding box center [477, 179] width 955 height 359
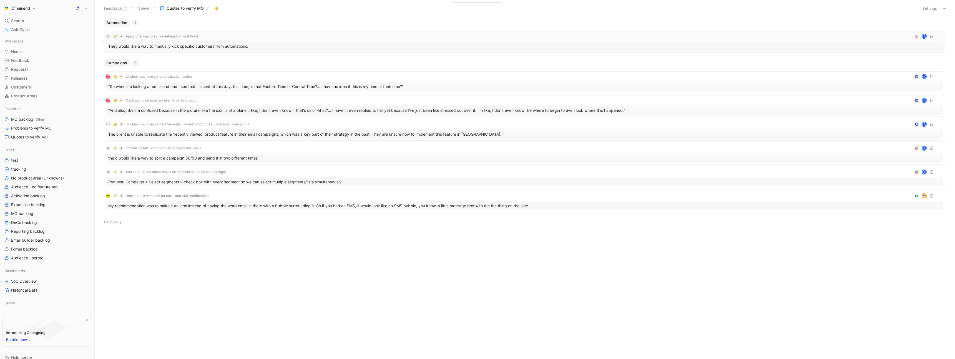
click at [262, 39] on div "C Apply changes to active automation workflows K" at bounding box center [524, 36] width 837 height 7
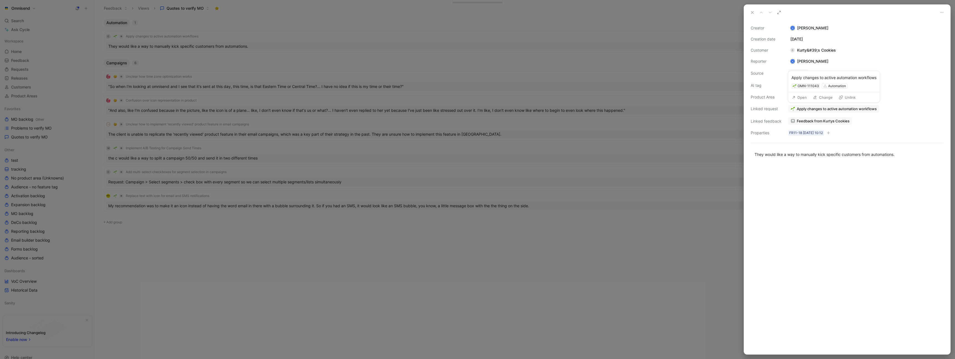
click at [818, 106] on span "Apply changes to active automation workflows" at bounding box center [836, 108] width 80 height 5
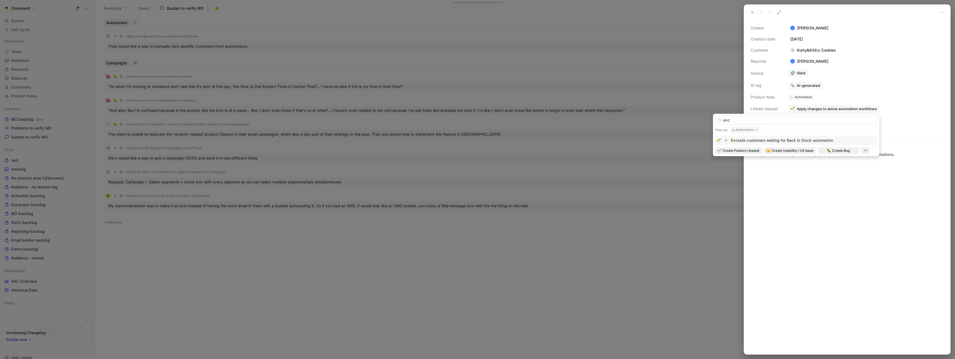
type input "exc"
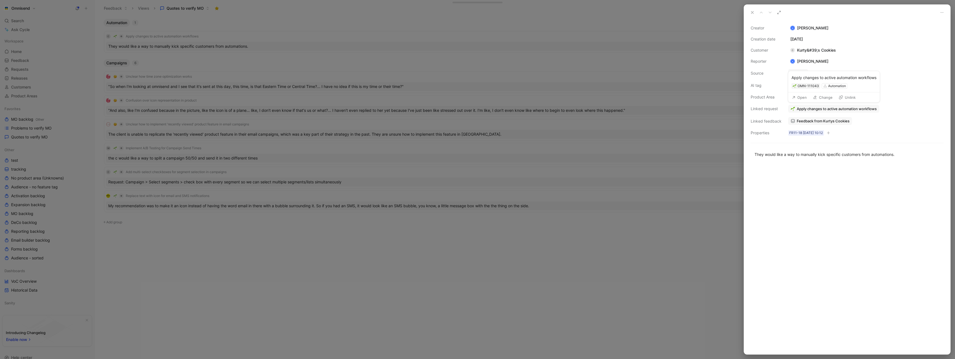
click at [801, 96] on button "Open" at bounding box center [799, 98] width 20 height 8
click at [814, 109] on span "Apply changes to active automation workflows" at bounding box center [836, 108] width 80 height 5
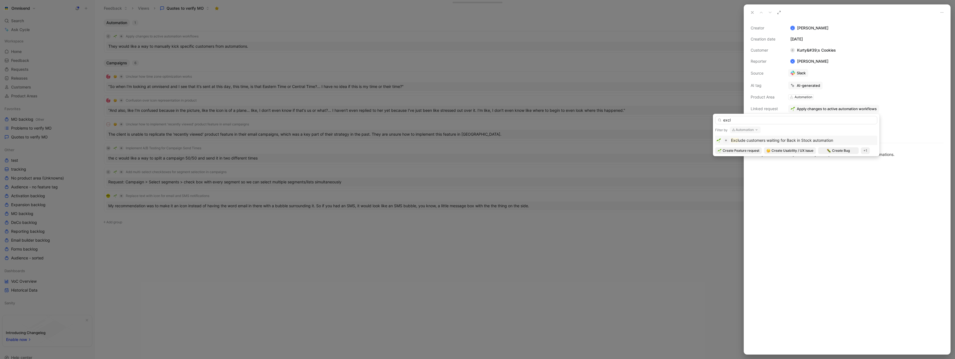
type input "excl"
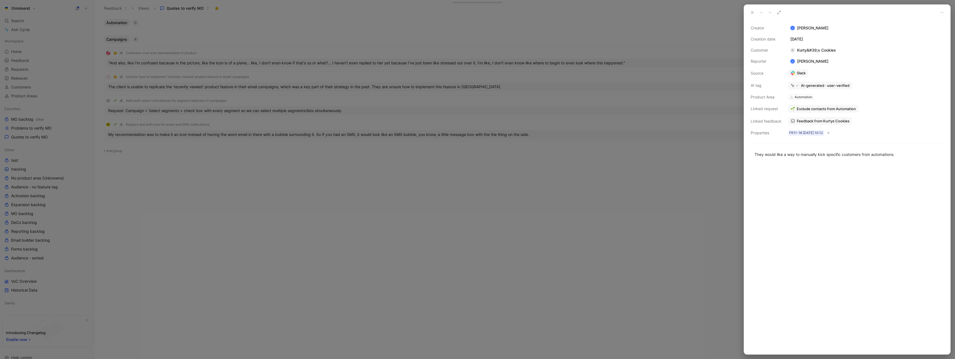
click at [473, 194] on div at bounding box center [477, 179] width 955 height 359
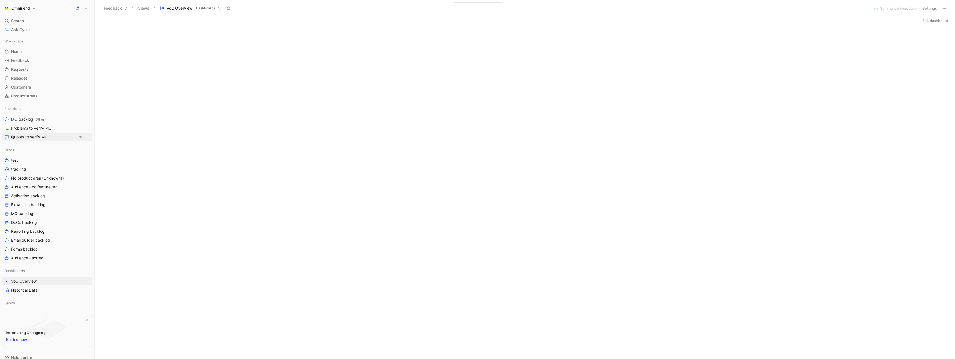
click at [32, 136] on span "Quotes to verify MO" at bounding box center [29, 137] width 37 height 6
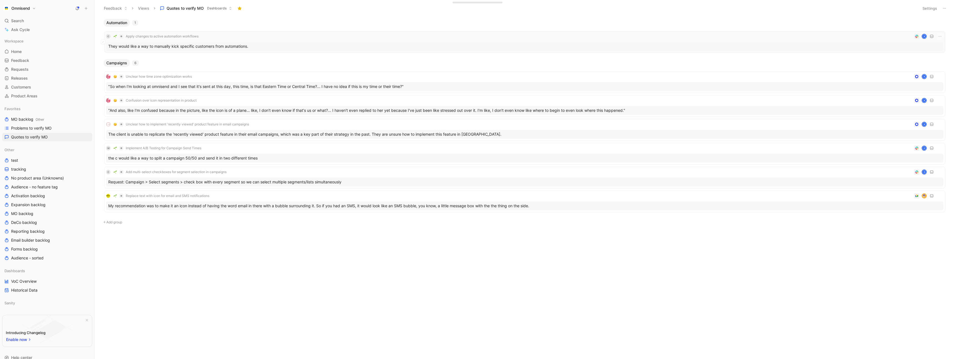
click at [256, 37] on div "C Apply changes to active automation workflows K" at bounding box center [524, 36] width 837 height 7
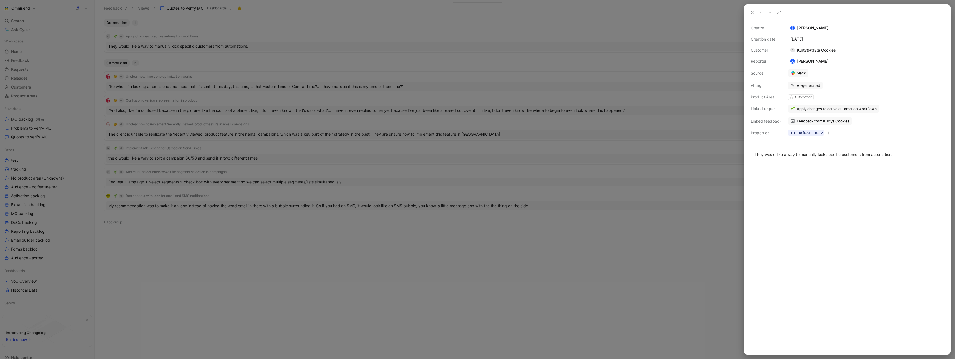
click at [833, 109] on span "Apply changes to active automation workflows" at bounding box center [836, 108] width 80 height 5
drag, startPoint x: 899, startPoint y: 301, endPoint x: 880, endPoint y: 296, distance: 19.9
drag, startPoint x: 826, startPoint y: 155, endPoint x: 893, endPoint y: 157, distance: 66.9
click at [893, 157] on div "They would like a way to manually kick specific customers from automations." at bounding box center [846, 155] width 185 height 6
copy div "specific customers from automations"
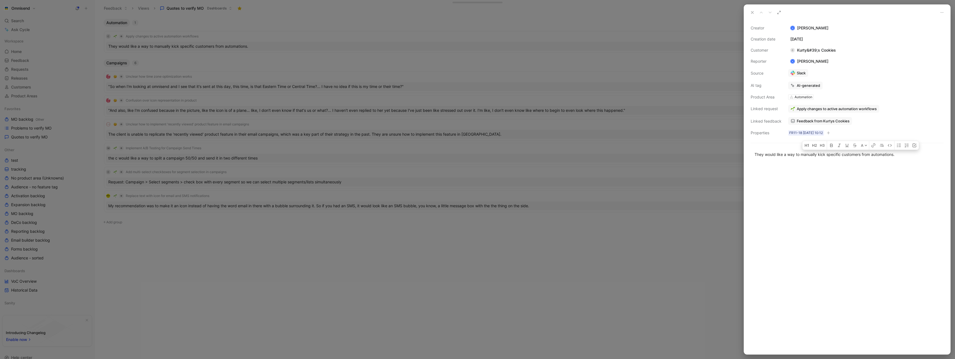
click at [853, 180] on div at bounding box center [847, 258] width 206 height 191
click at [814, 109] on span "Apply changes to active automation workflows" at bounding box center [836, 108] width 80 height 5
type input "exclude"
click at [851, 154] on div "They would like a way to manually kick specific customers from automations." at bounding box center [846, 155] width 185 height 6
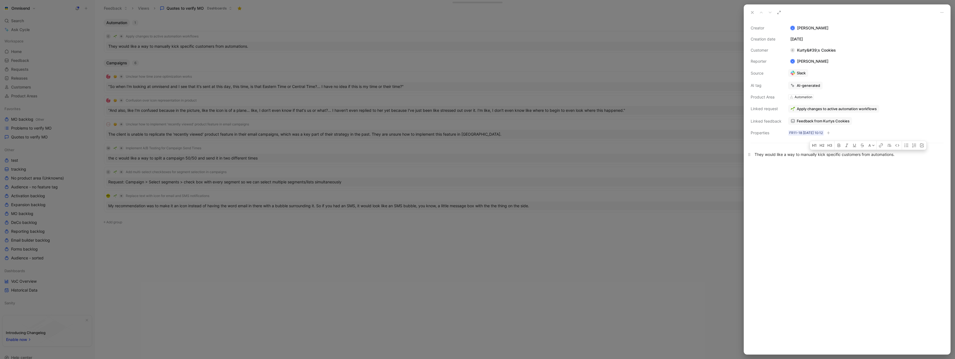
drag, startPoint x: 895, startPoint y: 155, endPoint x: 841, endPoint y: 156, distance: 53.6
click at [841, 156] on div "They would like a way to manually kick specific customers from automations." at bounding box center [846, 155] width 185 height 6
copy div "customers from automations"
click at [814, 110] on span "Apply changes to active automation workflows" at bounding box center [836, 108] width 80 height 5
click at [819, 110] on span "Apply changes to active automation workflows" at bounding box center [836, 108] width 80 height 5
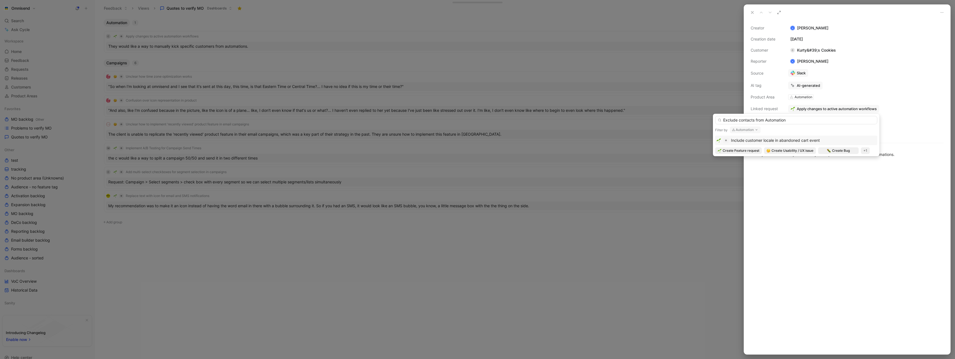
click at [760, 121] on input "Exclude contacts from Automation" at bounding box center [796, 120] width 162 height 8
click at [809, 120] on input "Exclude contacts from Automation" at bounding box center [796, 120] width 162 height 8
type input "Exclude contacts from Automation"
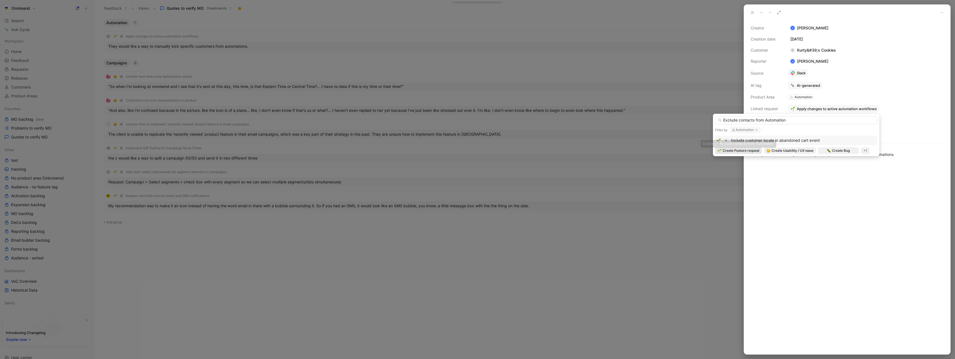
click at [743, 152] on span "Create Feature request" at bounding box center [740, 151] width 37 height 6
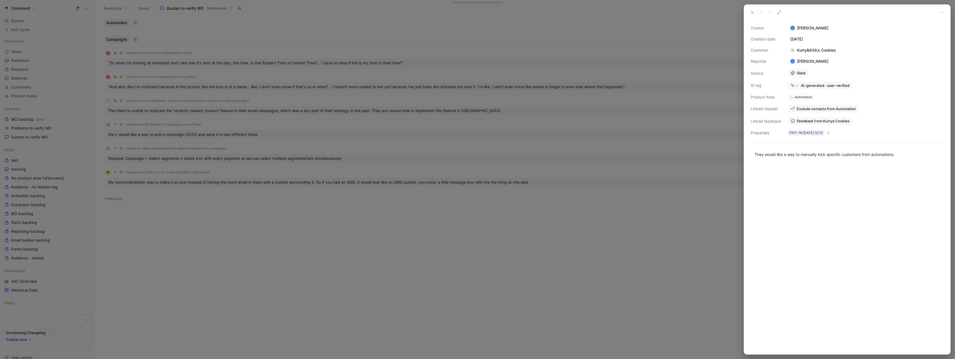
click at [648, 217] on div at bounding box center [477, 179] width 955 height 359
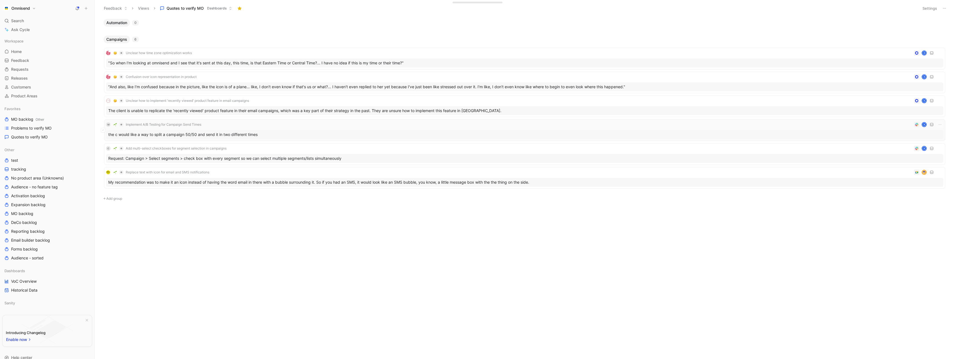
click at [291, 124] on div "M Implement A/B Testing for Campaign Send Times K" at bounding box center [524, 124] width 837 height 7
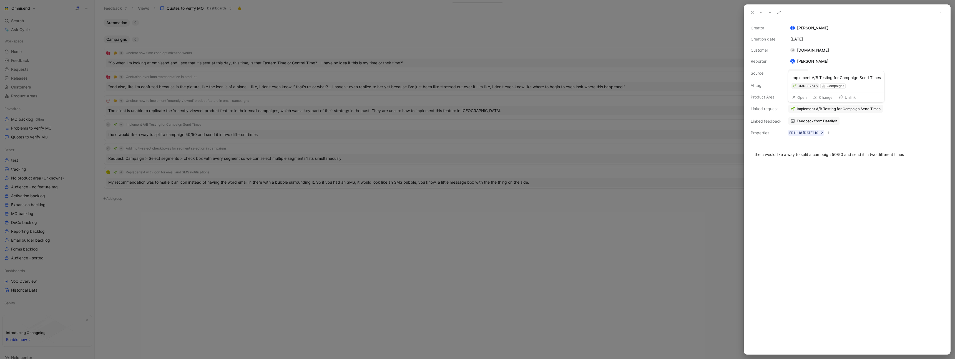
click at [803, 96] on button "Open" at bounding box center [799, 98] width 20 height 8
click at [797, 75] on button "Verify" at bounding box center [794, 76] width 19 height 8
click at [376, 247] on div at bounding box center [477, 179] width 955 height 359
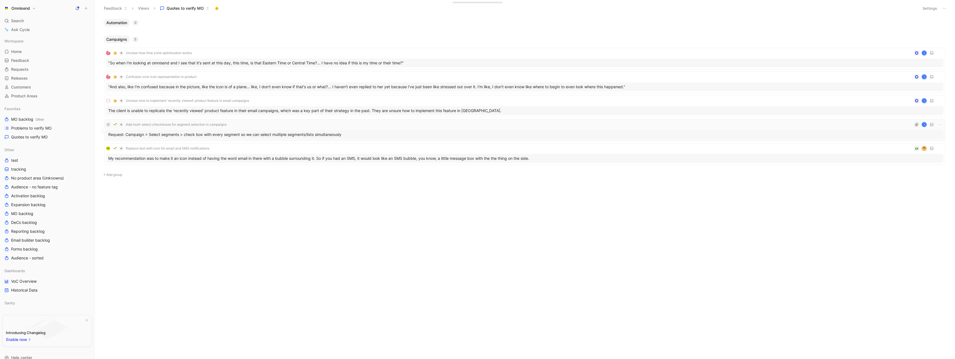
click at [273, 127] on div "C Add multi-select checkboxes for segment selection in campaigns K" at bounding box center [524, 124] width 837 height 7
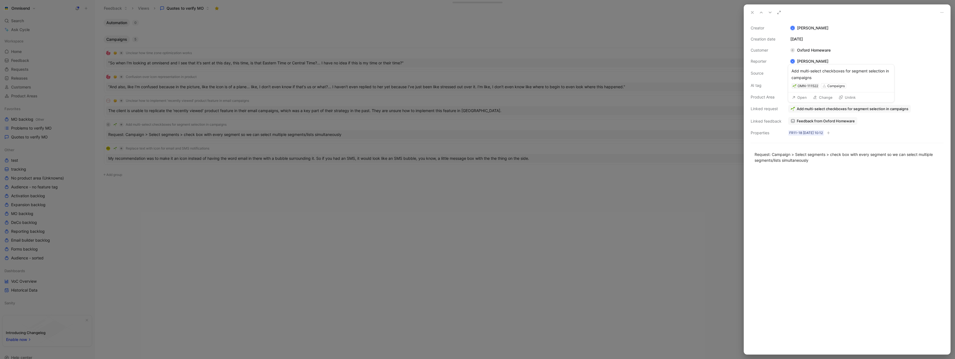
click at [798, 97] on button "Open" at bounding box center [799, 98] width 20 height 8
click at [385, 210] on div at bounding box center [477, 179] width 955 height 359
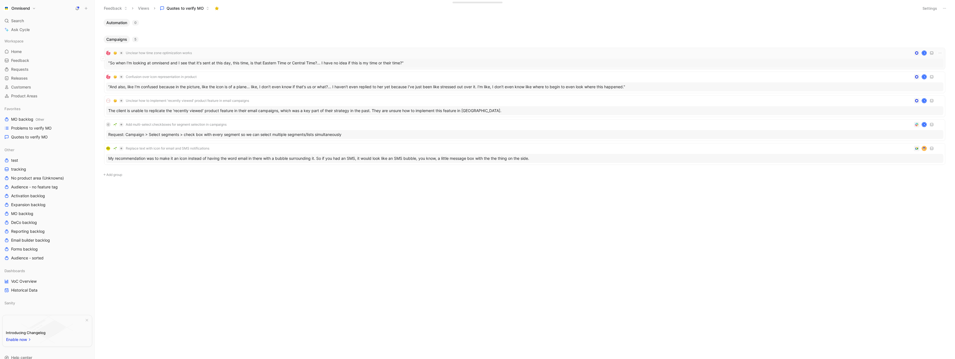
click at [221, 52] on div "Unclear how time zone optimization works K" at bounding box center [524, 53] width 837 height 7
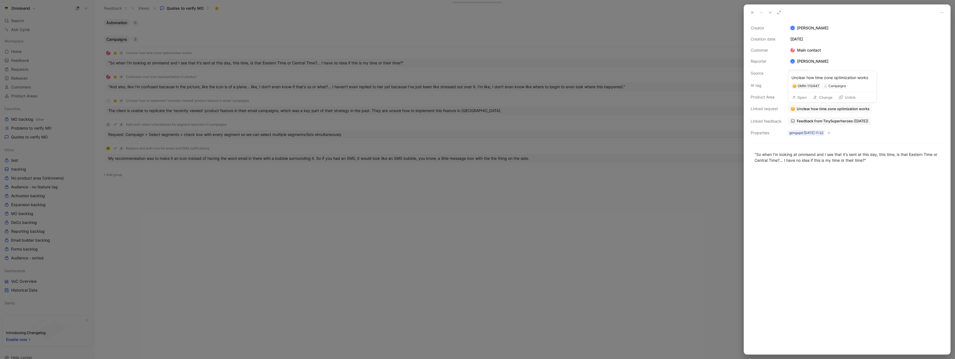
click at [802, 97] on button "Open" at bounding box center [799, 98] width 20 height 8
click at [797, 75] on button "Verify" at bounding box center [794, 76] width 19 height 8
click at [465, 198] on div at bounding box center [477, 179] width 955 height 359
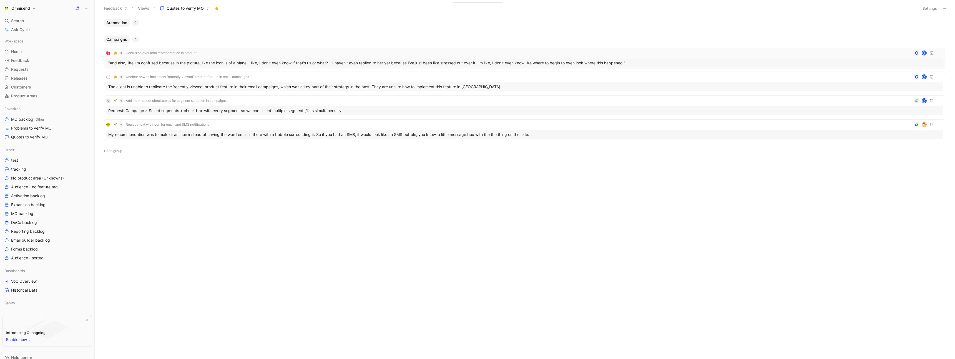
click at [232, 52] on div "Confusion over icon representation in product K" at bounding box center [524, 53] width 837 height 7
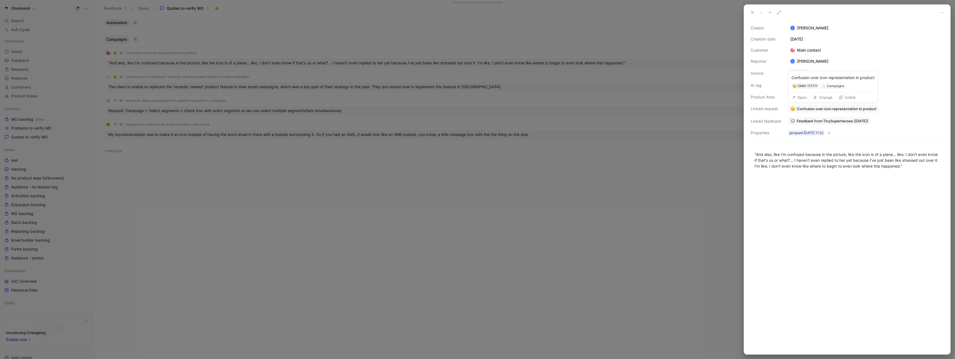
click at [800, 98] on button "Open" at bounding box center [799, 98] width 20 height 8
click at [844, 122] on span "Feedback from TinySuperheroes (Aug 18, 2025)" at bounding box center [832, 120] width 72 height 5
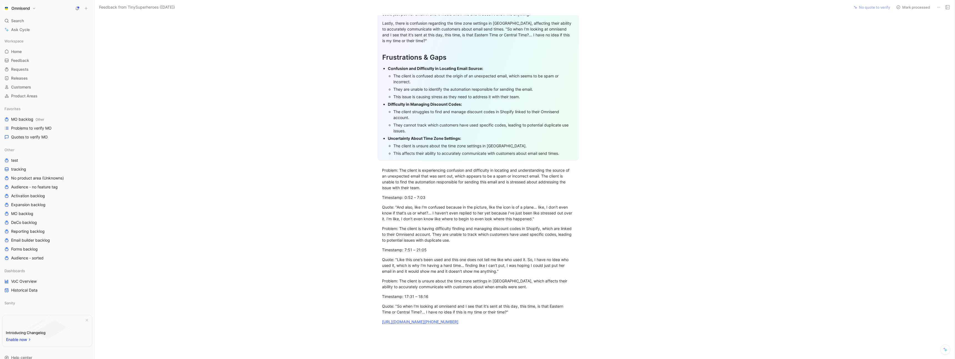
scroll to position [134, 0]
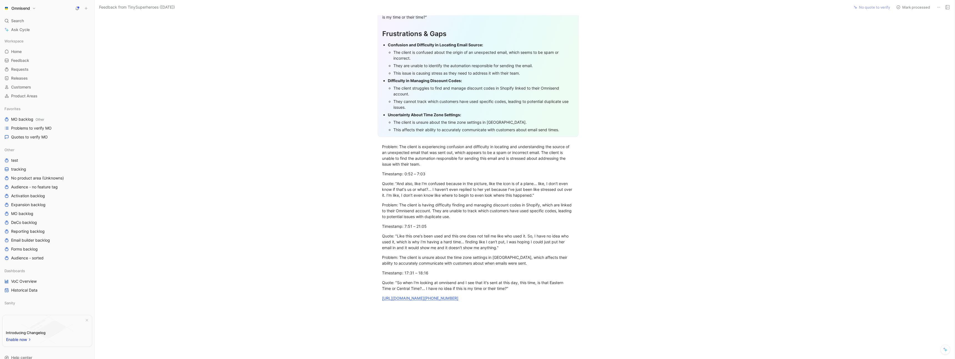
scroll to position [212, 0]
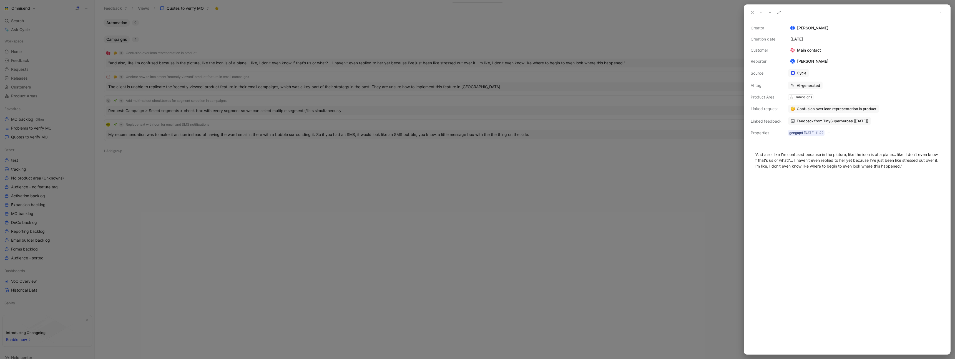
click at [351, 189] on div at bounding box center [477, 179] width 955 height 359
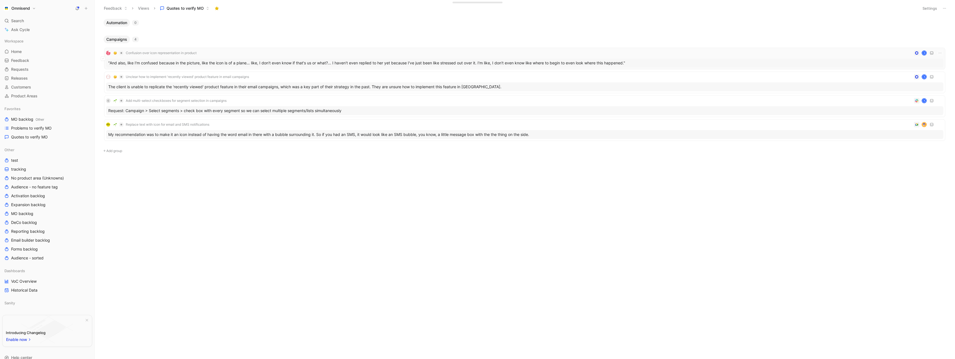
click at [300, 53] on div "Confusion over icon representation in product K" at bounding box center [524, 53] width 837 height 7
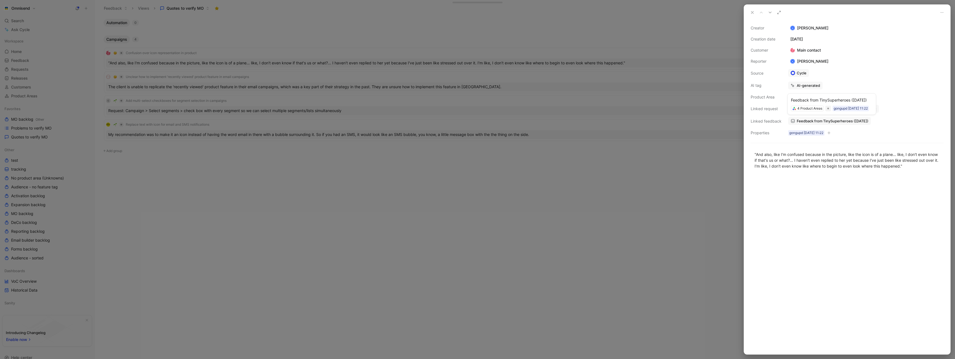
click at [833, 121] on span "Feedback from TinySuperheroes (Aug 18, 2025)" at bounding box center [832, 120] width 72 height 5
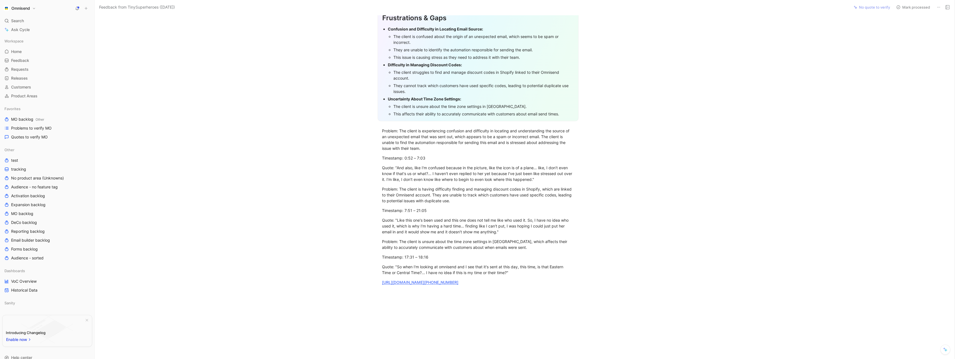
scroll to position [173, 0]
click at [458, 282] on link "https://us-50938.app.gong.io/call?id=9054426354643169243" at bounding box center [420, 280] width 76 height 5
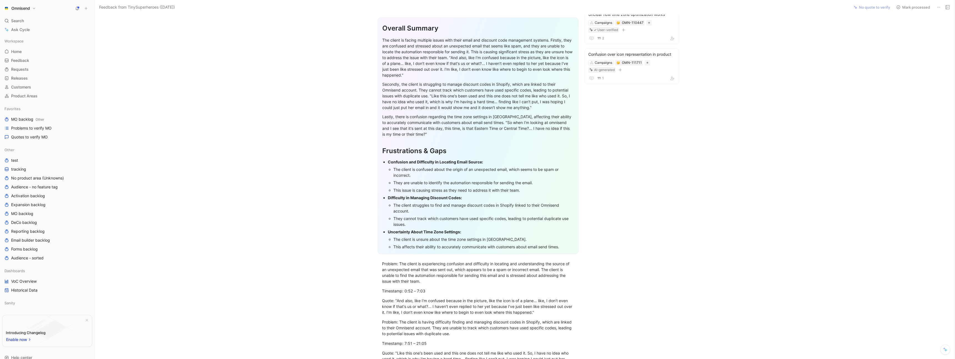
scroll to position [38, 0]
click at [33, 135] on span "Quotes to verify MO" at bounding box center [29, 137] width 37 height 6
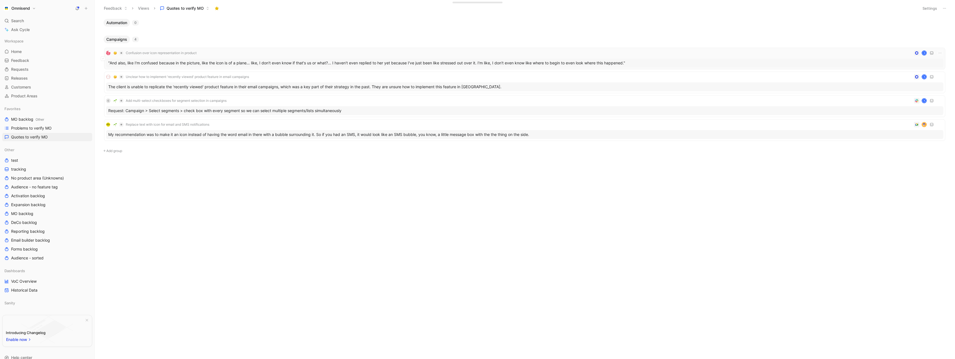
click at [248, 53] on div "Confusion over icon representation in product K" at bounding box center [524, 53] width 837 height 7
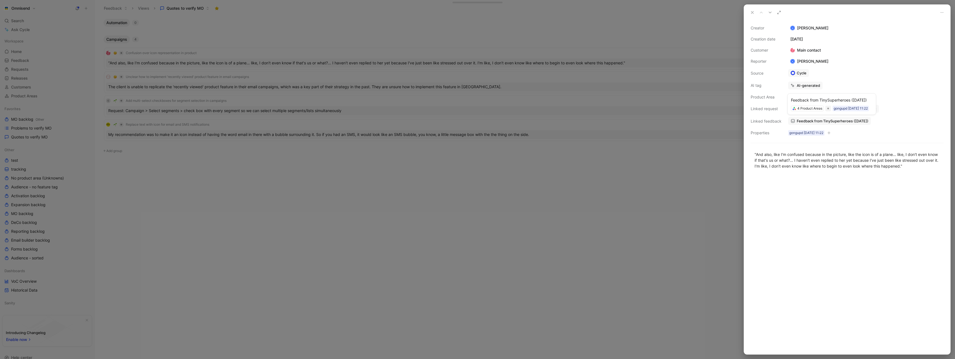
click at [834, 107] on div "gongupd 18-08-2025 11:22" at bounding box center [850, 109] width 34 height 6
click at [838, 106] on span "Confusion over icon representation in product" at bounding box center [836, 108] width 80 height 5
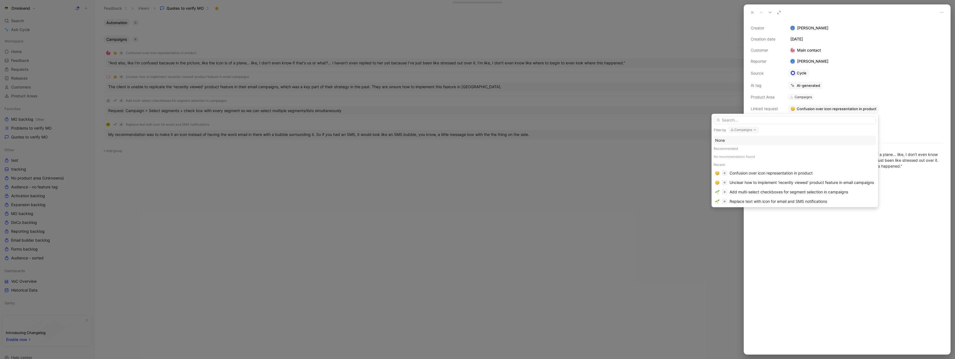
click at [759, 120] on input "text" at bounding box center [794, 120] width 162 height 8
type input "unclea"
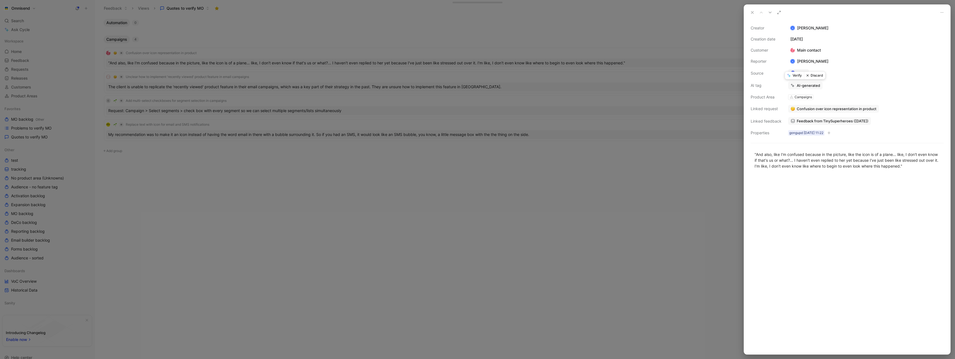
click at [816, 75] on button "Discard" at bounding box center [814, 76] width 21 height 8
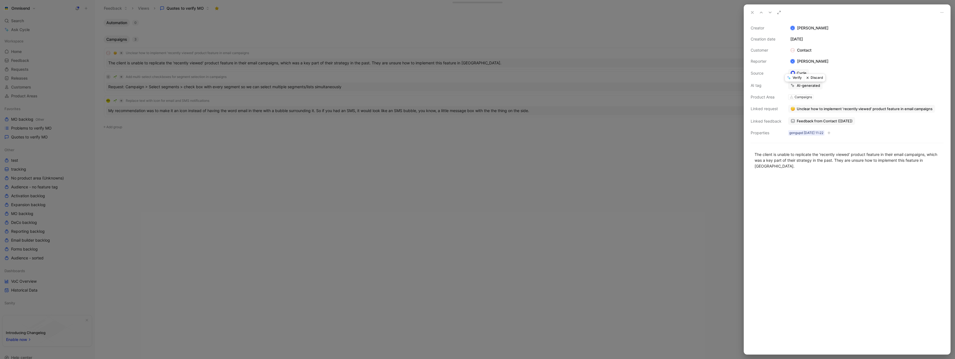
click at [392, 202] on div at bounding box center [477, 179] width 955 height 359
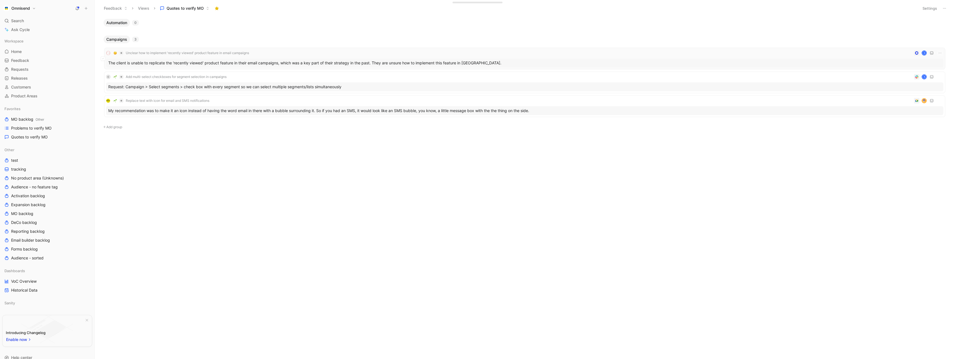
click at [279, 52] on div "Unclear how to implement 'recently viewed' product feature in email campaigns K" at bounding box center [524, 53] width 837 height 7
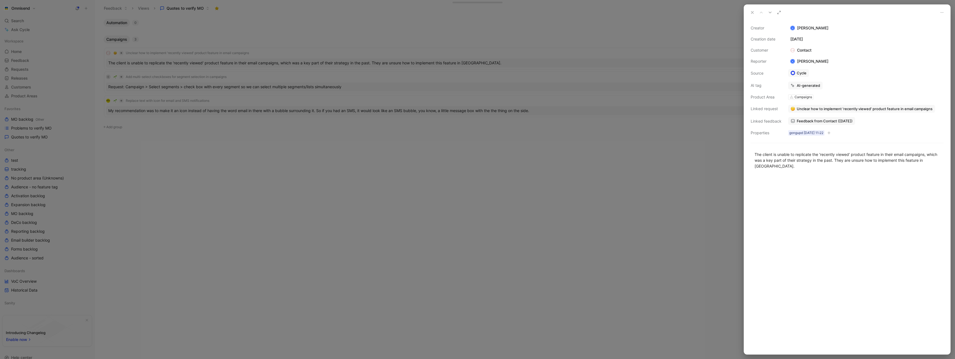
click at [844, 120] on span "Feedback from Contact (Aug 18, 2025)" at bounding box center [824, 120] width 56 height 5
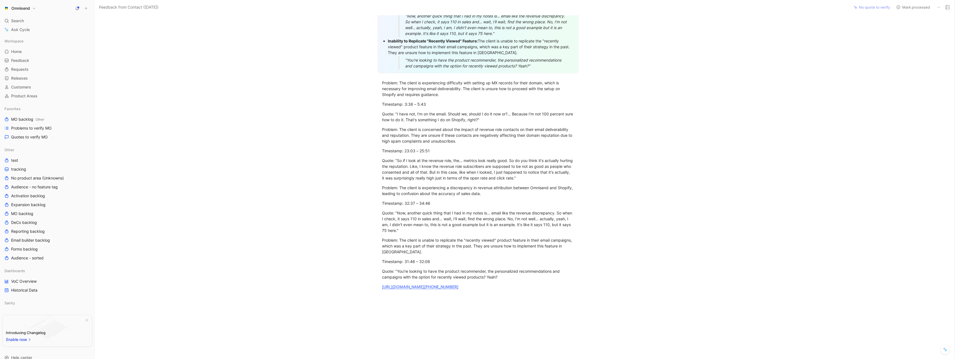
scroll to position [259, 0]
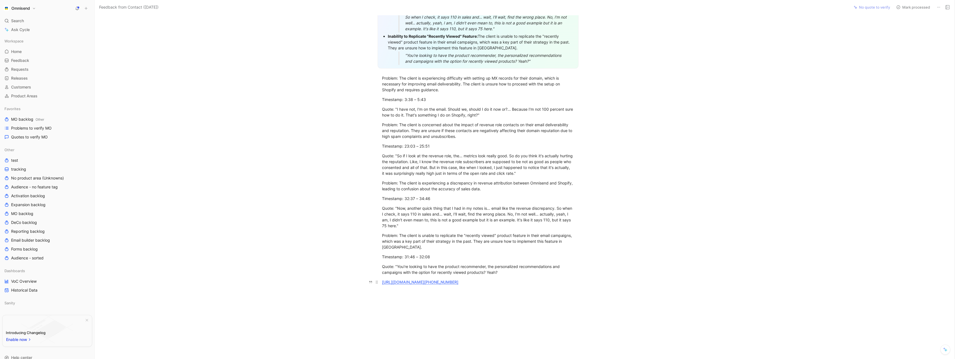
click at [436, 281] on link "https://us-50938.app.gong.io/call?id=5098443376100728990" at bounding box center [420, 282] width 76 height 5
click at [29, 137] on span "Quotes to verify MO" at bounding box center [29, 137] width 37 height 6
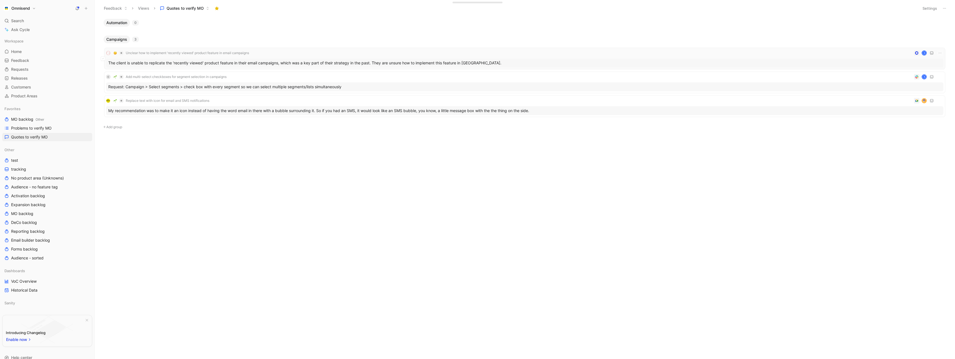
click at [317, 52] on div "Unclear how to implement 'recently viewed' product feature in email campaigns K" at bounding box center [524, 53] width 837 height 7
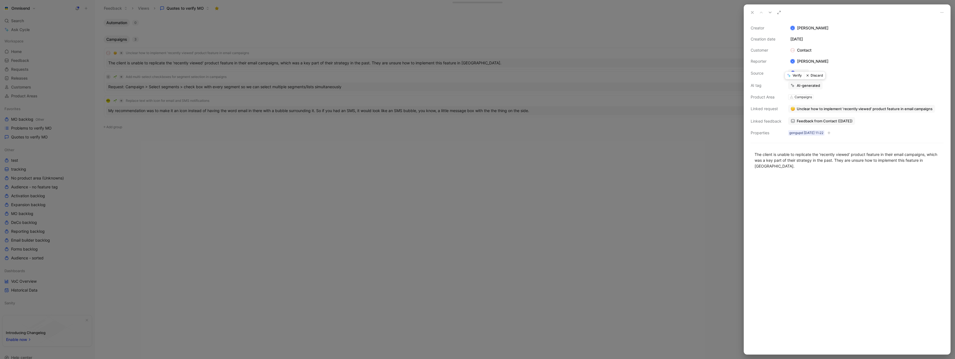
click at [815, 75] on button "Discard" at bounding box center [814, 76] width 21 height 8
click at [829, 122] on span "Feedback from Oxford Homeware" at bounding box center [825, 120] width 58 height 5
click at [378, 135] on div at bounding box center [477, 179] width 955 height 359
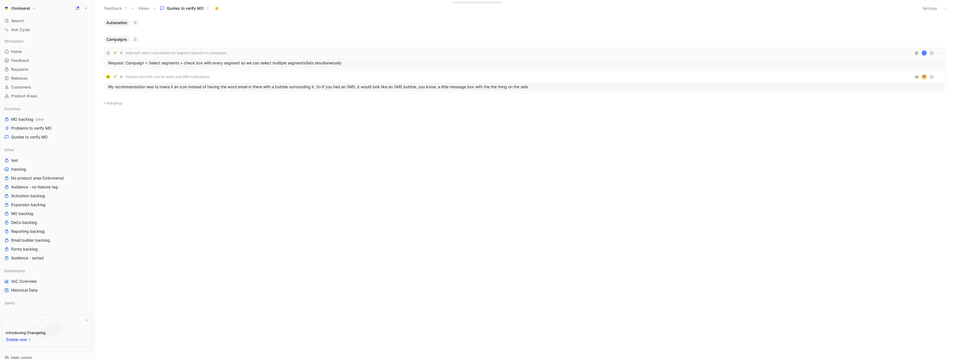
click at [386, 53] on div "C Add multi-select checkboxes for segment selection in campaigns K" at bounding box center [524, 53] width 837 height 7
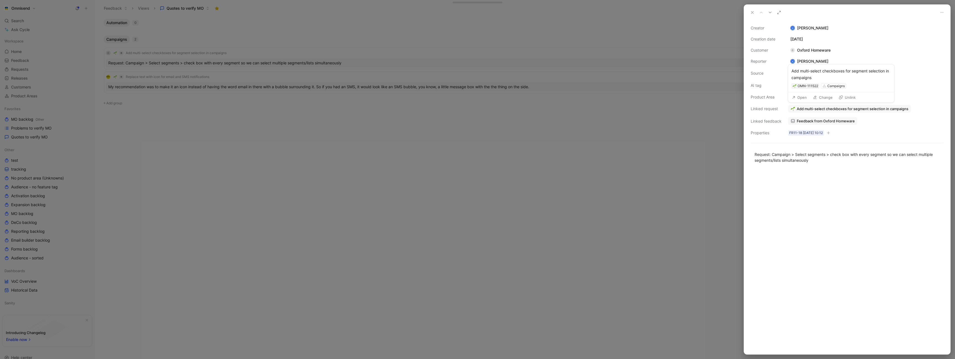
click at [803, 97] on button "Open" at bounding box center [799, 98] width 20 height 8
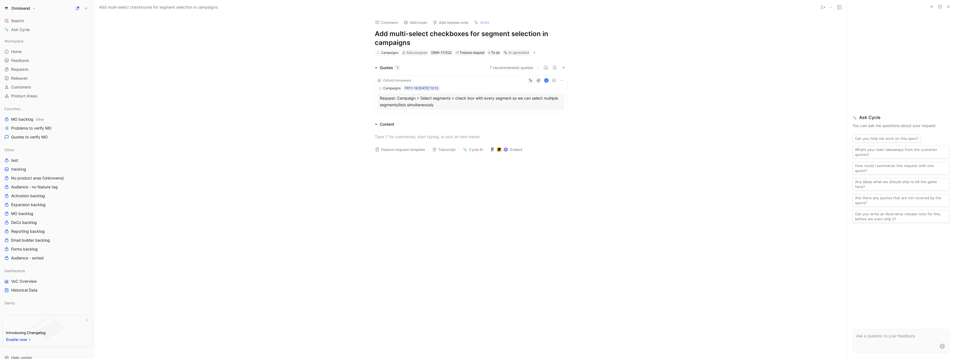
click at [511, 104] on div "Request: Campaign > Select segments > check box with every segment so we can se…" at bounding box center [471, 101] width 182 height 13
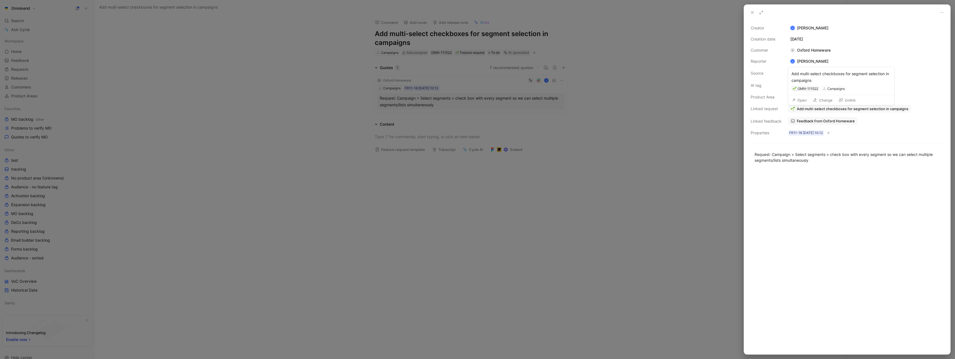
click at [828, 121] on span "Feedback from Oxford Homeware" at bounding box center [825, 120] width 58 height 5
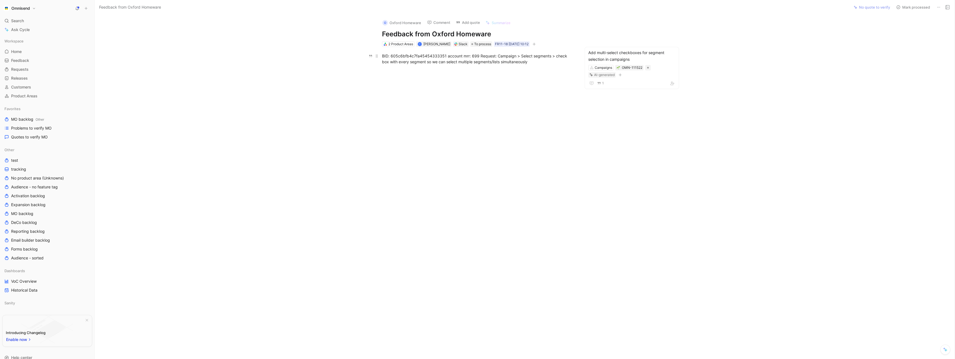
click at [414, 55] on div "BID: 605c6bfb4c7fa45454333351 account mrr: 699 Request: Campaign > Select segme…" at bounding box center [478, 59] width 192 height 12
copy div "605c6bfb4c7fa45454333351"
click at [543, 126] on div at bounding box center [477, 125] width 743 height 108
click at [27, 134] on span "Quotes to verify MO" at bounding box center [29, 137] width 37 height 6
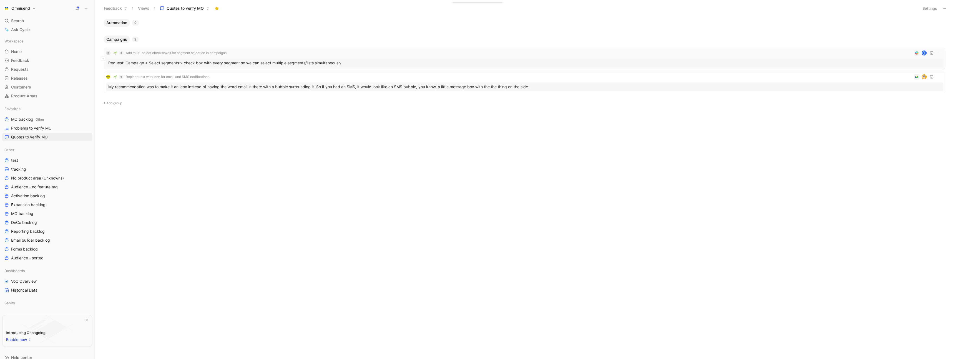
click at [338, 53] on div "C Add multi-select checkboxes for segment selection in campaigns K" at bounding box center [524, 53] width 837 height 7
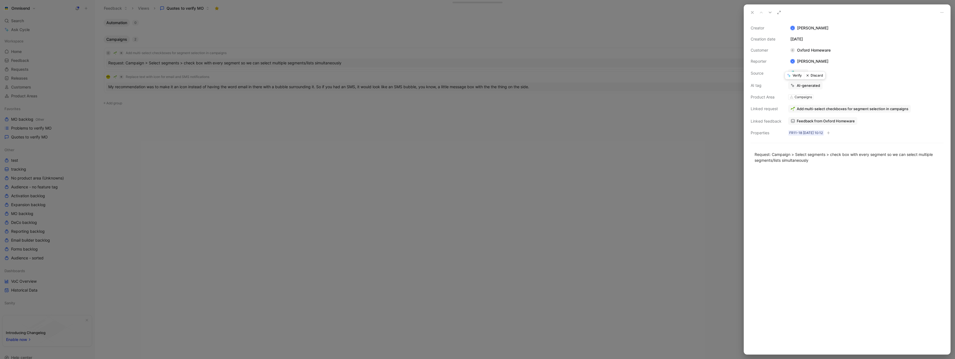
click at [795, 76] on button "Verify" at bounding box center [794, 76] width 19 height 8
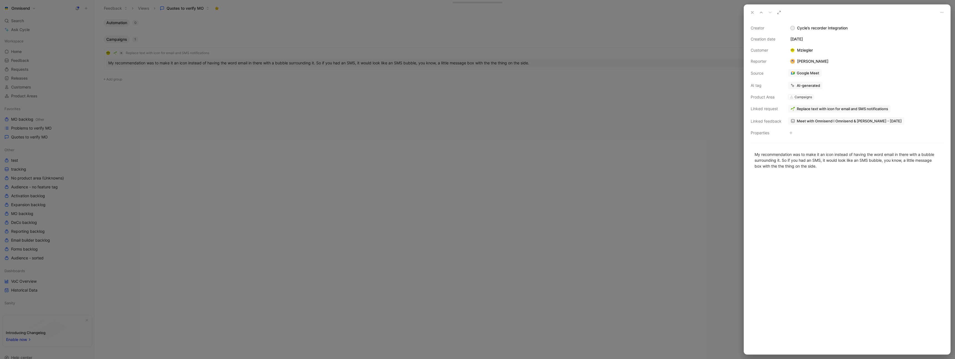
click at [370, 145] on div at bounding box center [477, 179] width 955 height 359
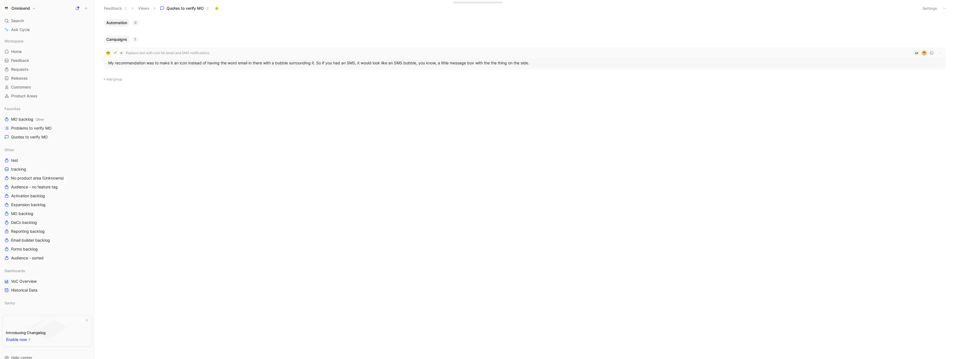
click at [254, 54] on div "Replace text with icon for email and SMS notifications" at bounding box center [524, 53] width 837 height 7
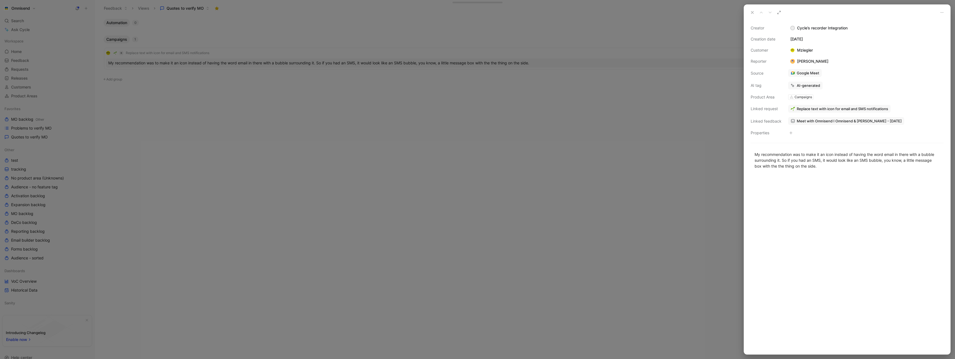
click at [850, 122] on span "Meet with Omnisend I Omnisend & [PERSON_NAME] - [DATE]" at bounding box center [848, 120] width 105 height 5
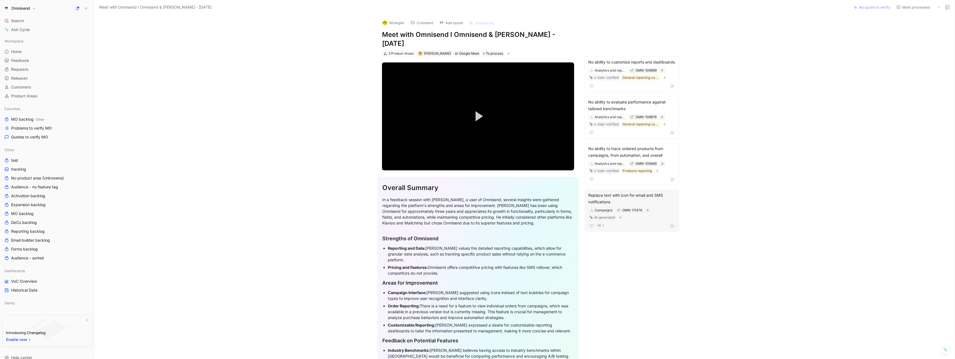
click at [622, 193] on div "Replace text with icon for email and SMS notifications" at bounding box center [631, 198] width 87 height 13
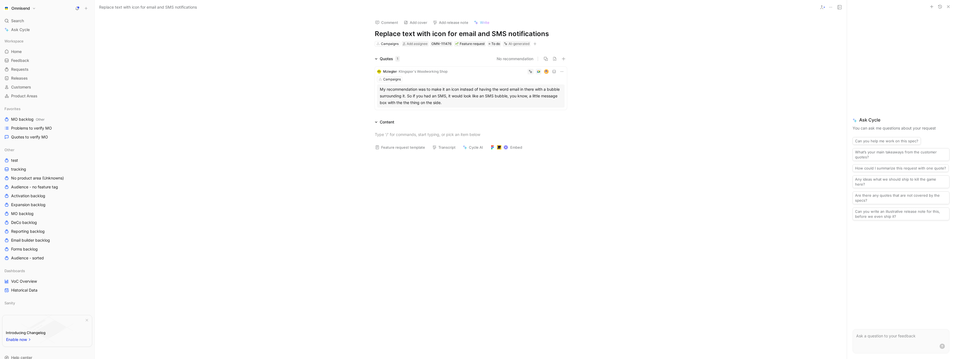
drag, startPoint x: 390, startPoint y: 90, endPoint x: 475, endPoint y: 90, distance: 84.1
click at [475, 90] on div "My recommendation was to make it an icon instead of having the word email in th…" at bounding box center [471, 96] width 182 height 20
copy div "commendation was to make it an icon instead"
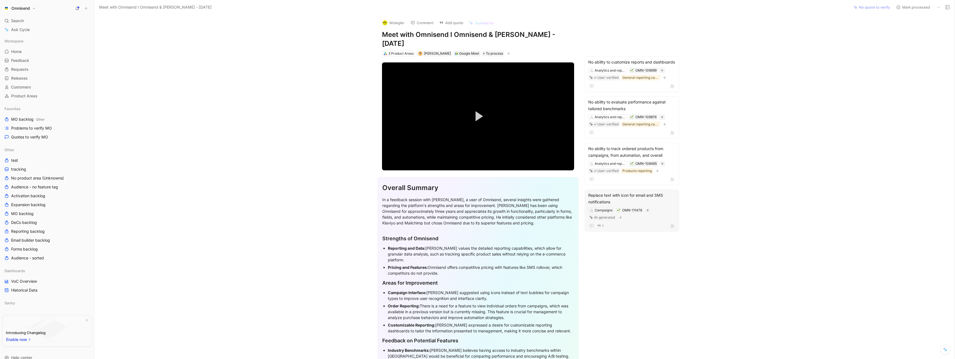
scroll to position [879, 0]
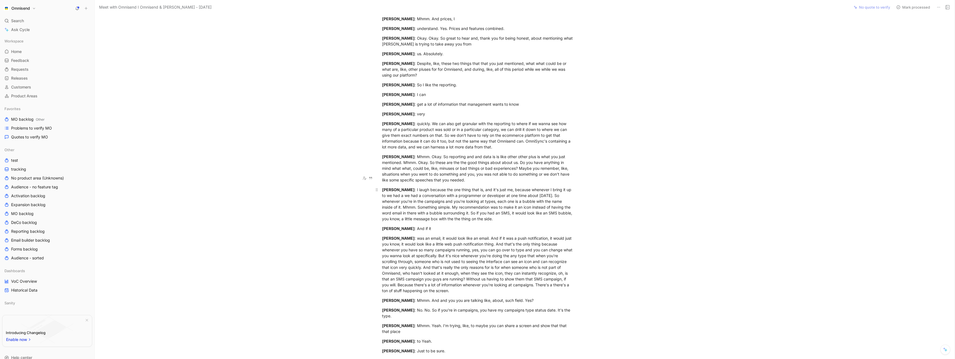
click at [505, 191] on div "Mike Ziegler : I laugh because the one thing that is, and it's just me, because…" at bounding box center [478, 204] width 192 height 35
click at [510, 187] on div "Mike Ziegler : I laugh because the one thing that is, and it's just me, because…" at bounding box center [478, 204] width 192 height 35
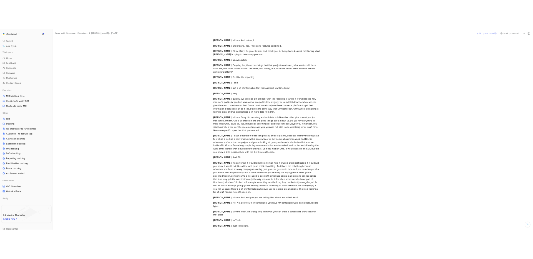
scroll to position [877, 0]
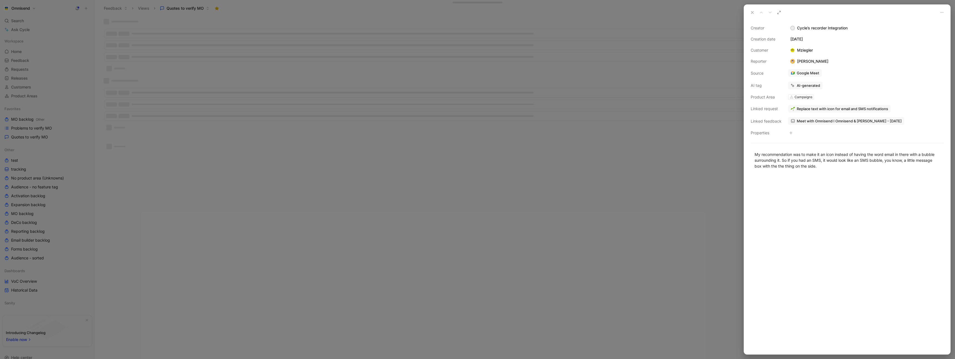
click at [354, 165] on div at bounding box center [477, 179] width 955 height 359
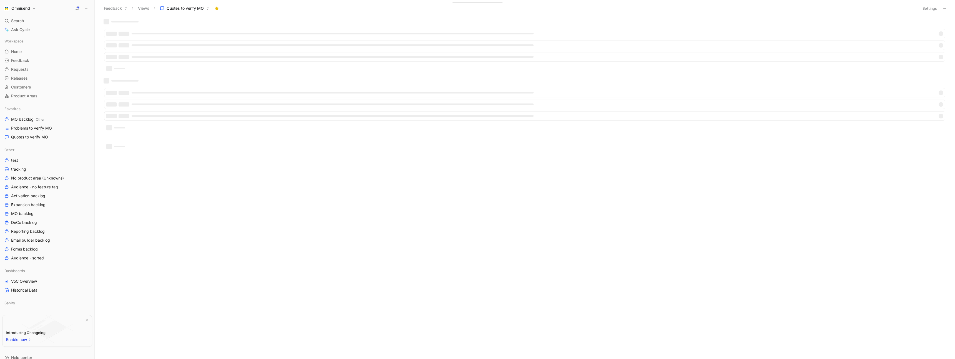
click at [346, 163] on div at bounding box center [524, 99] width 853 height 161
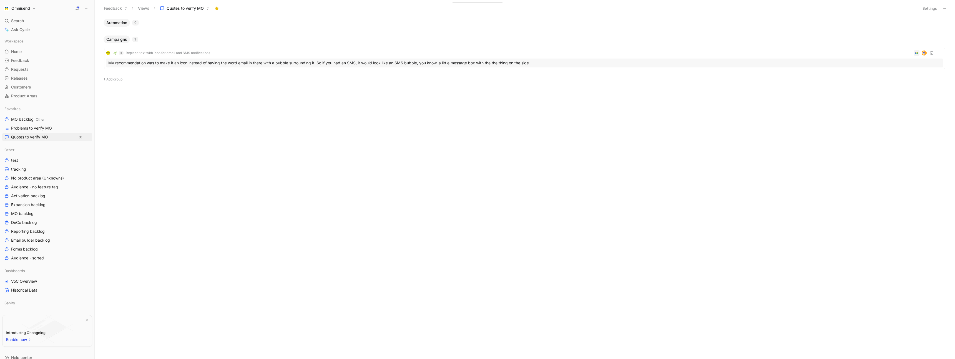
click at [35, 137] on span "Quotes to verify MO" at bounding box center [29, 137] width 37 height 6
click at [244, 51] on div "Replace text with icon for email and SMS notifications" at bounding box center [524, 53] width 837 height 7
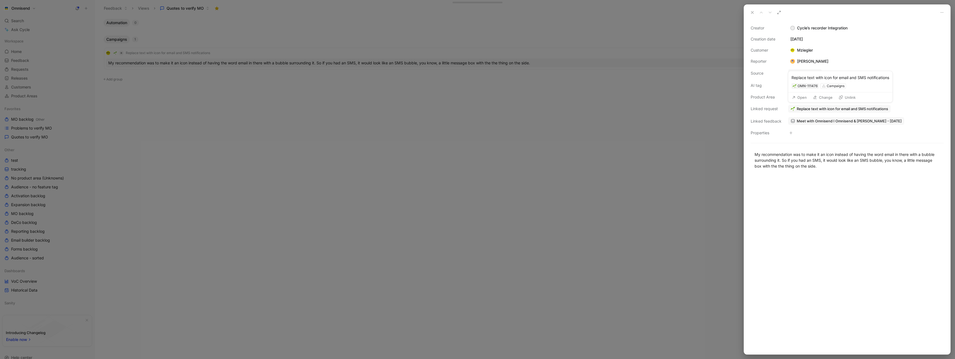
click at [815, 110] on span "Replace text with icon for email and SMS notifications" at bounding box center [841, 108] width 91 height 5
click at [802, 97] on button "Open" at bounding box center [799, 98] width 20 height 8
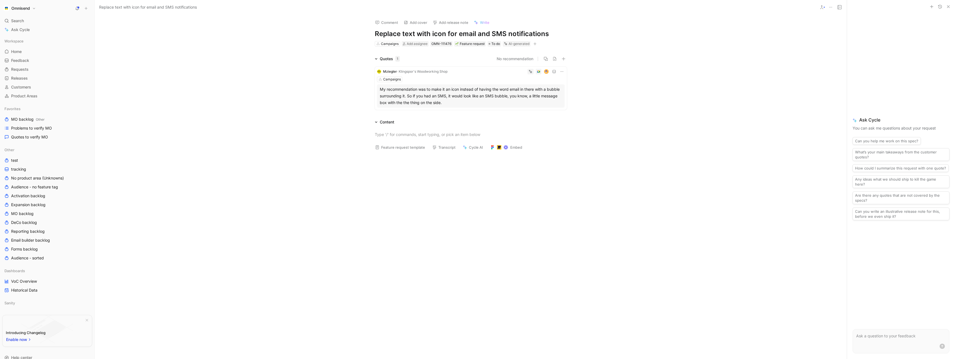
click at [420, 32] on h1 "Replace text with icon for email and SMS notifications" at bounding box center [471, 33] width 192 height 9
click at [402, 33] on h1 "Replace text with icon for email and SMS notifications" at bounding box center [471, 33] width 192 height 9
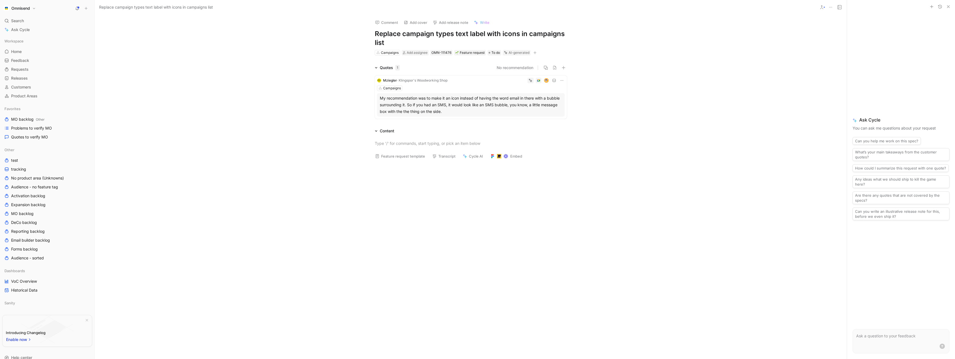
click at [241, 132] on div "Content Feature request template Transcript Cycle AI Embed" at bounding box center [471, 200] width 752 height 144
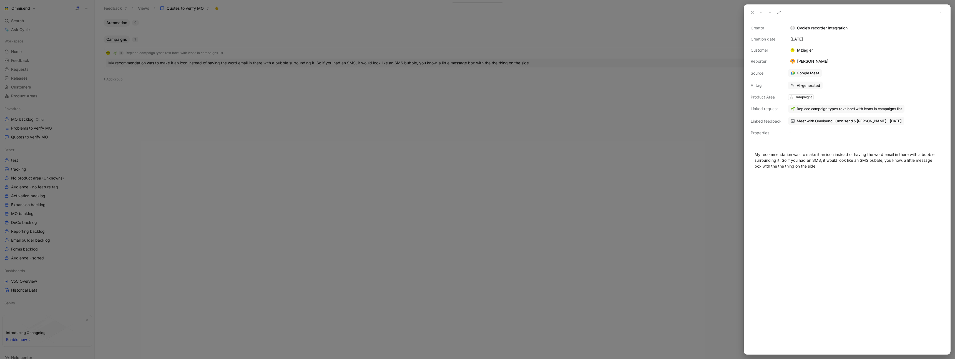
click at [295, 49] on div at bounding box center [477, 179] width 955 height 359
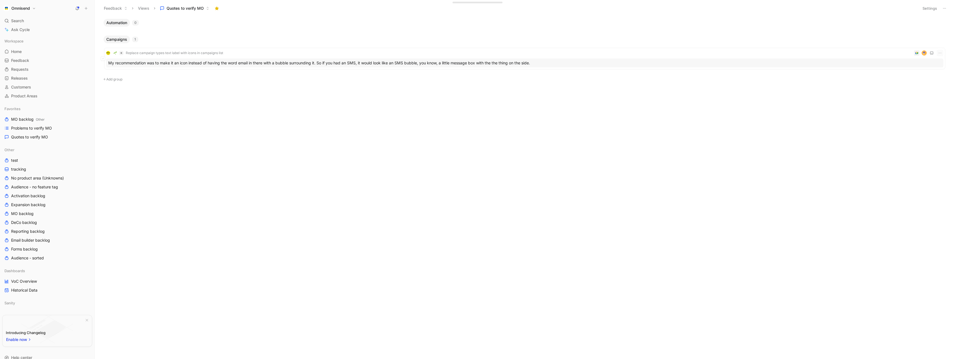
click at [289, 54] on div "Replace campaign types text label with icons in campaigns list" at bounding box center [524, 53] width 837 height 7
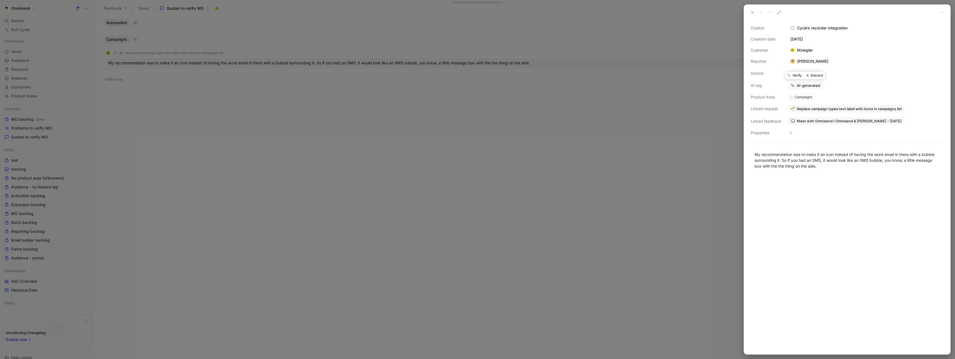
click at [793, 76] on button "Verify" at bounding box center [794, 76] width 19 height 8
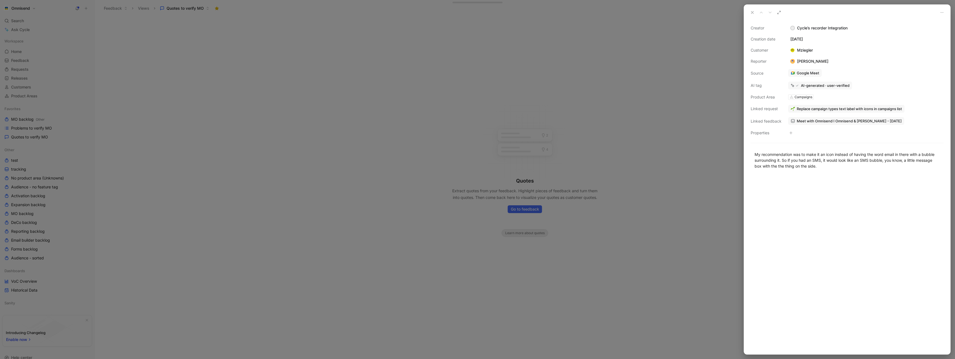
click at [278, 68] on div at bounding box center [477, 179] width 955 height 359
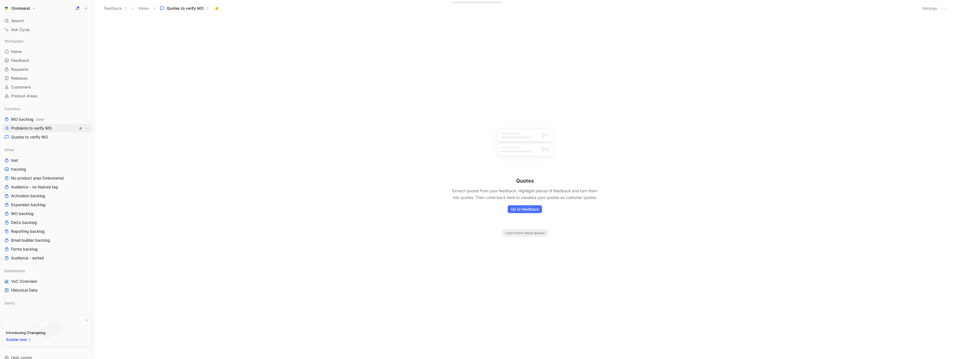
click at [31, 125] on span "Problems to verify MO" at bounding box center [31, 128] width 41 height 6
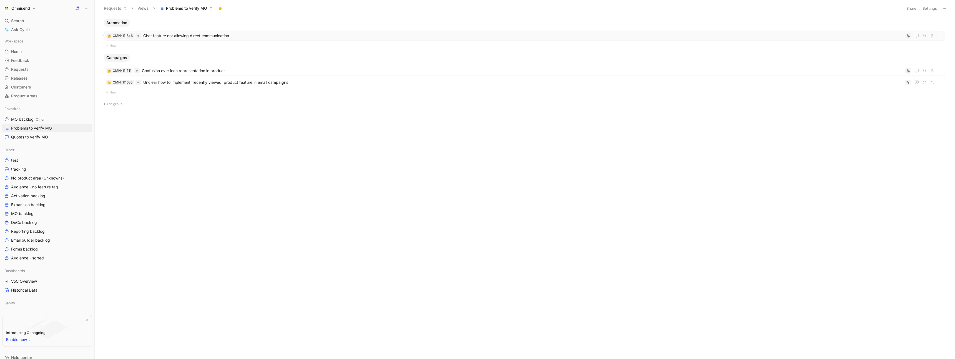
click at [260, 34] on span "Chat feature not allowing direct communication" at bounding box center [523, 35] width 760 height 7
click at [254, 37] on span "Chat feature not allowing direct communication" at bounding box center [523, 35] width 760 height 7
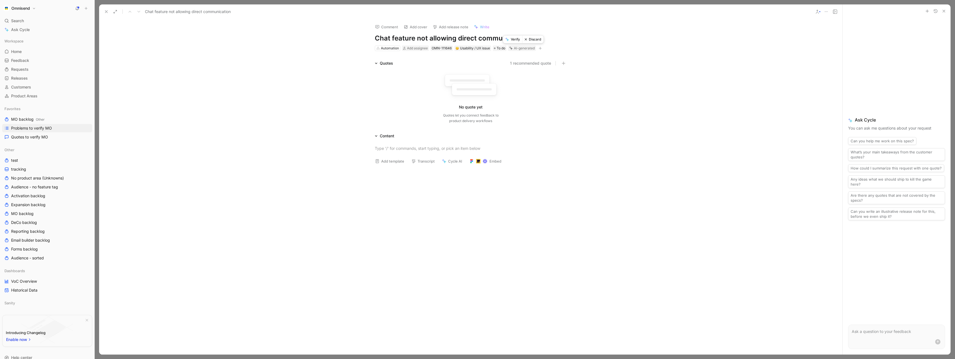
click at [533, 40] on button "Discard" at bounding box center [532, 40] width 21 height 8
click at [196, 48] on div "Comment Add cover Add release note Write Chat feature not allowing direct commu…" at bounding box center [470, 187] width 743 height 336
click at [108, 11] on icon at bounding box center [106, 11] width 4 height 4
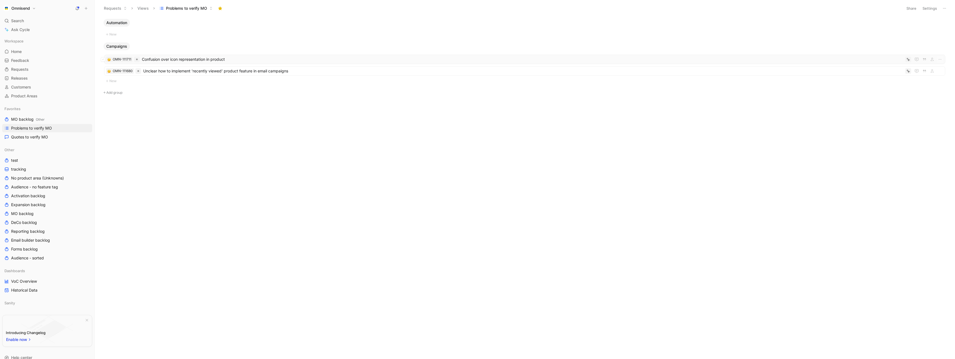
click at [270, 60] on span "Confusion over icon representation in product" at bounding box center [522, 59] width 761 height 7
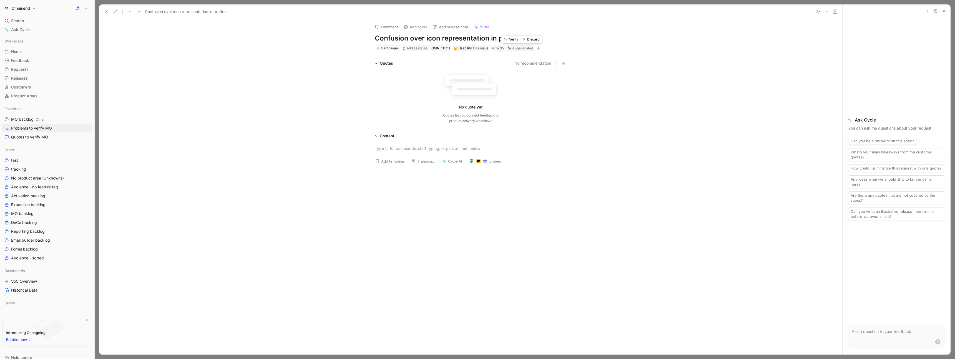
click at [534, 39] on button "Discard" at bounding box center [530, 40] width 21 height 8
click at [196, 45] on div "Comment Add cover Add release note Write Confusion over icon representation in …" at bounding box center [470, 187] width 743 height 336
click at [106, 10] on icon at bounding box center [106, 11] width 4 height 4
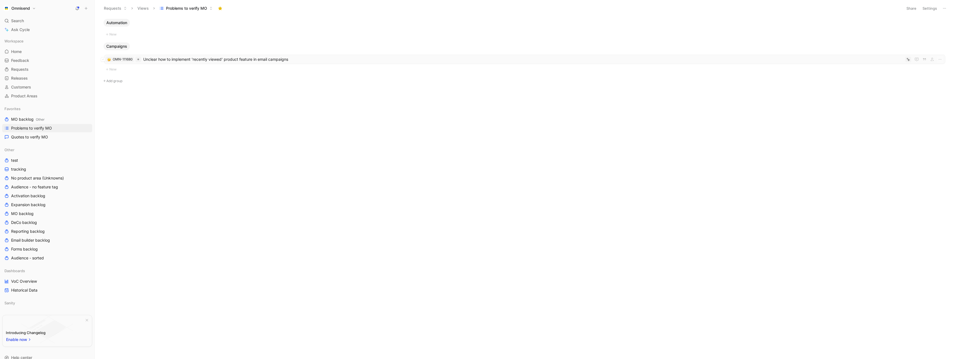
click at [260, 62] on span "Unclear how to implement 'recently viewed' product feature in email campaigns" at bounding box center [523, 59] width 760 height 7
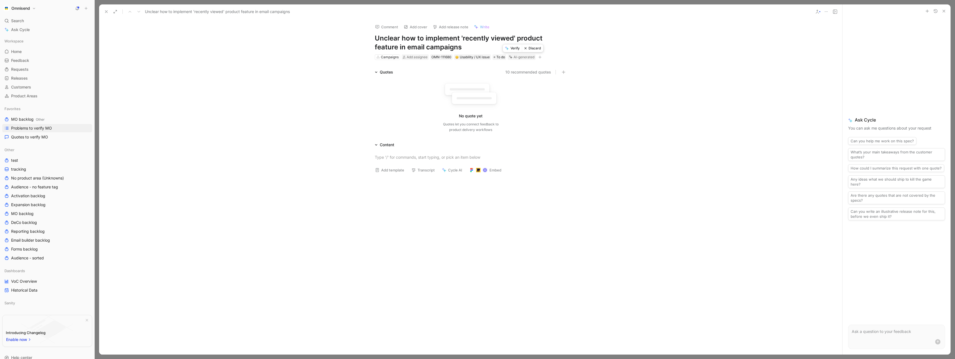
click at [531, 47] on button "Discard" at bounding box center [532, 48] width 21 height 8
click at [285, 54] on div "Comment Add cover Add release note Write Unclear how to implement 'recently vie…" at bounding box center [470, 187] width 743 height 336
click at [108, 12] on icon at bounding box center [106, 11] width 4 height 4
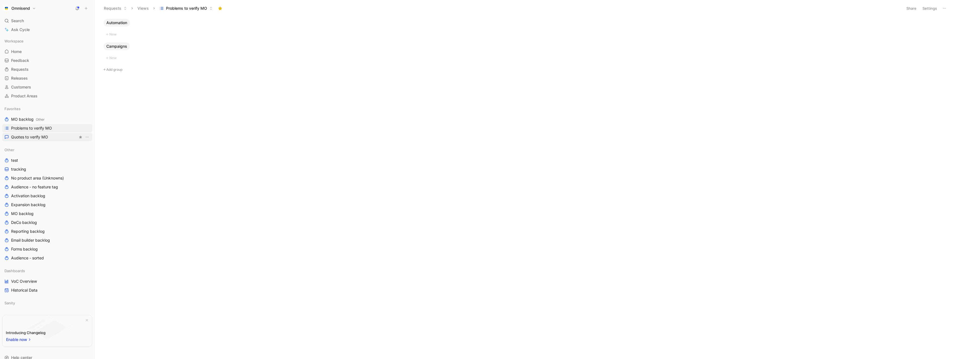
click at [36, 134] on span "Quotes to verify MO" at bounding box center [29, 137] width 37 height 6
click at [45, 127] on span "Problems to verify MO" at bounding box center [31, 128] width 41 height 6
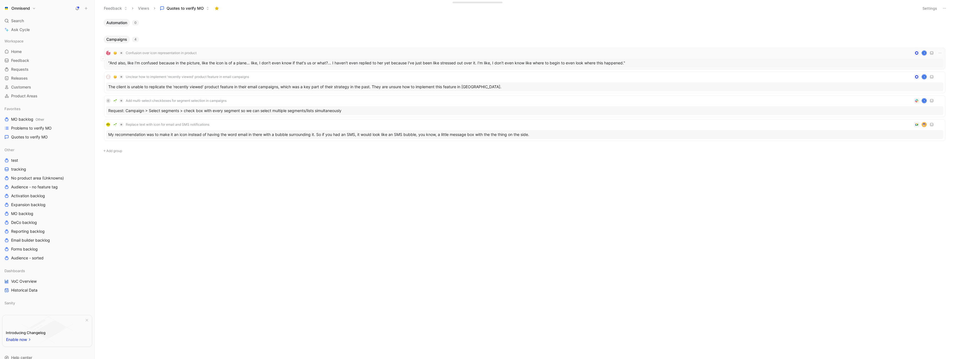
click at [299, 53] on div "Confusion over icon representation in product K" at bounding box center [524, 53] width 837 height 7
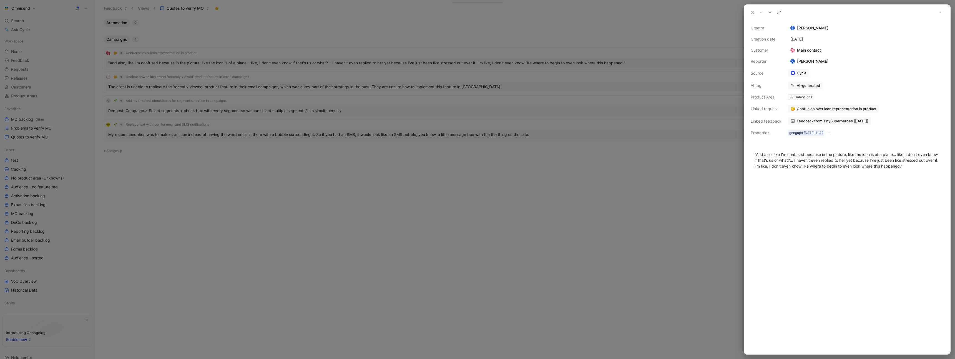
click at [840, 121] on span "Feedback from TinySuperheroes ([DATE])" at bounding box center [832, 120] width 72 height 5
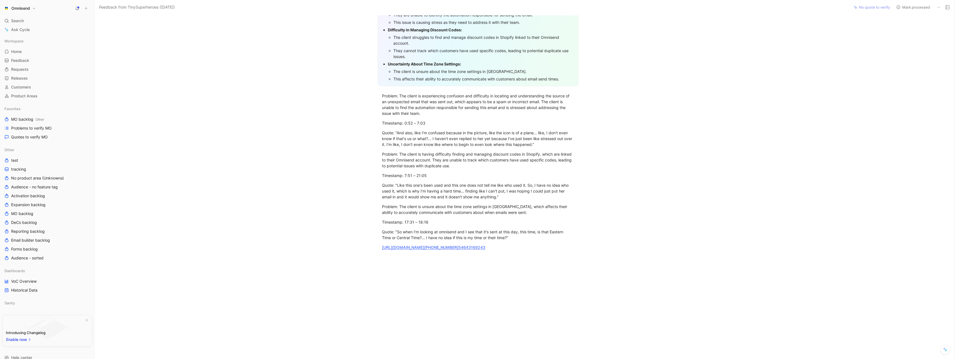
scroll to position [212, 0]
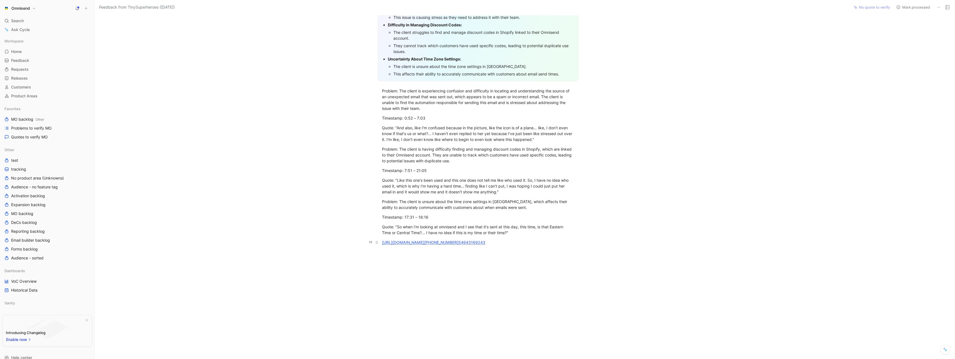
click at [469, 241] on link "[URL][DOMAIN_NAME] [PERSON_NAME] 54643169243" at bounding box center [433, 242] width 103 height 5
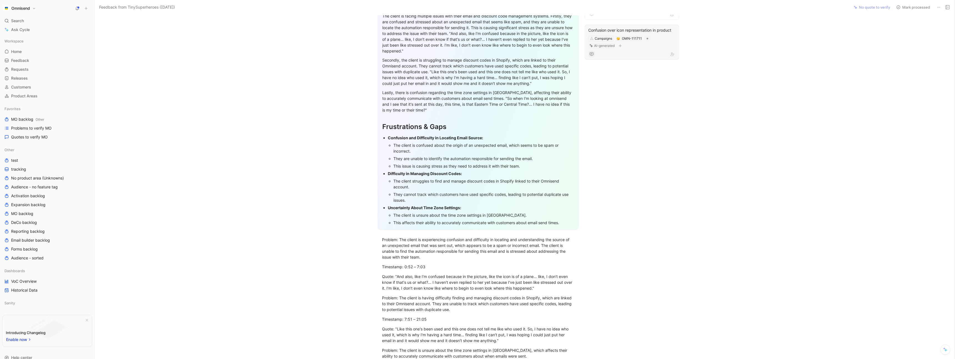
scroll to position [0, 0]
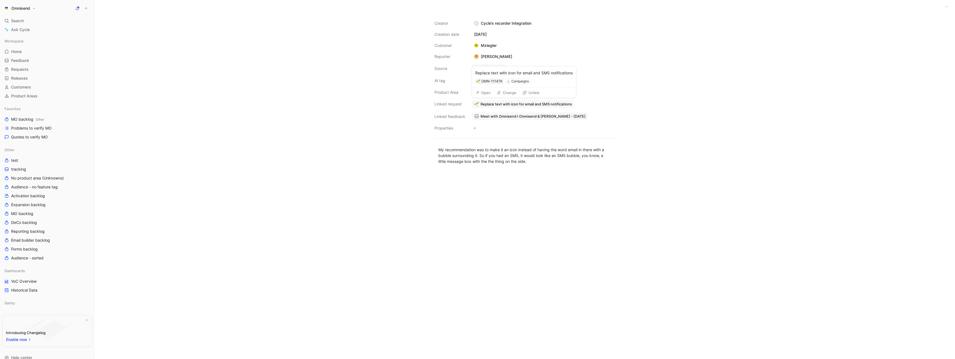
click at [515, 105] on span "Replace text with icon for email and SMS notifications" at bounding box center [525, 104] width 91 height 5
click at [315, 87] on div "Creator C Cycle’s recorder Integration Creation date [DATE] Customer Mziegler R…" at bounding box center [525, 186] width 860 height 346
